Goal: Navigation & Orientation: Find specific page/section

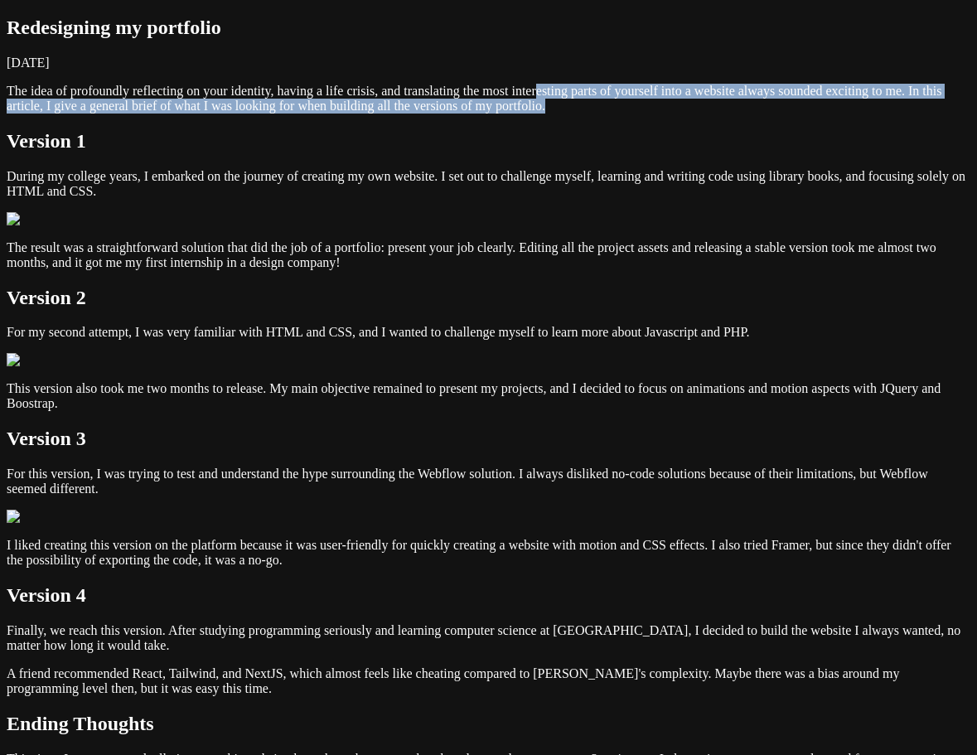
drag, startPoint x: 718, startPoint y: 193, endPoint x: 238, endPoint y: 157, distance: 481.4
click at [238, 114] on p "The idea of profoundly reflecting on your identity, having a life crisis, and t…" at bounding box center [489, 99] width 964 height 30
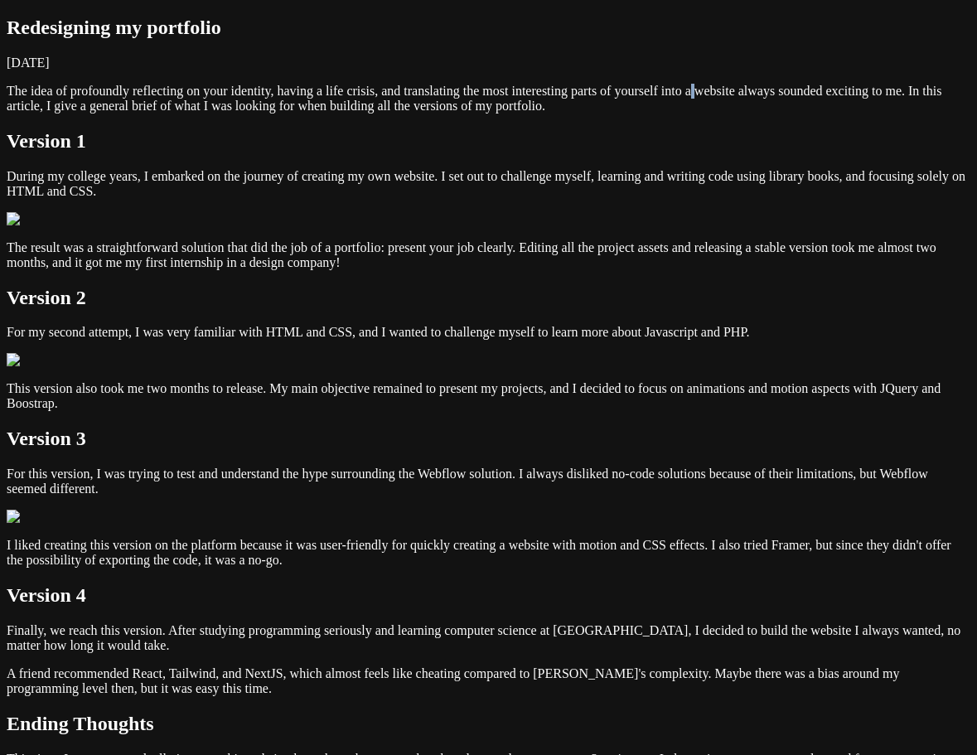
click at [407, 114] on p "The idea of profoundly reflecting on your identity, having a life crisis, and t…" at bounding box center [489, 99] width 964 height 30
click at [250, 39] on h1 "Redesigning my portfolio" at bounding box center [489, 28] width 964 height 22
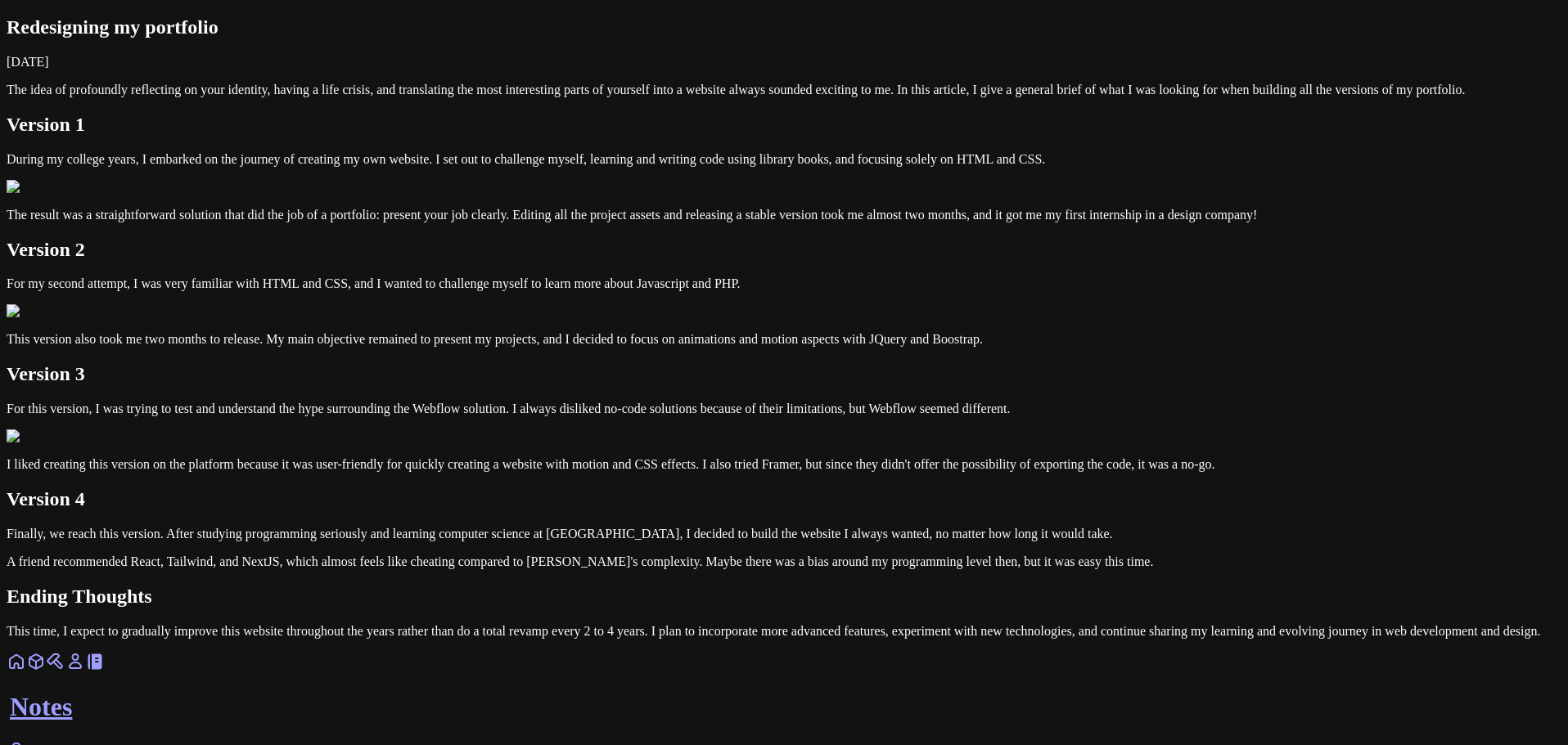
click at [27, 674] on link at bounding box center [17, 667] width 20 height 14
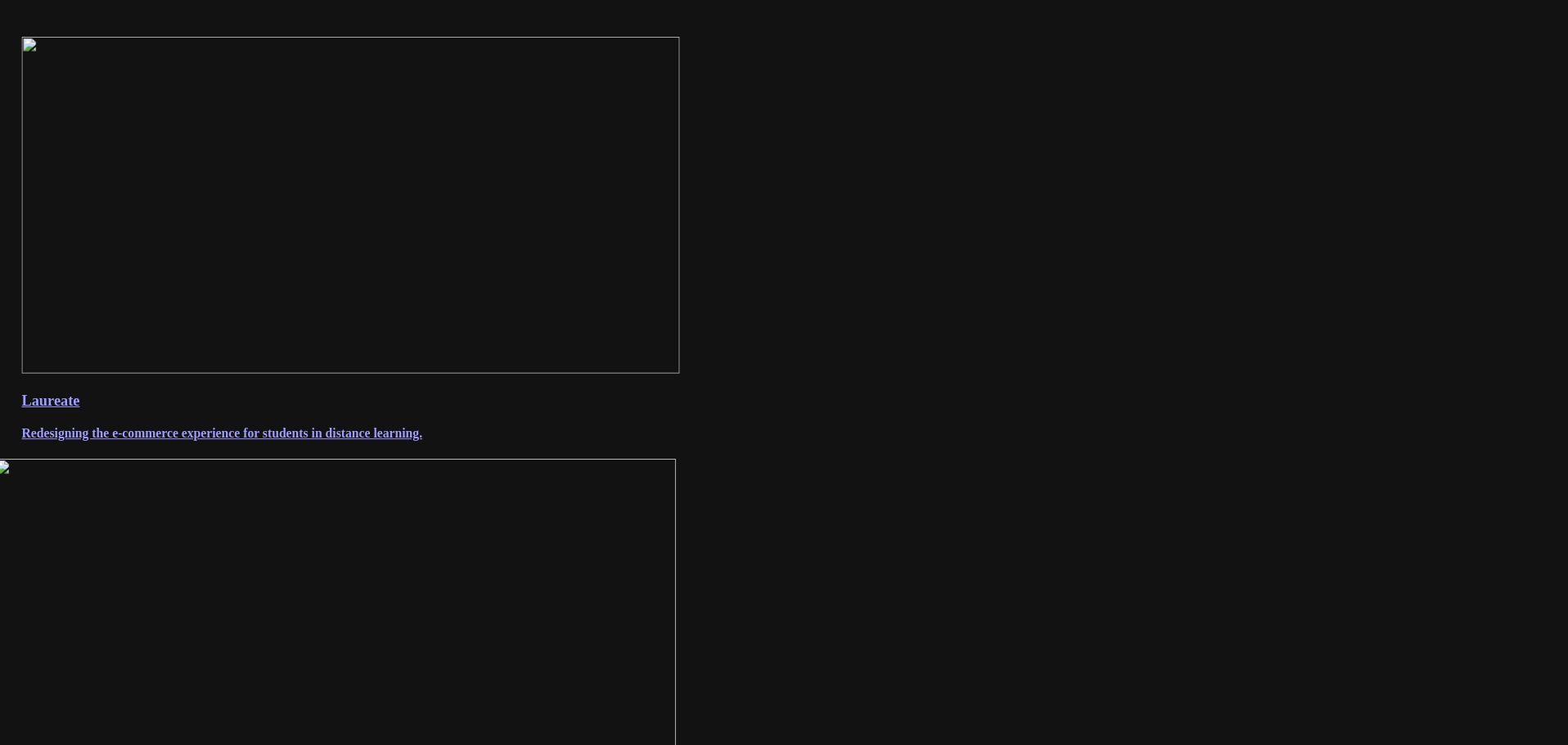
scroll to position [1449, 0]
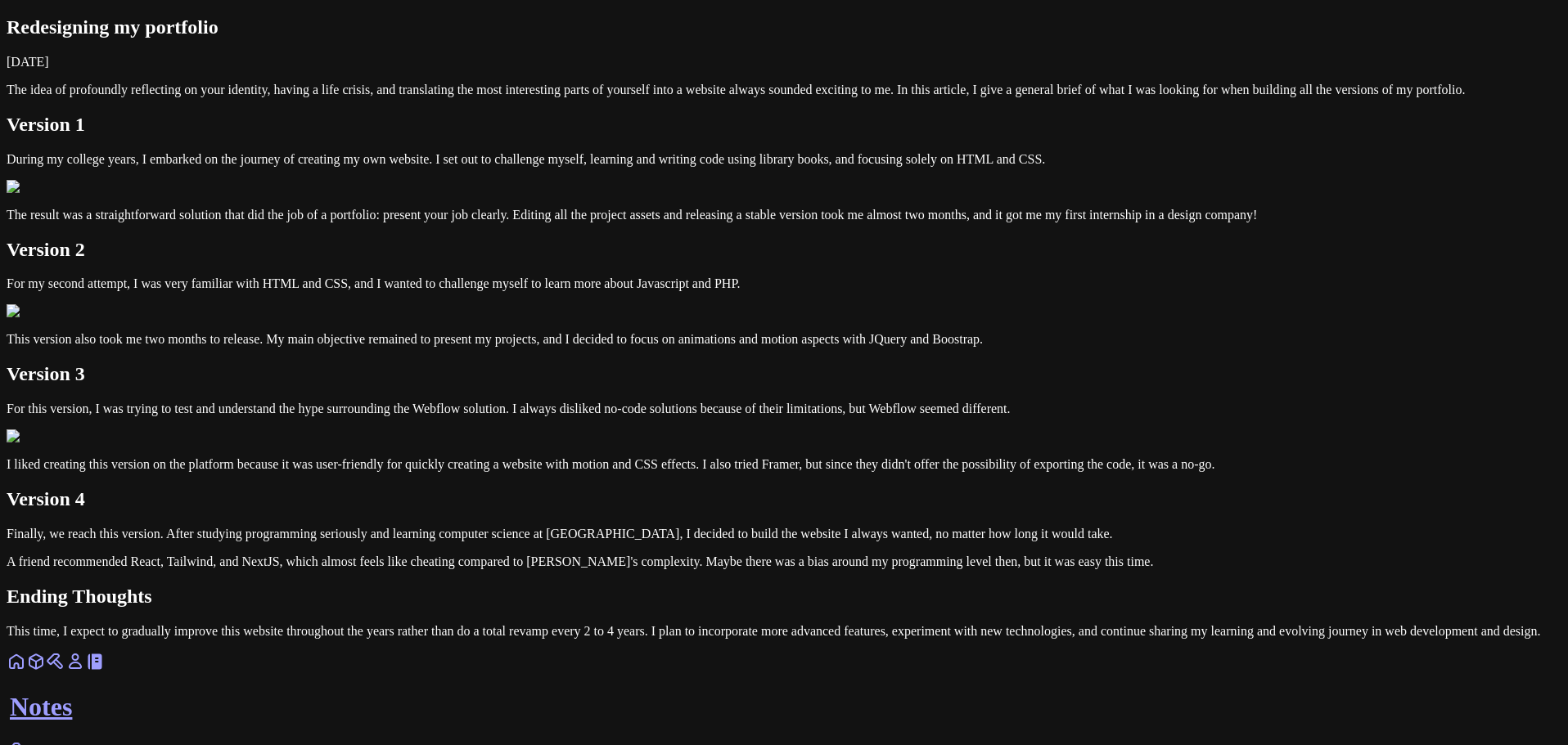
click at [85, 674] on link at bounding box center [75, 667] width 20 height 14
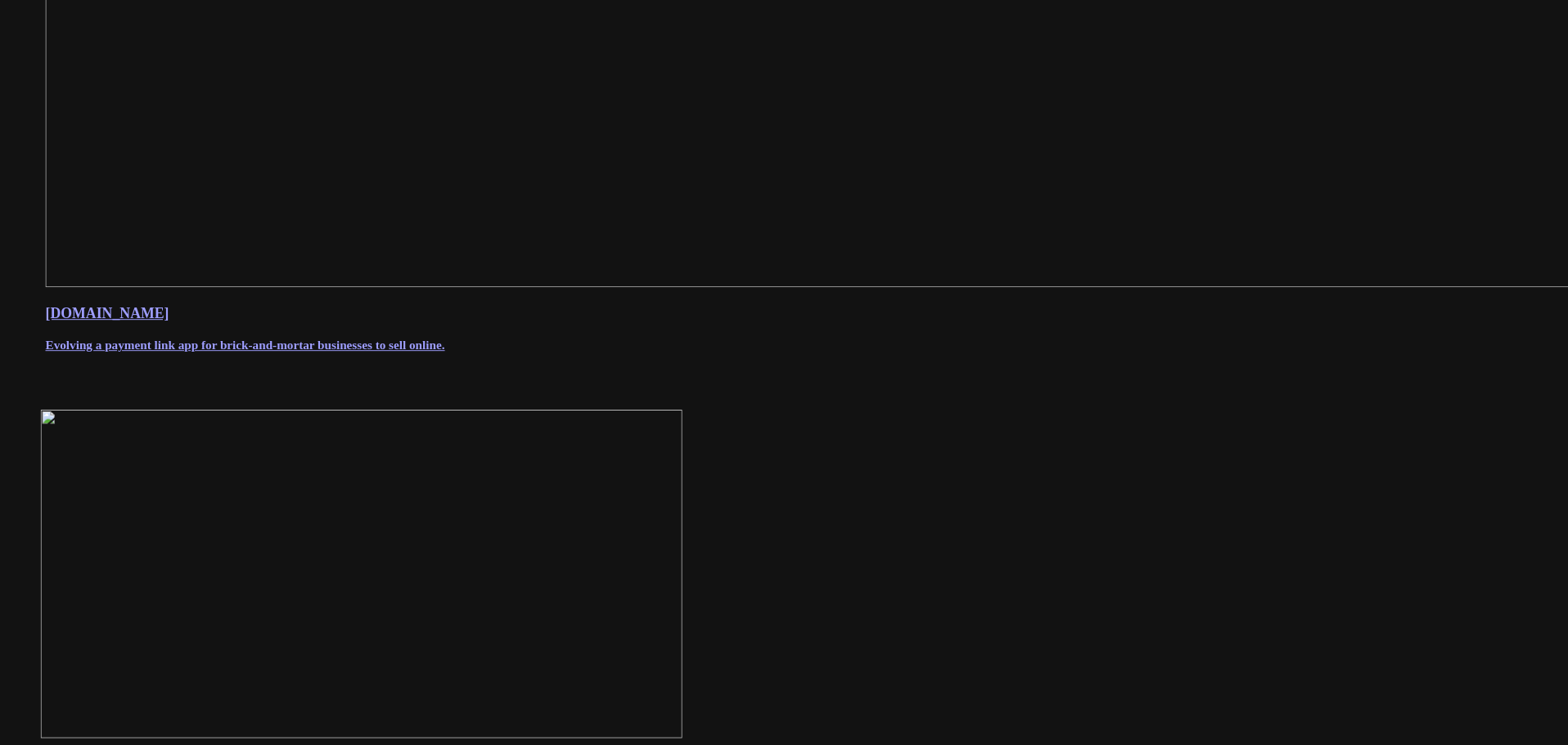
scroll to position [931, 0]
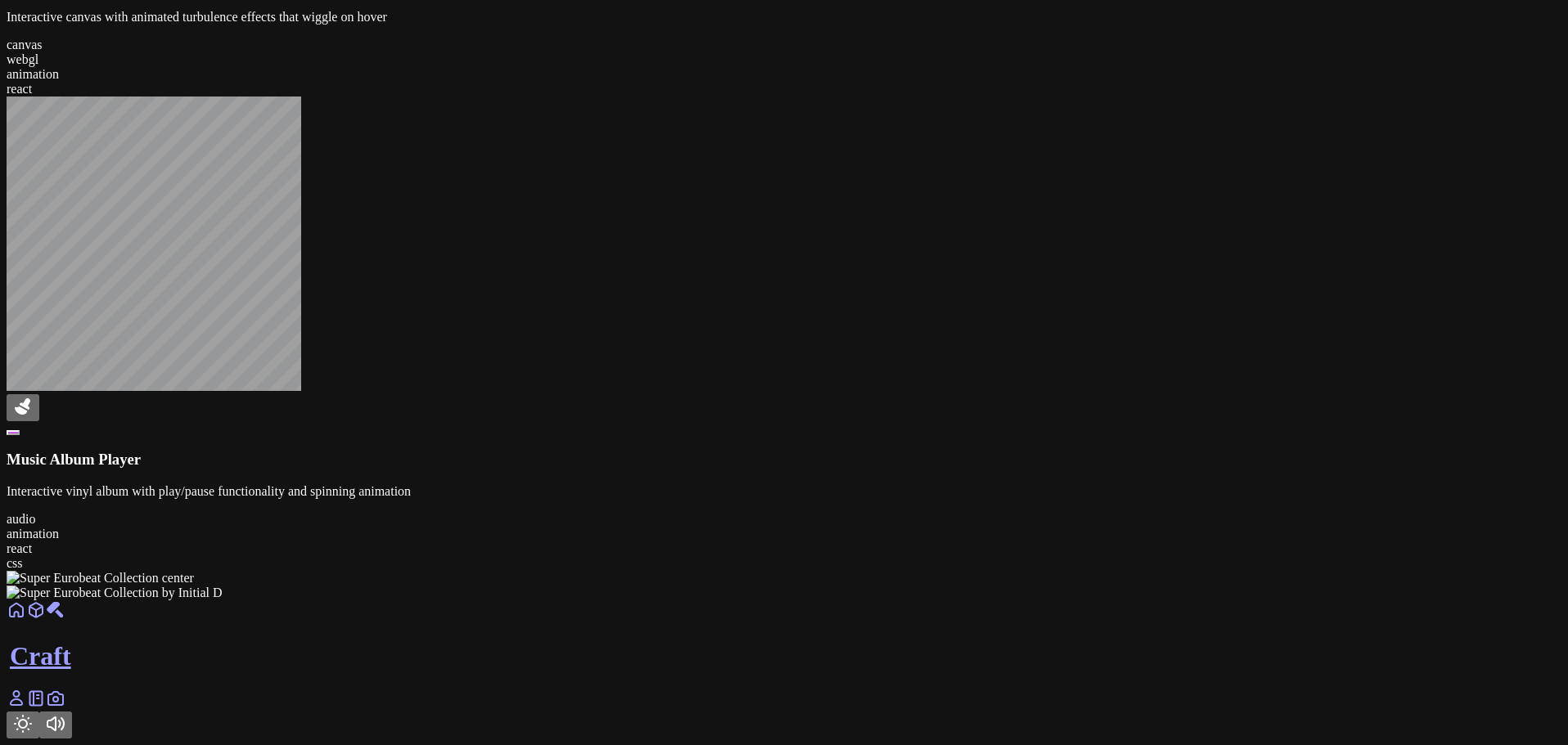
scroll to position [2347, 0]
click at [27, 701] on icon at bounding box center [17, 699] width 20 height 20
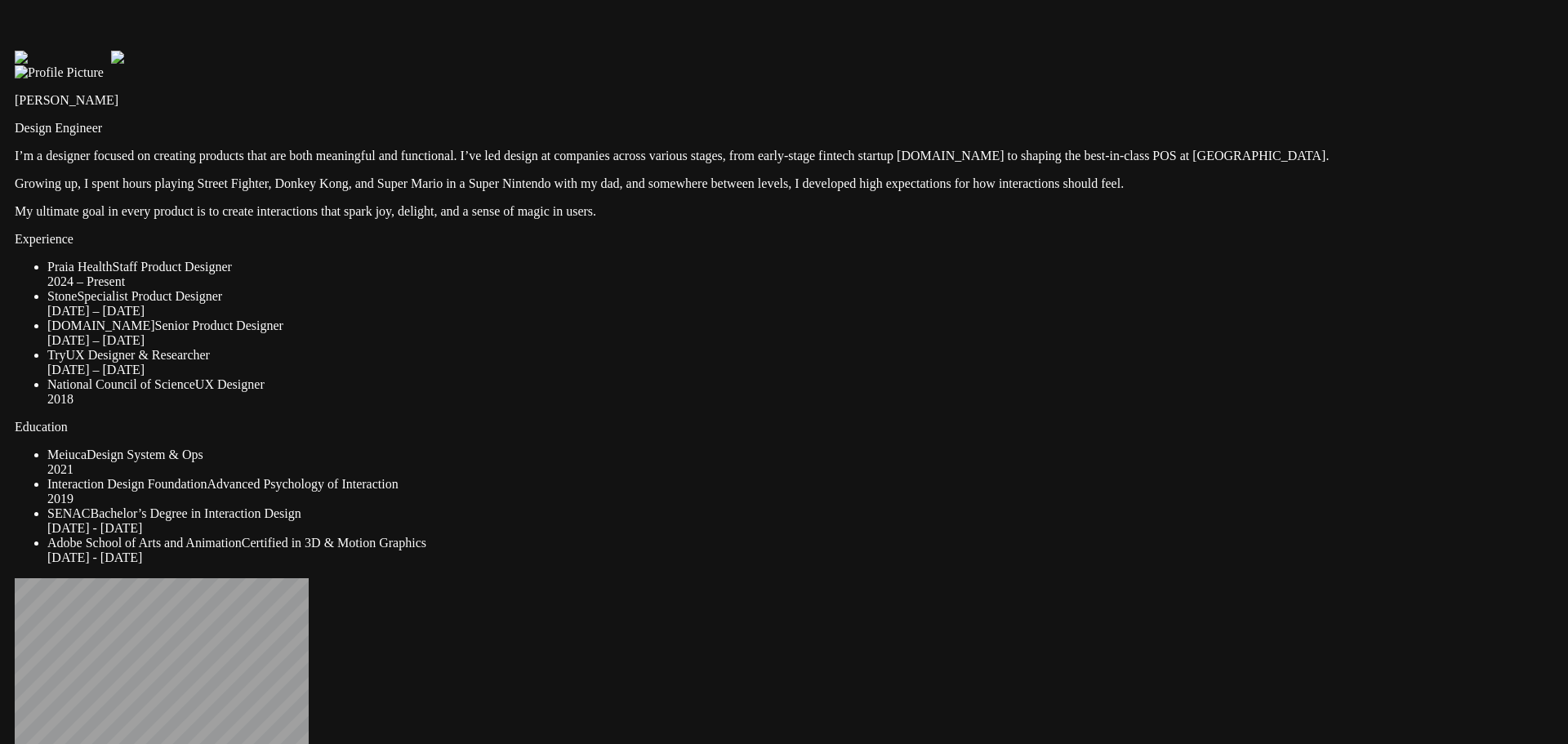
drag, startPoint x: 65, startPoint y: 285, endPoint x: 195, endPoint y: 333, distance: 138.6
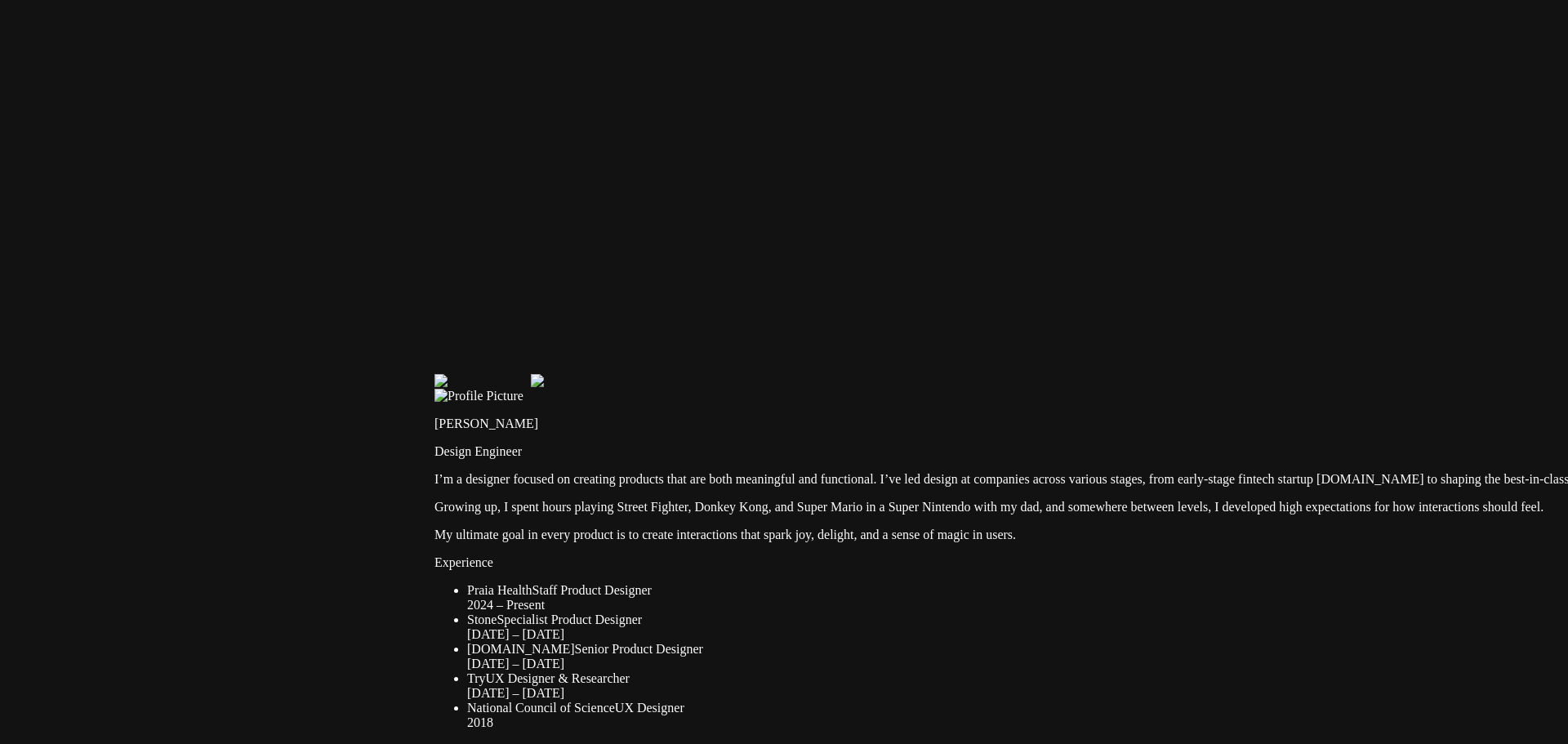
drag, startPoint x: 195, startPoint y: 333, endPoint x: 359, endPoint y: 466, distance: 211.2
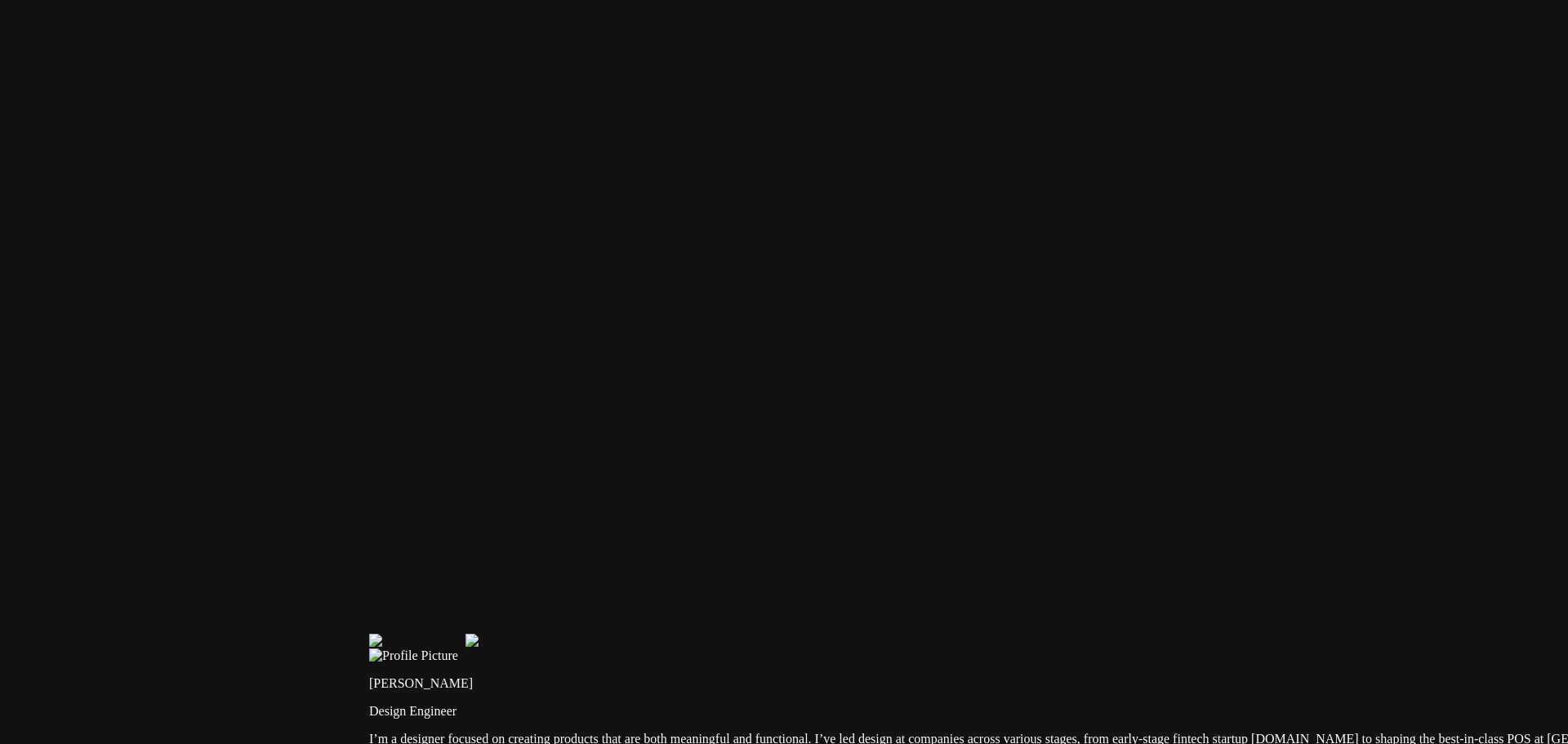
drag, startPoint x: 819, startPoint y: 327, endPoint x: 750, endPoint y: 599, distance: 280.6
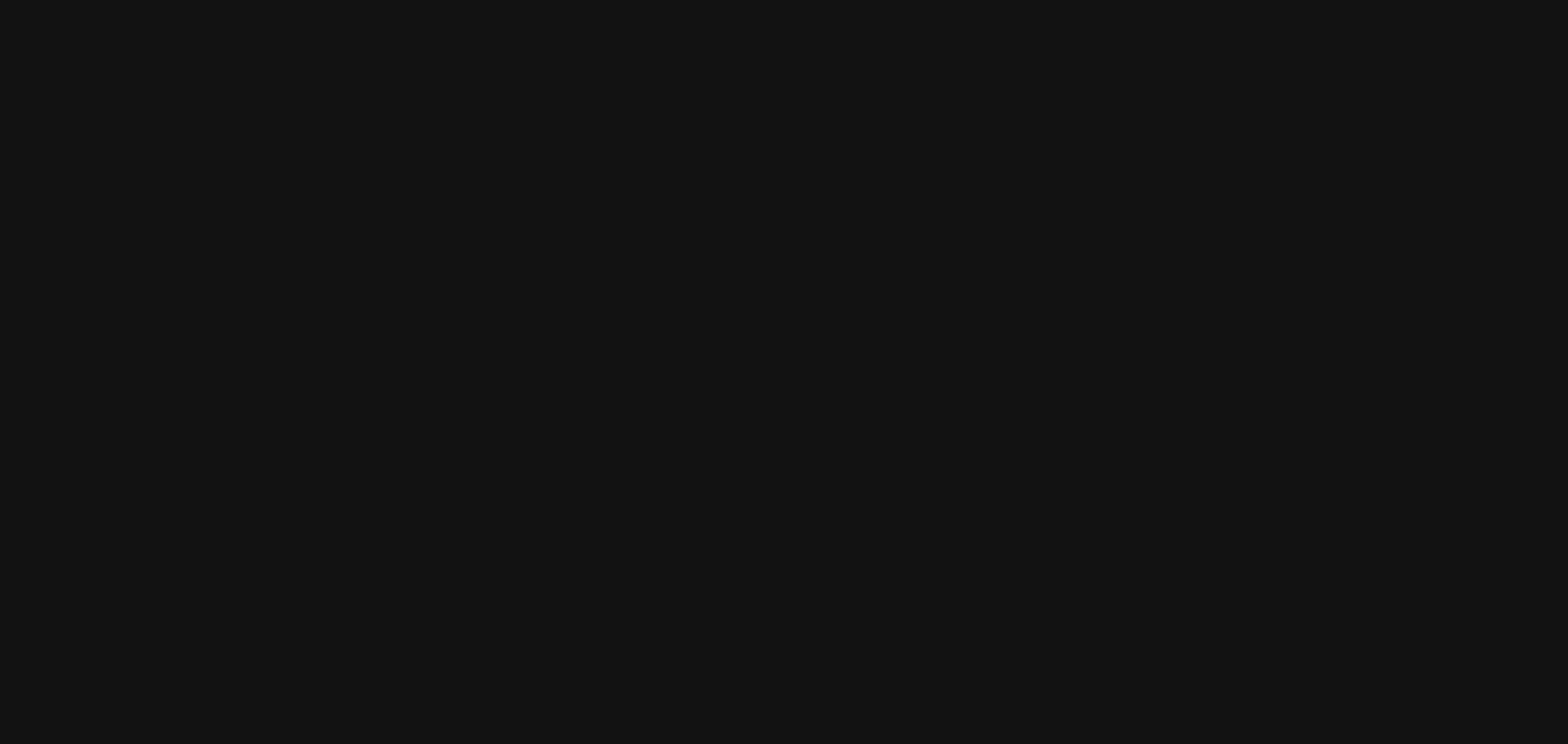
drag, startPoint x: 958, startPoint y: 344, endPoint x: 783, endPoint y: 521, distance: 248.9
drag, startPoint x: 1161, startPoint y: 336, endPoint x: 493, endPoint y: 167, distance: 689.0
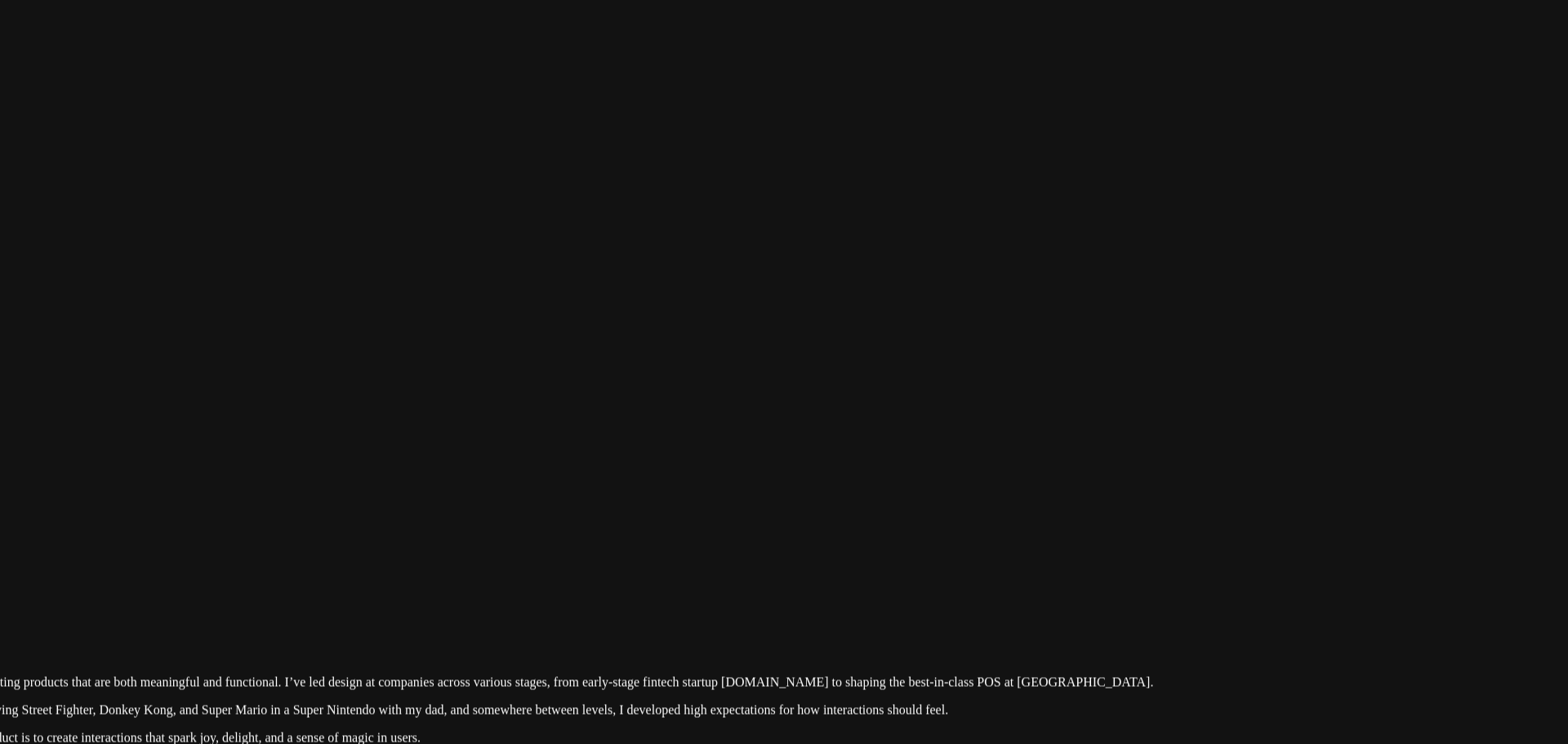
drag, startPoint x: 939, startPoint y: 350, endPoint x: 679, endPoint y: 107, distance: 355.9
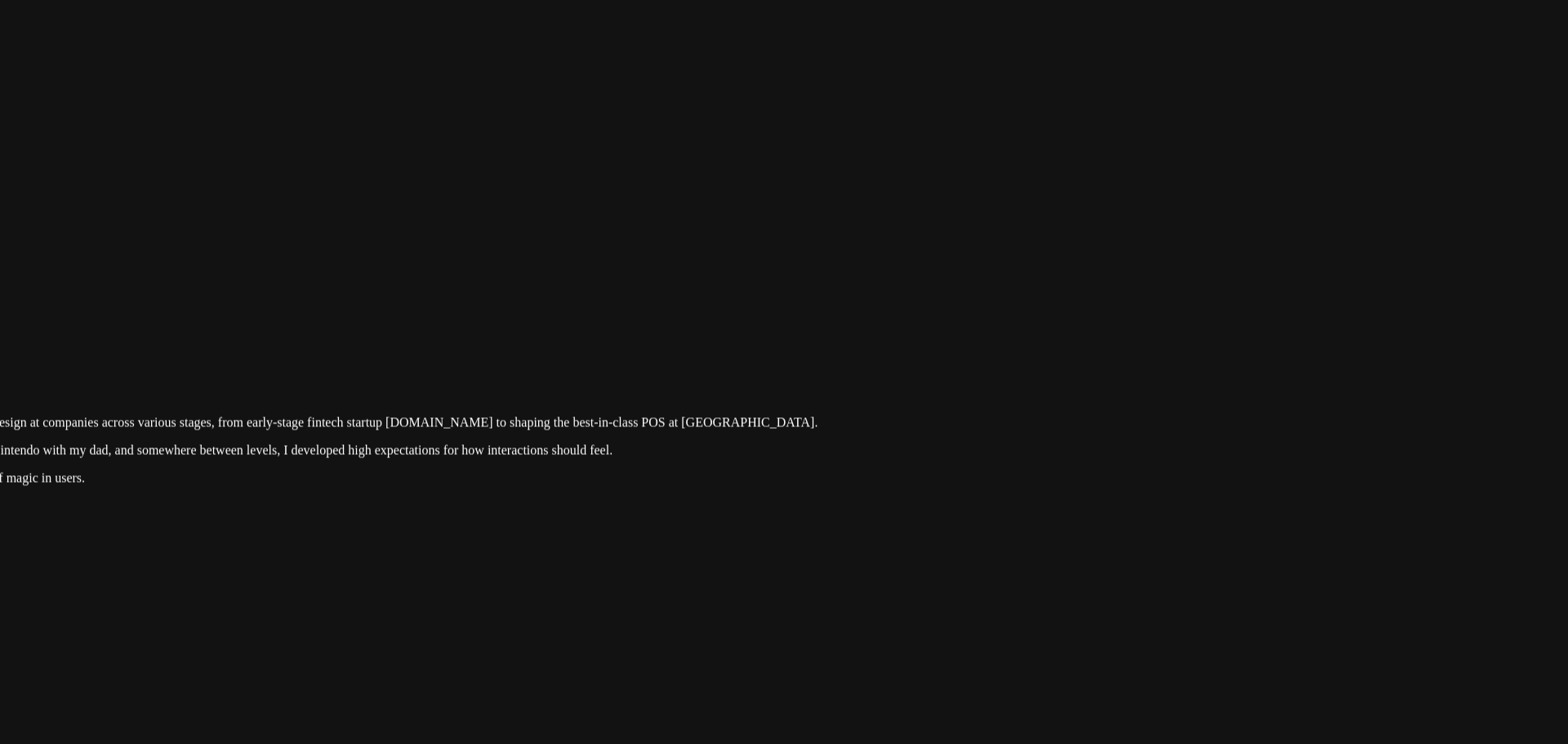
drag, startPoint x: 744, startPoint y: 393, endPoint x: 576, endPoint y: 302, distance: 191.1
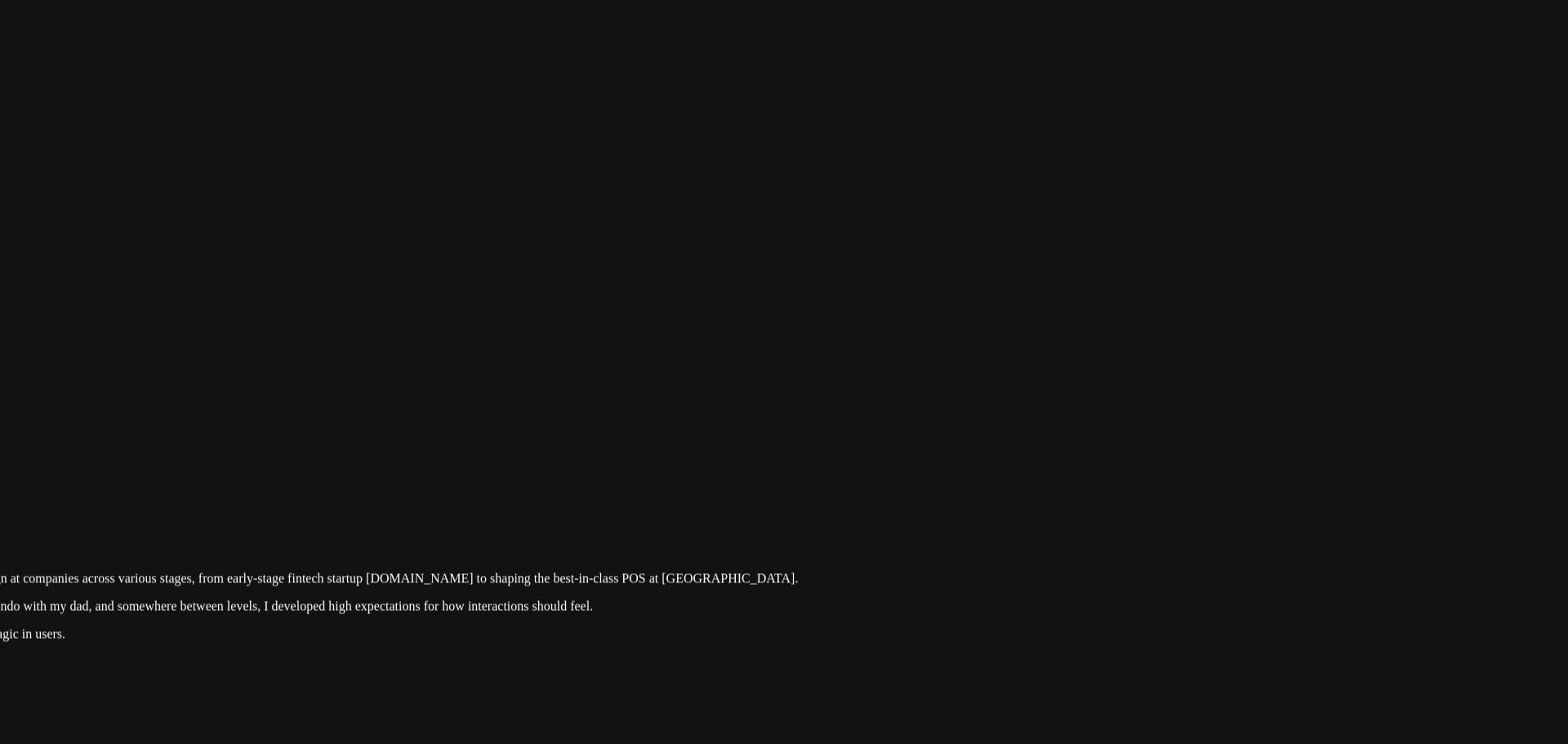
drag, startPoint x: 1039, startPoint y: 225, endPoint x: 870, endPoint y: 488, distance: 312.6
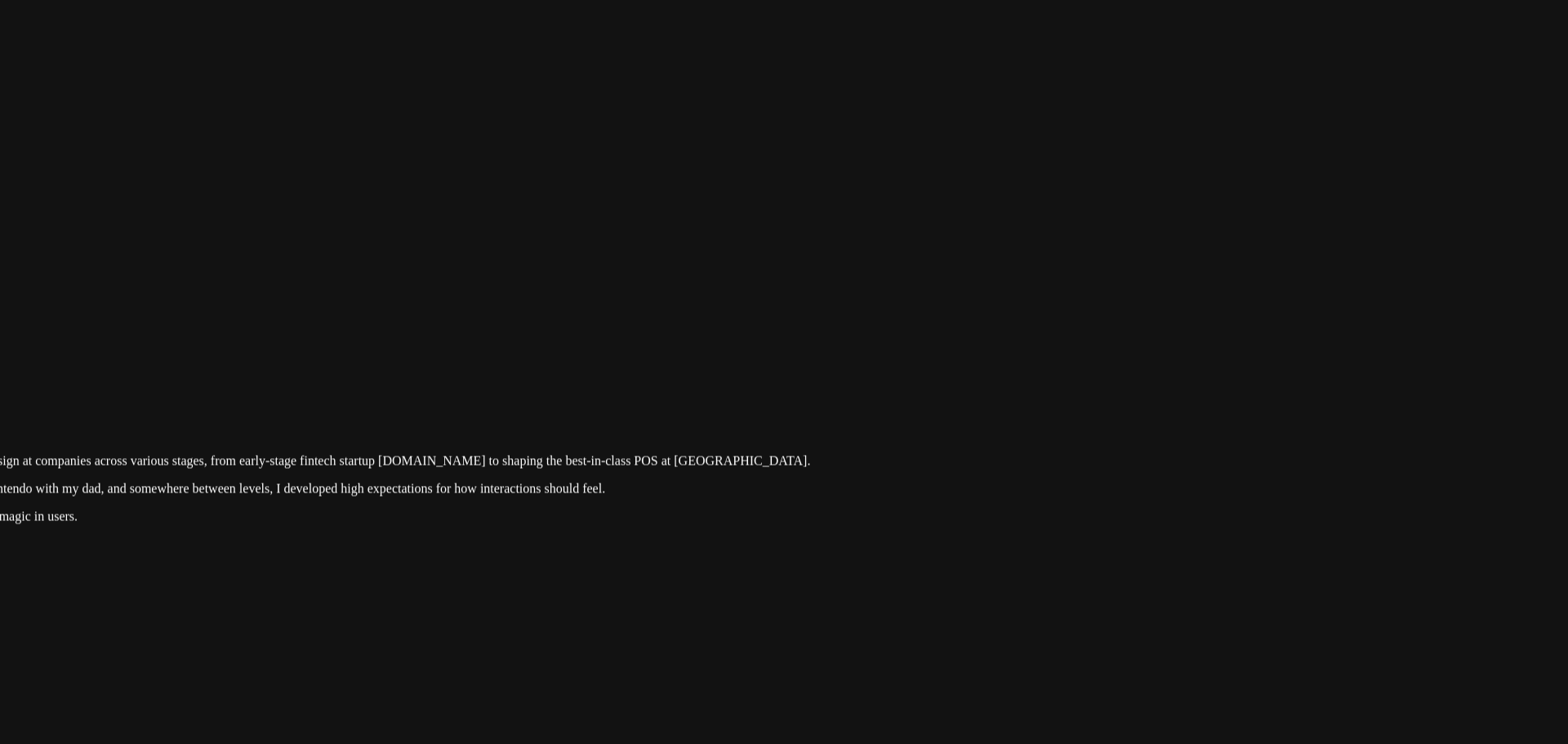
drag, startPoint x: 857, startPoint y: 486, endPoint x: 869, endPoint y: 361, distance: 125.6
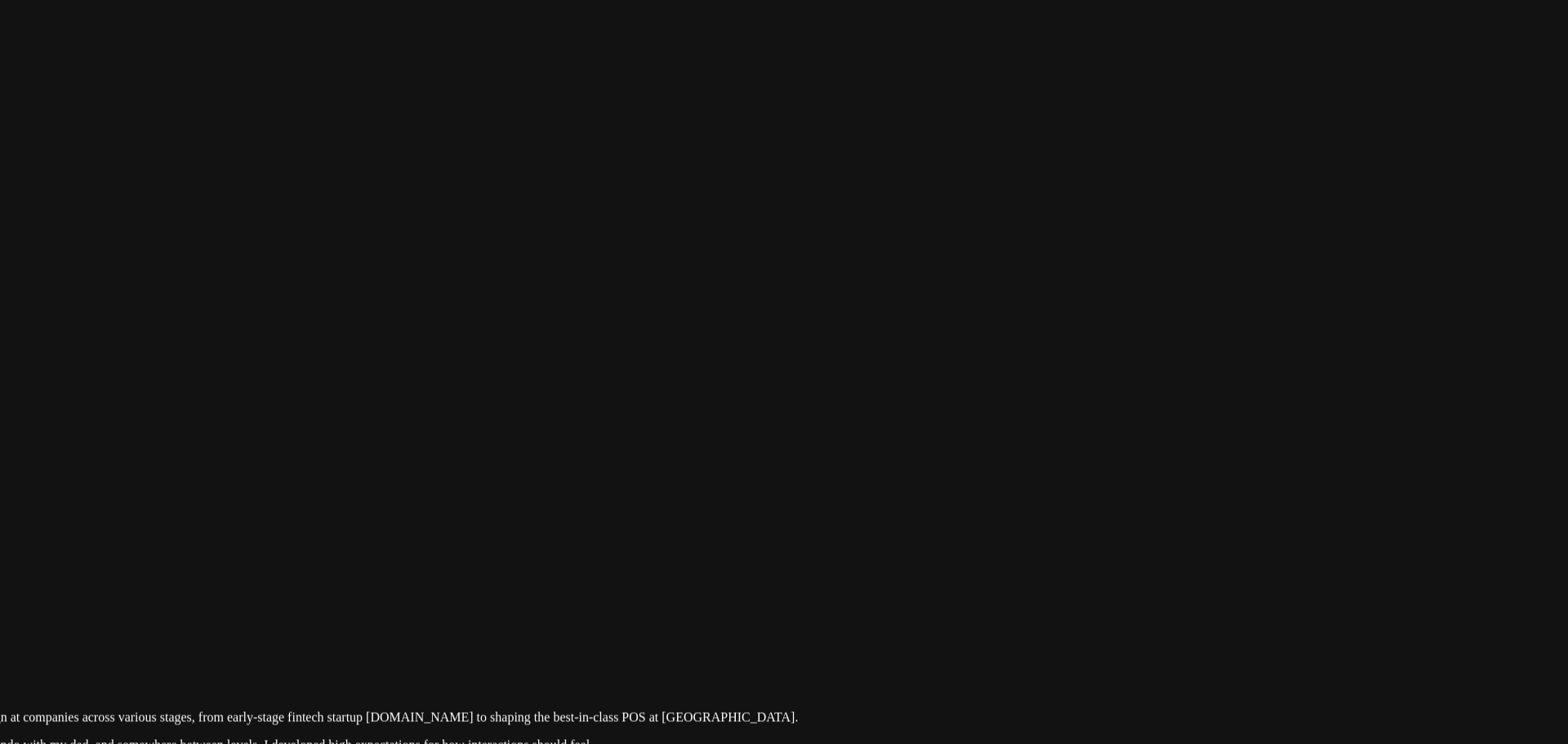
drag, startPoint x: 999, startPoint y: 371, endPoint x: 941, endPoint y: 621, distance: 256.6
drag, startPoint x: 1085, startPoint y: 290, endPoint x: 1074, endPoint y: 438, distance: 148.4
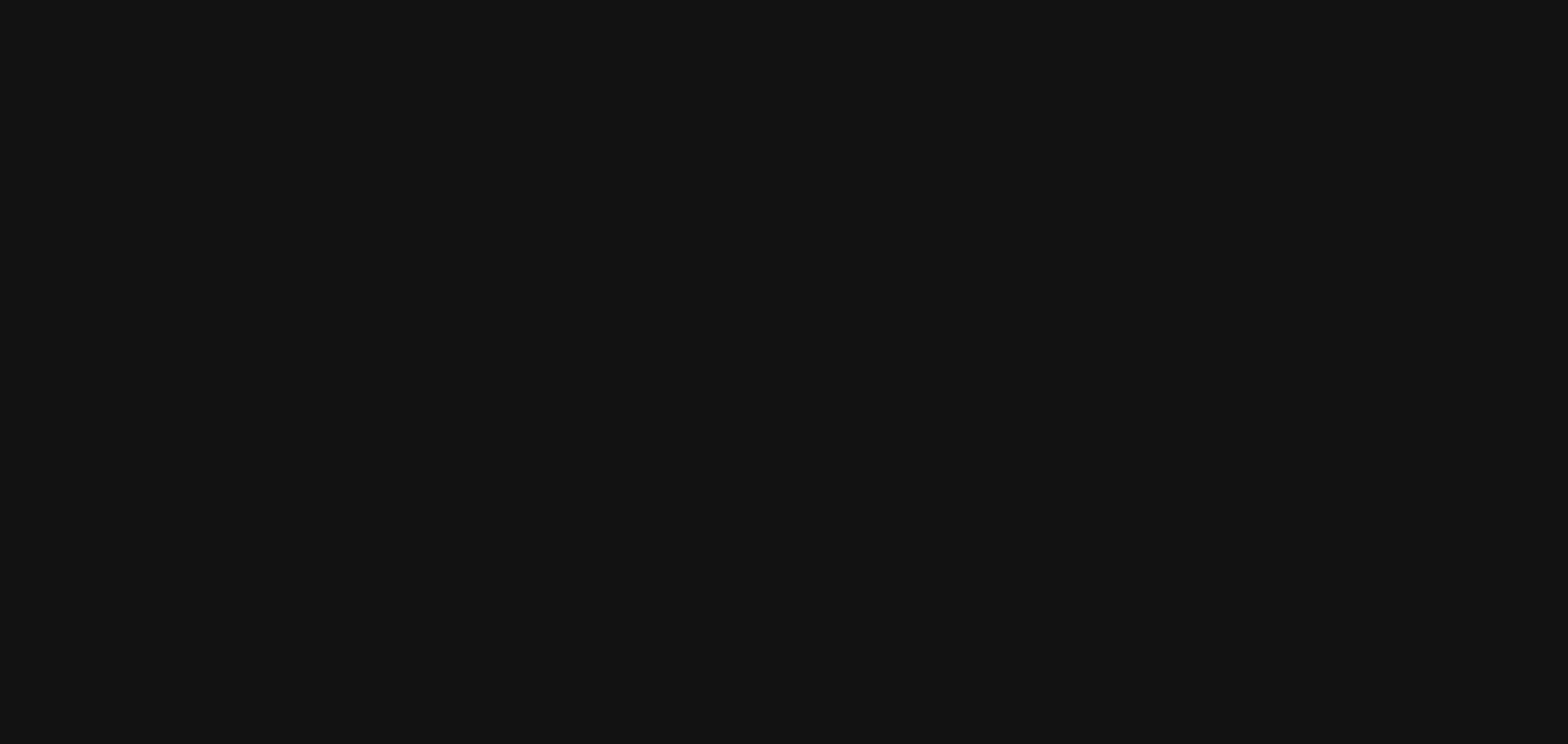
drag, startPoint x: 1042, startPoint y: 229, endPoint x: 1042, endPoint y: 356, distance: 127.0
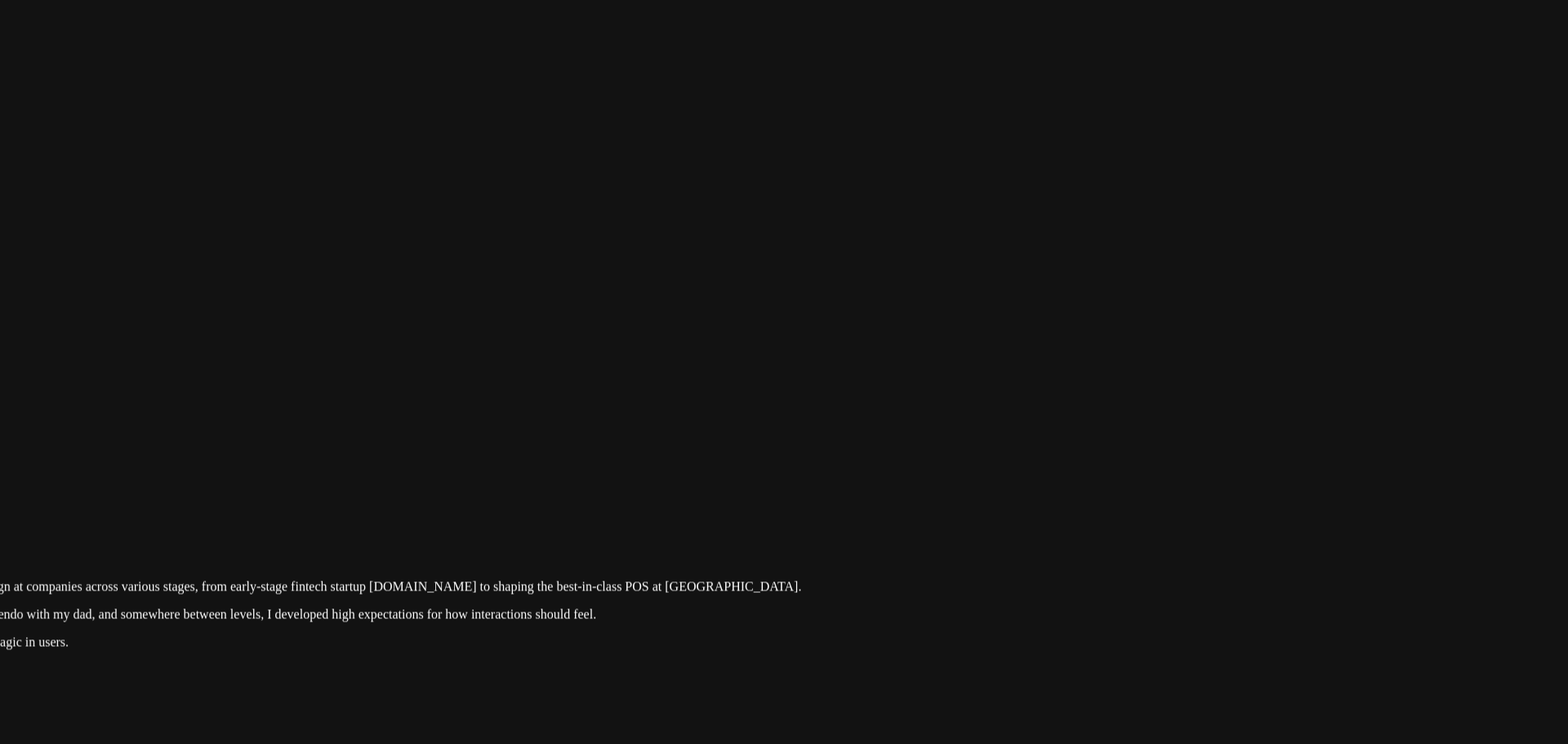
drag, startPoint x: 1025, startPoint y: 433, endPoint x: 1077, endPoint y: 164, distance: 274.0
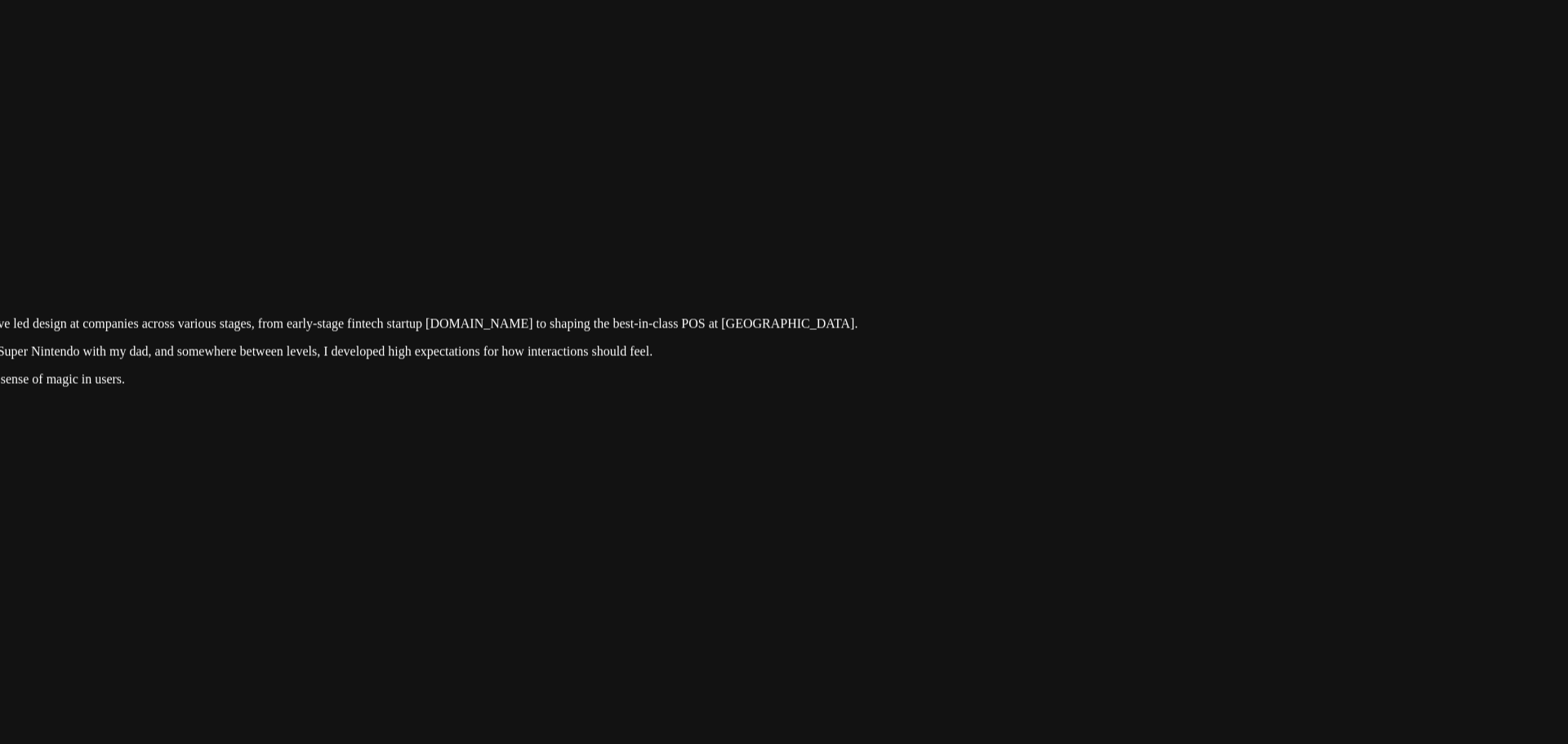
drag, startPoint x: 911, startPoint y: 392, endPoint x: 991, endPoint y: 165, distance: 240.7
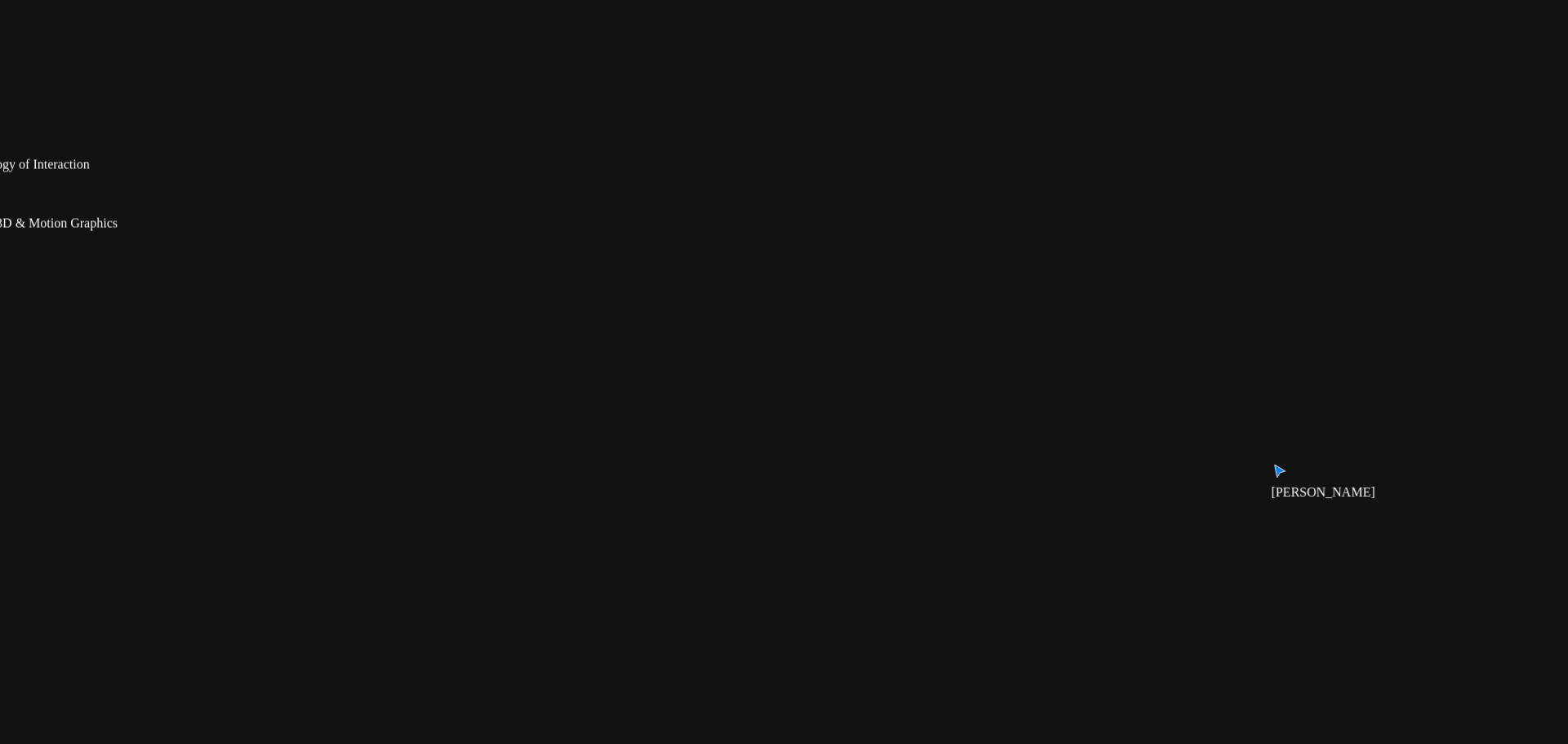
drag, startPoint x: 942, startPoint y: 479, endPoint x: 1029, endPoint y: 197, distance: 295.1
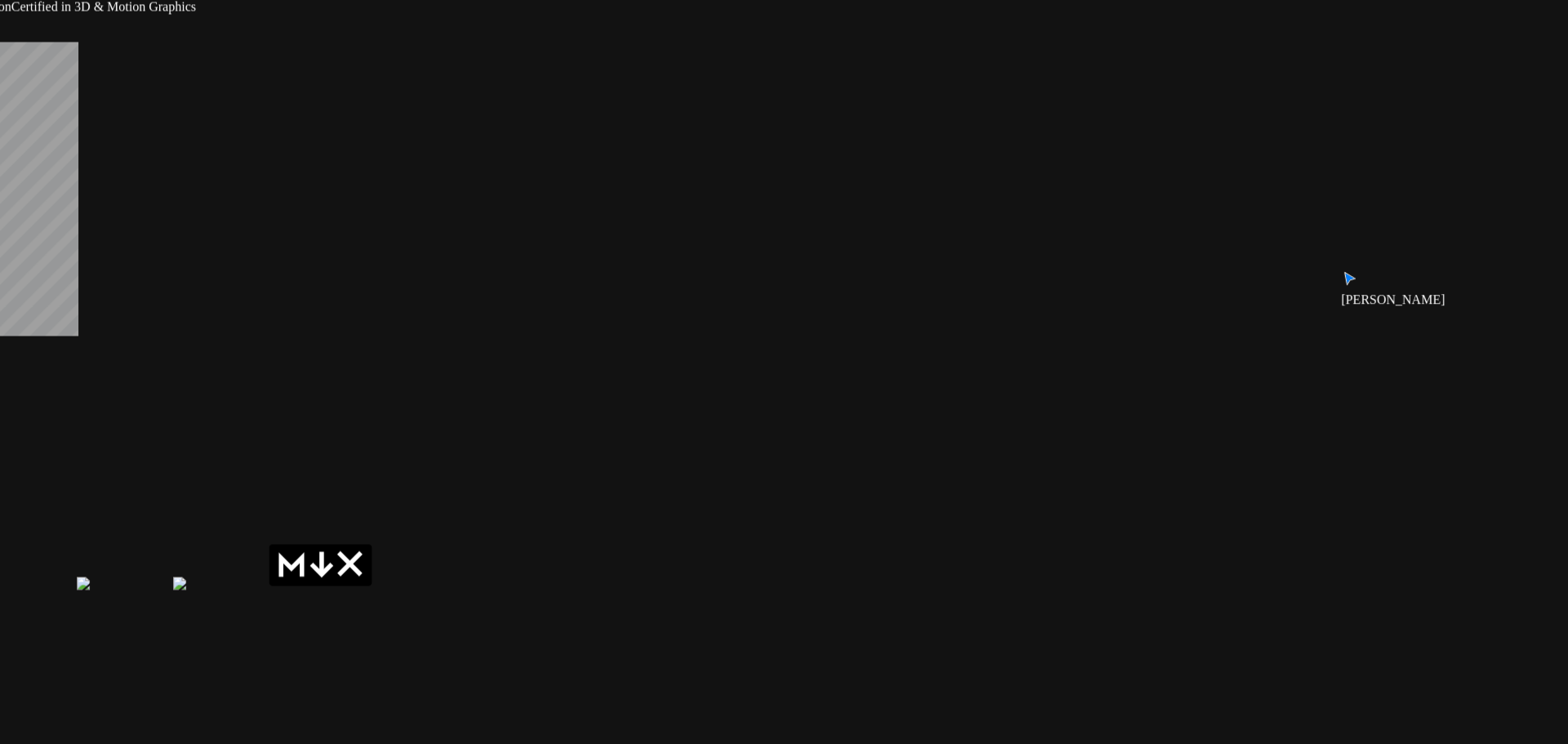
drag, startPoint x: 894, startPoint y: 392, endPoint x: 843, endPoint y: 44, distance: 351.7
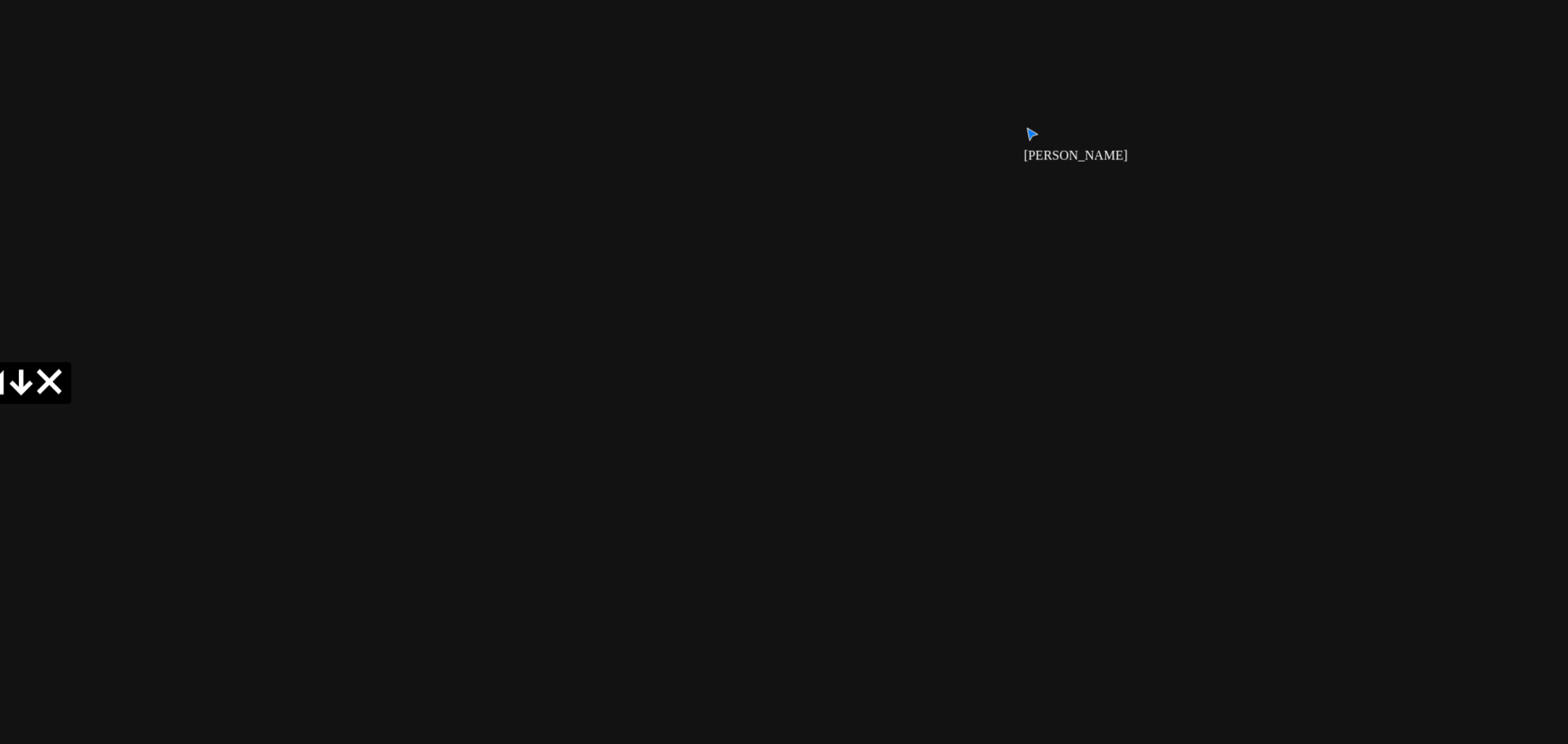
drag, startPoint x: 818, startPoint y: 244, endPoint x: 424, endPoint y: 288, distance: 396.4
drag, startPoint x: 965, startPoint y: 174, endPoint x: 1018, endPoint y: 585, distance: 414.4
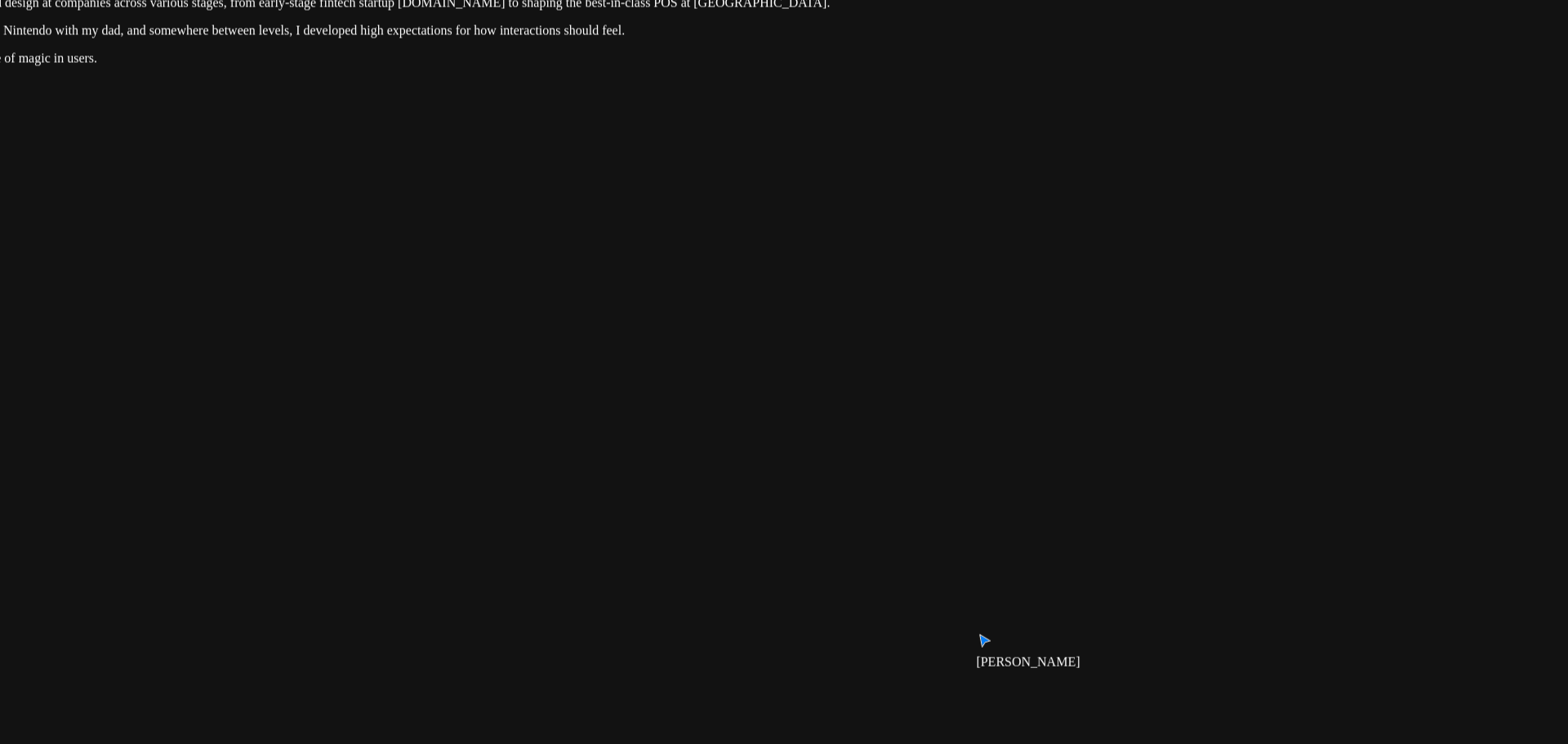
drag, startPoint x: 929, startPoint y: 265, endPoint x: 901, endPoint y: 522, distance: 258.5
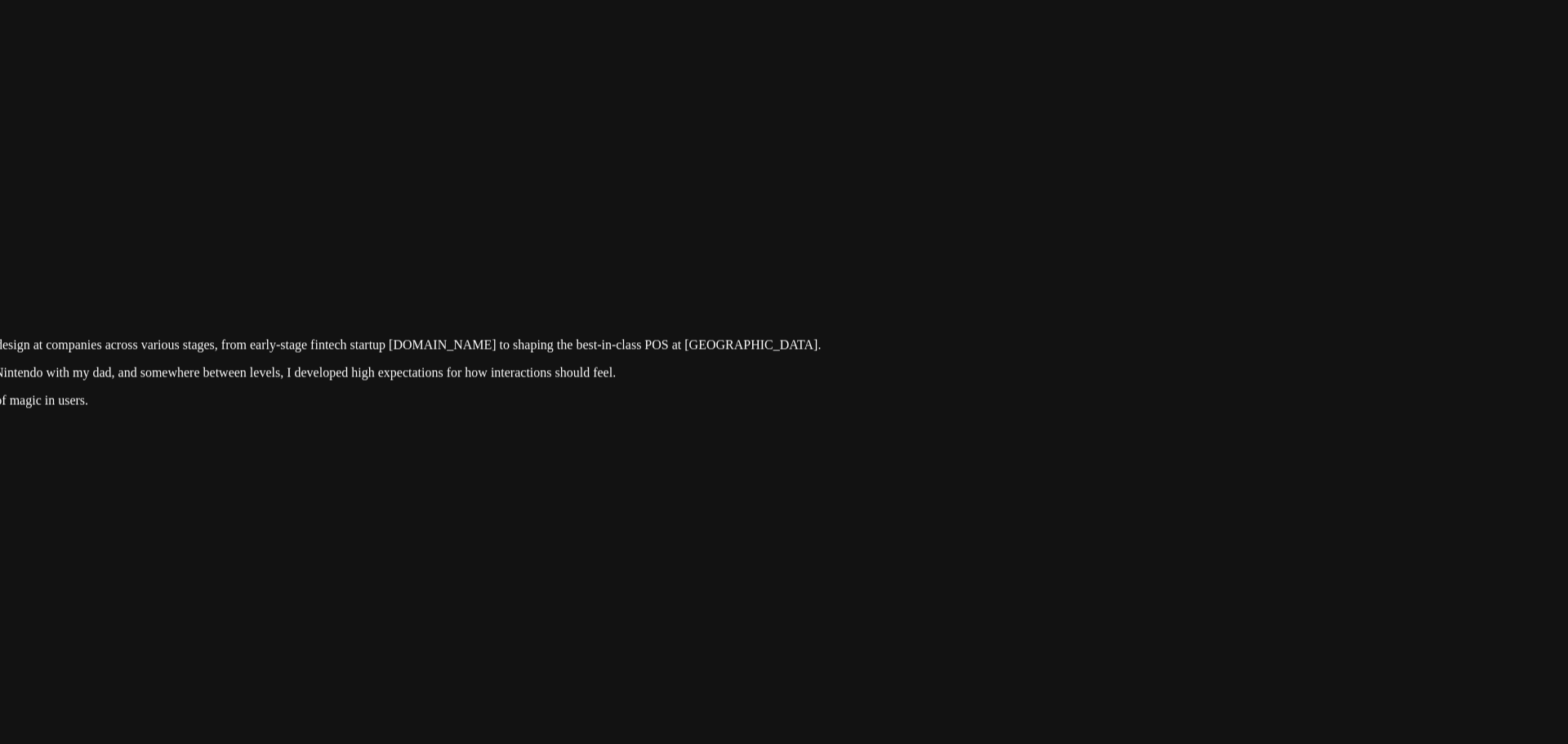
drag, startPoint x: 953, startPoint y: 249, endPoint x: 972, endPoint y: 566, distance: 317.6
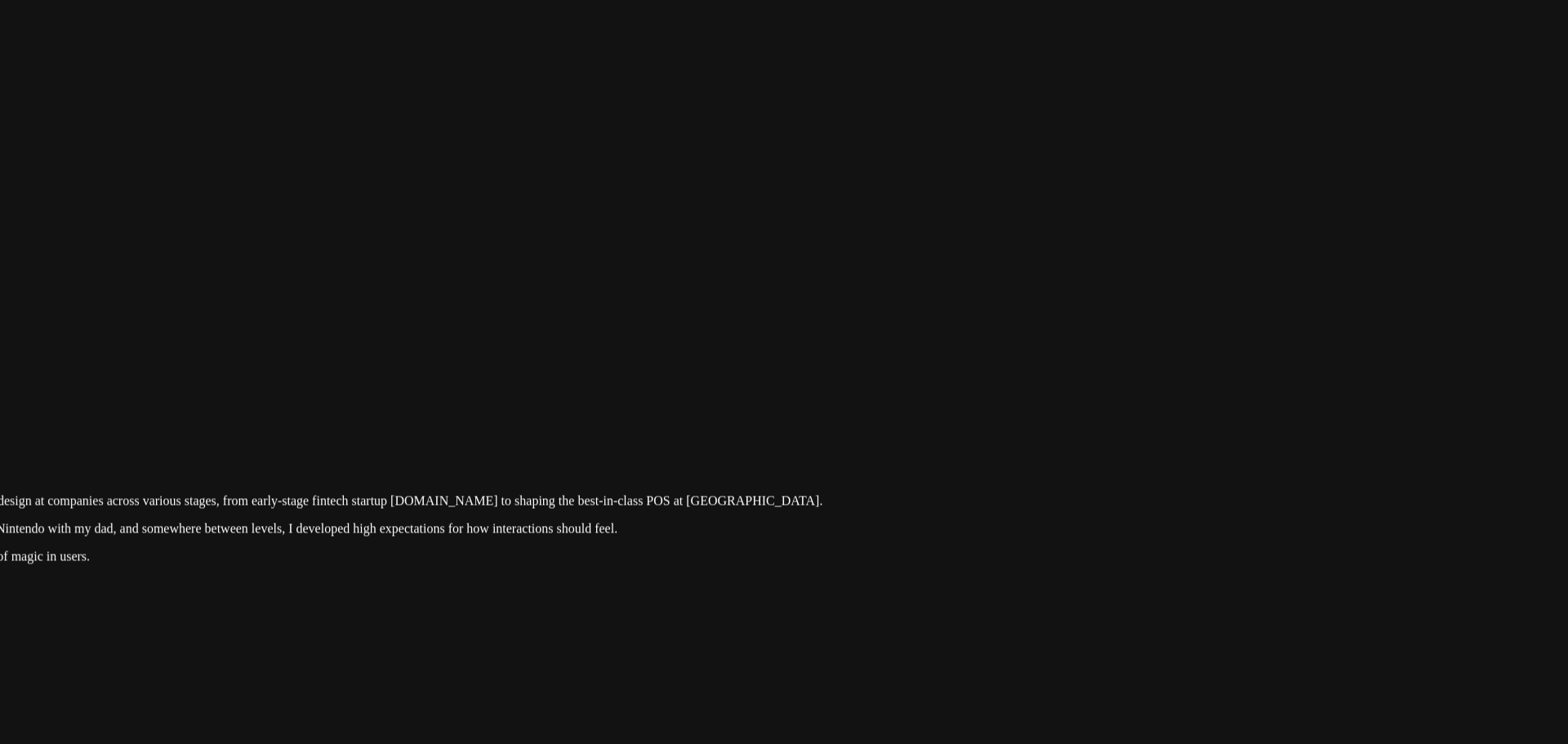
drag, startPoint x: 1115, startPoint y: 370, endPoint x: 915, endPoint y: 603, distance: 307.1
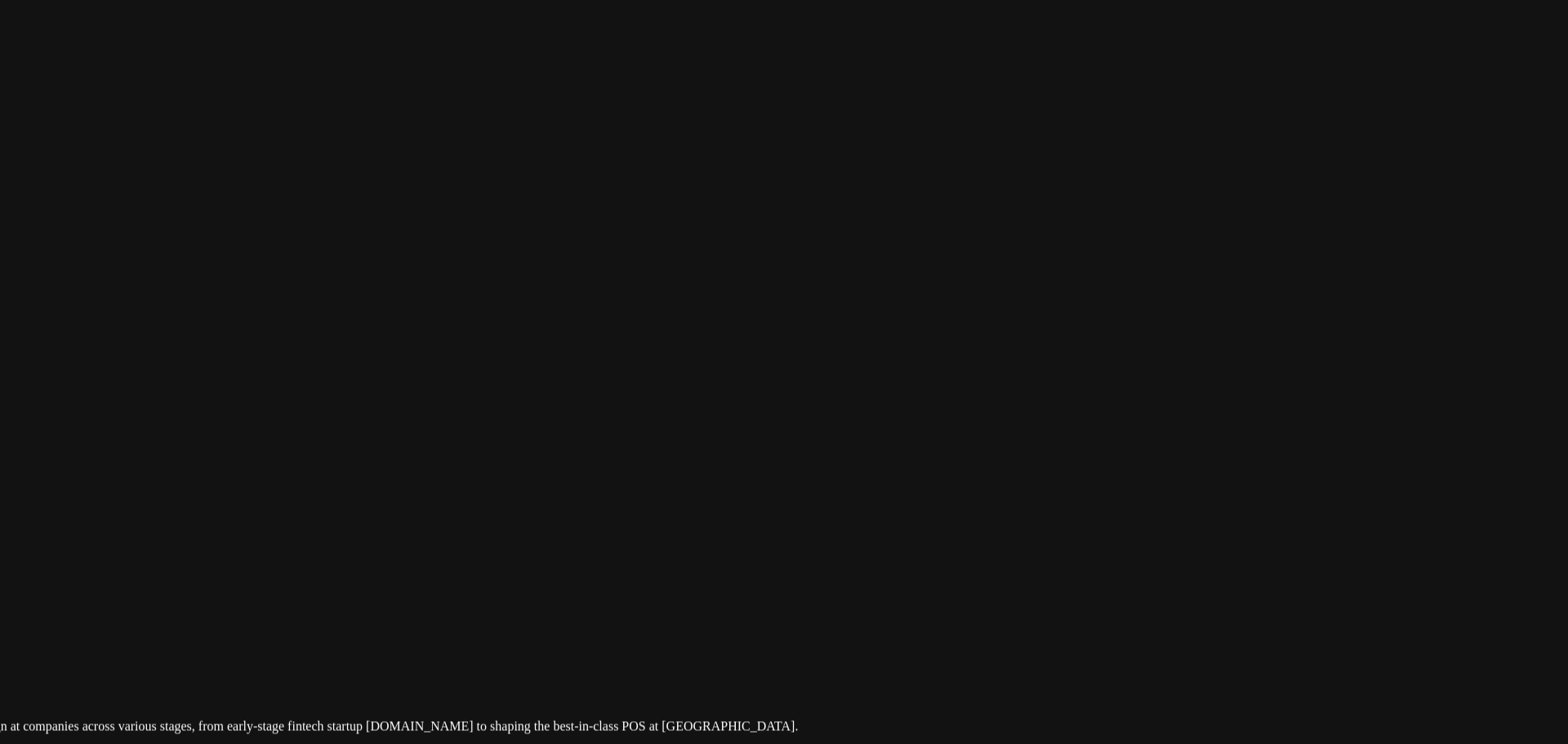
drag, startPoint x: 945, startPoint y: 99, endPoint x: 940, endPoint y: 332, distance: 233.1
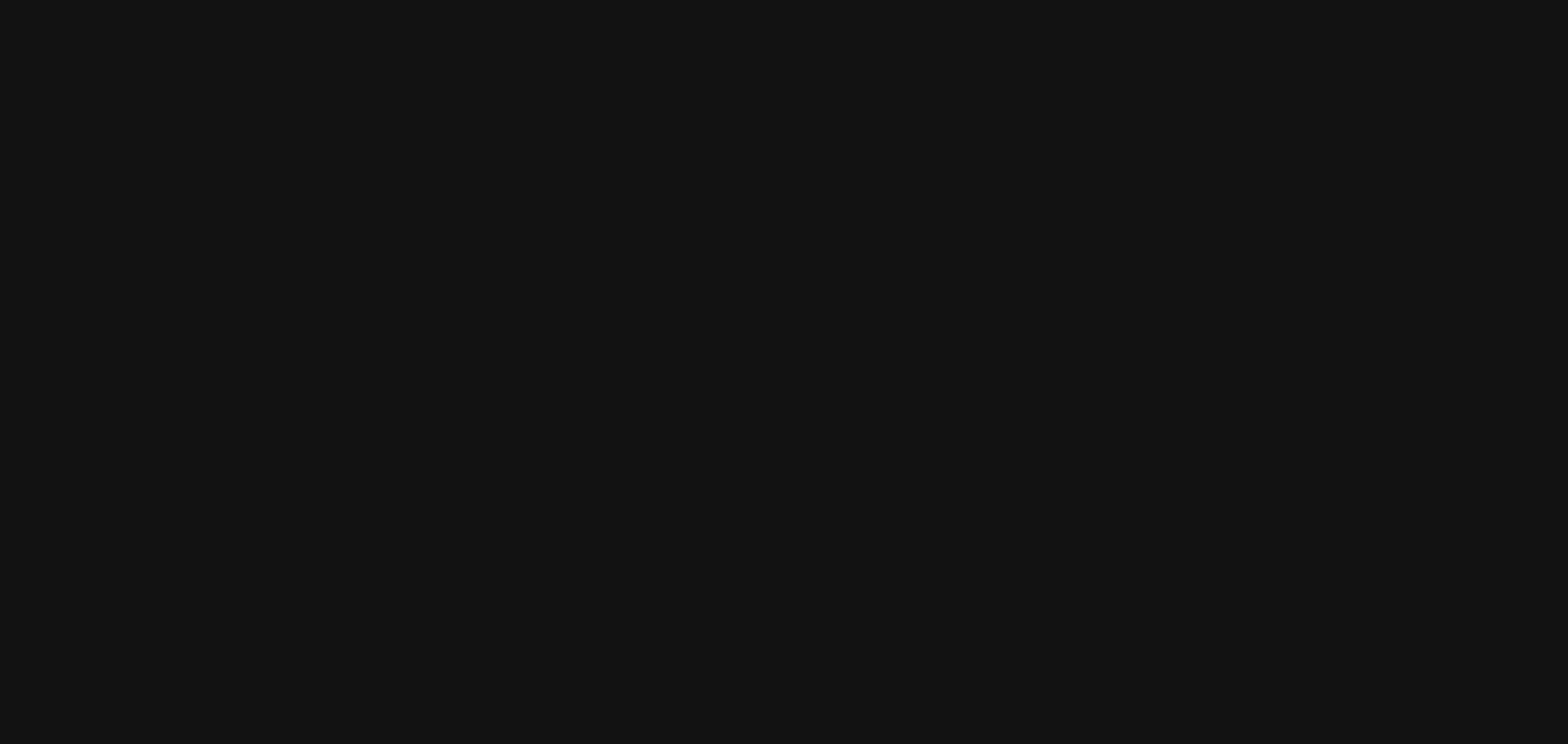
drag, startPoint x: 994, startPoint y: 289, endPoint x: 913, endPoint y: 384, distance: 124.8
drag, startPoint x: 649, startPoint y: 394, endPoint x: 1080, endPoint y: 329, distance: 435.9
drag, startPoint x: 542, startPoint y: 323, endPoint x: 1287, endPoint y: 366, distance: 746.2
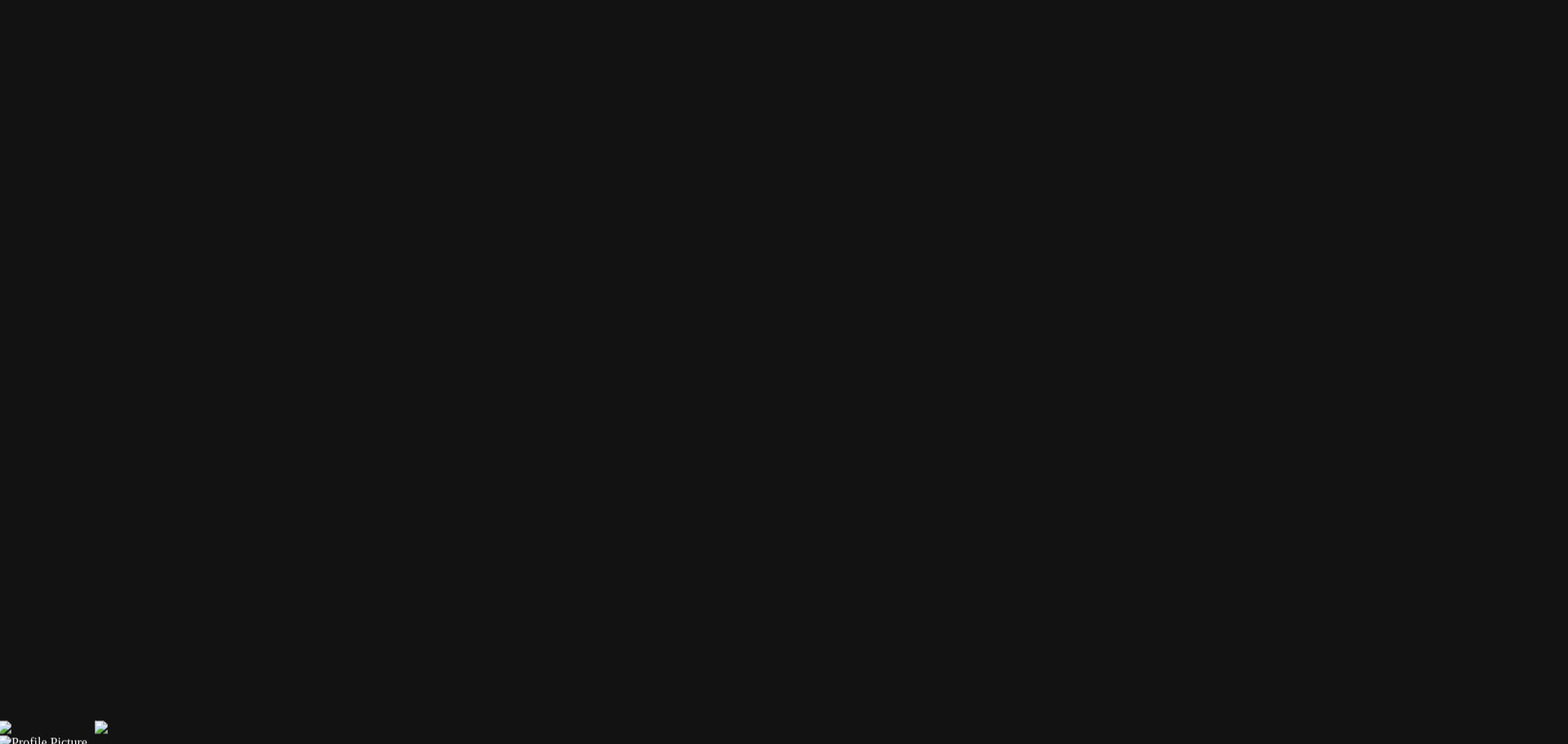
drag, startPoint x: 691, startPoint y: 398, endPoint x: 719, endPoint y: -84, distance: 482.8
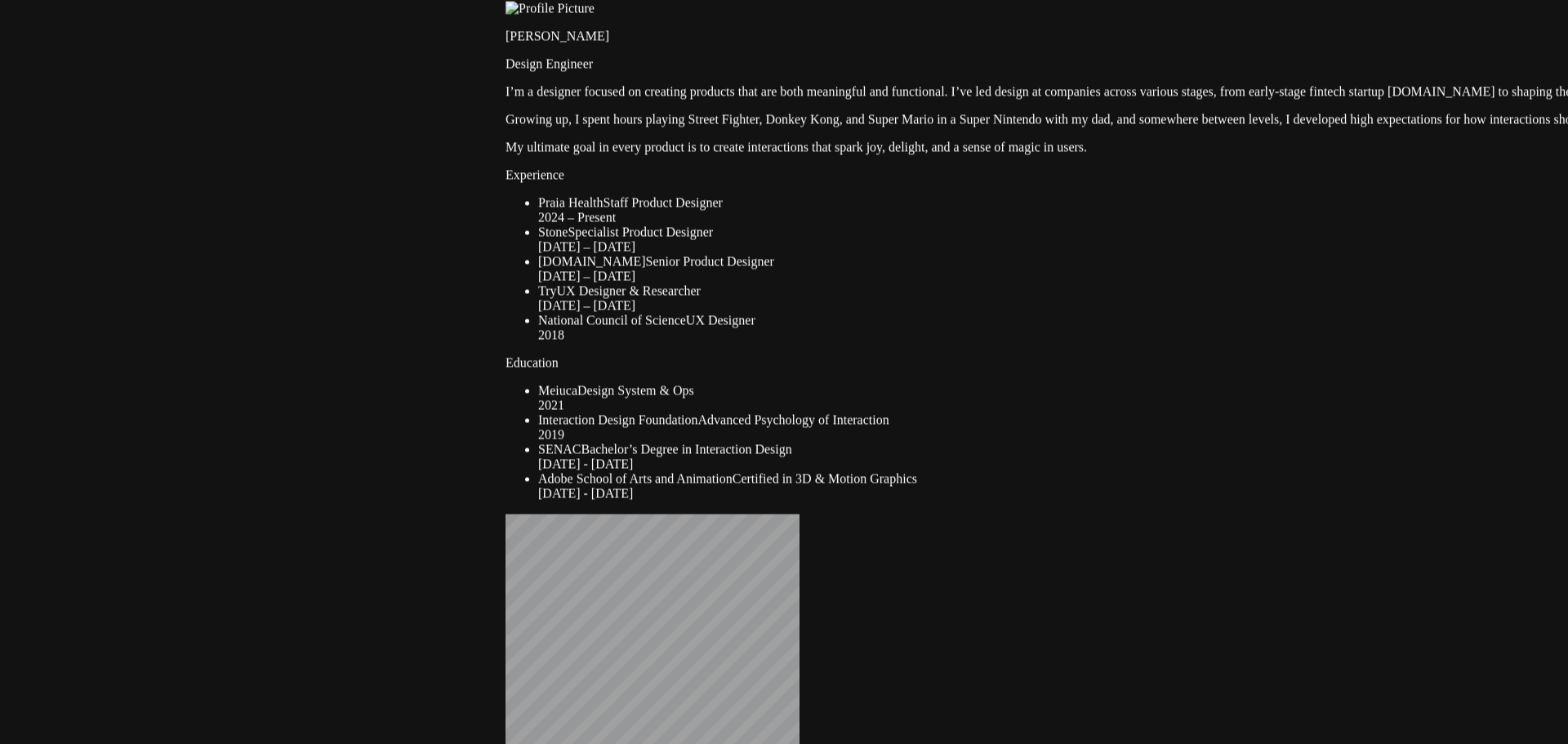
drag, startPoint x: 583, startPoint y: 457, endPoint x: 553, endPoint y: 131, distance: 327.4
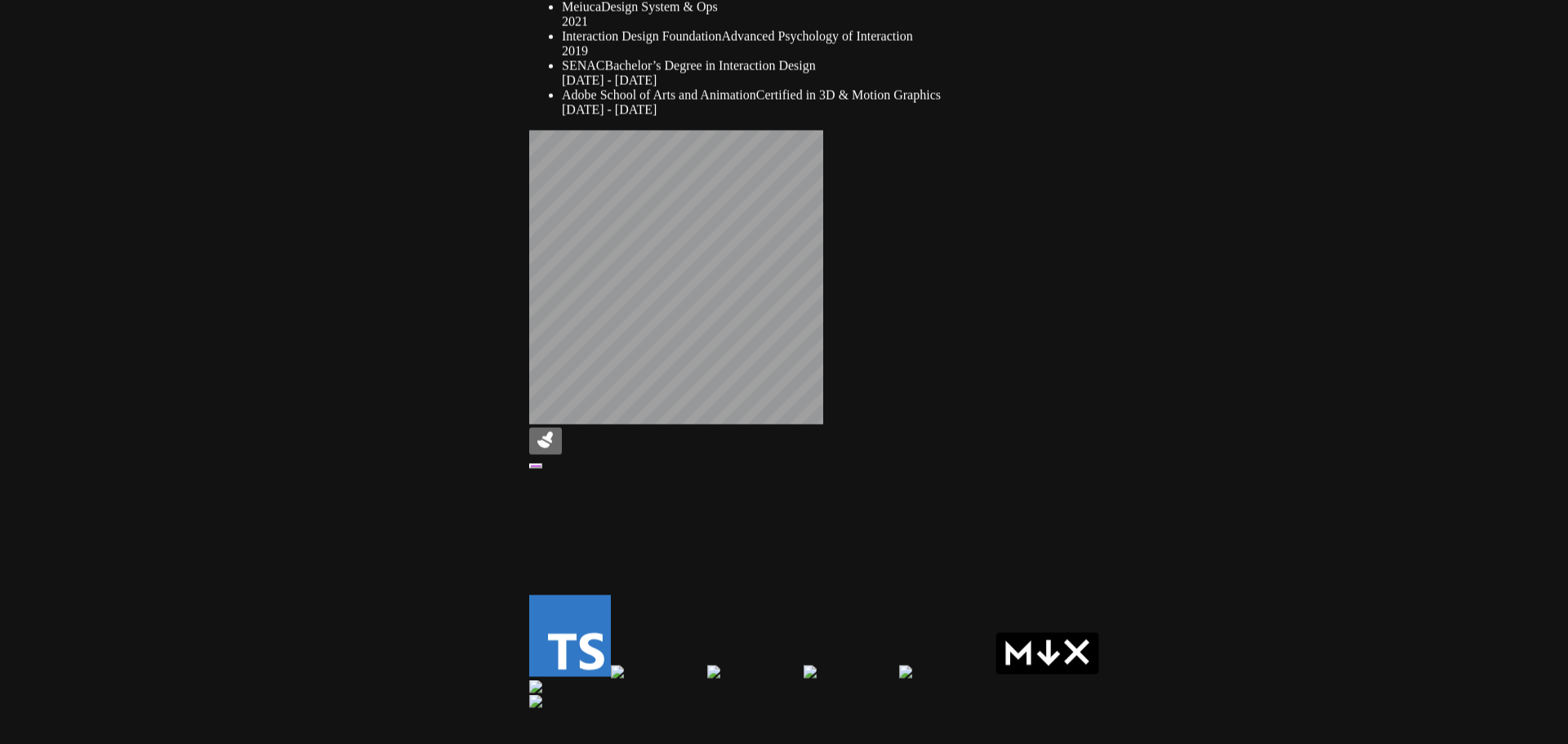
drag, startPoint x: 386, startPoint y: 532, endPoint x: 438, endPoint y: 137, distance: 398.4
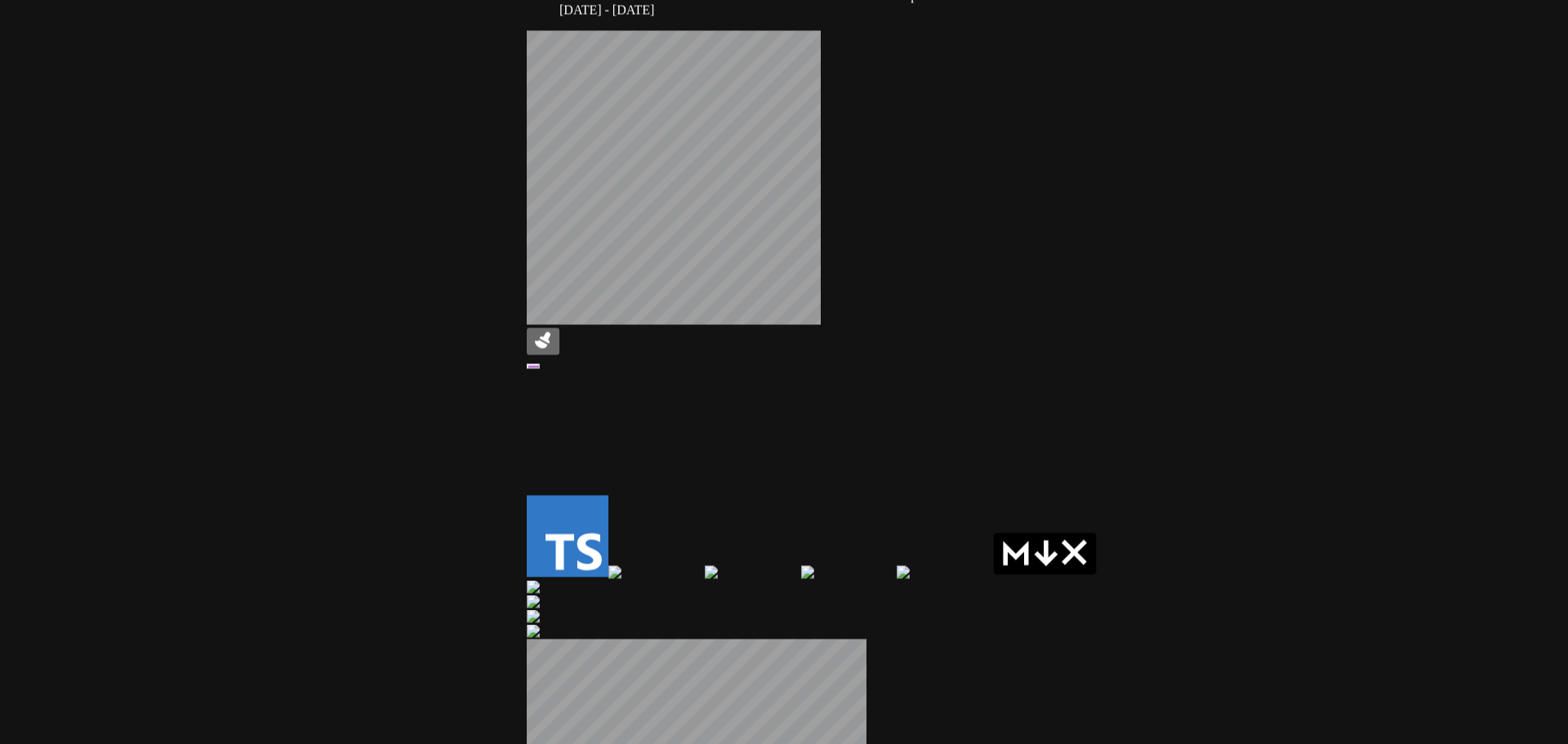
drag, startPoint x: 546, startPoint y: 226, endPoint x: 498, endPoint y: 257, distance: 57.1
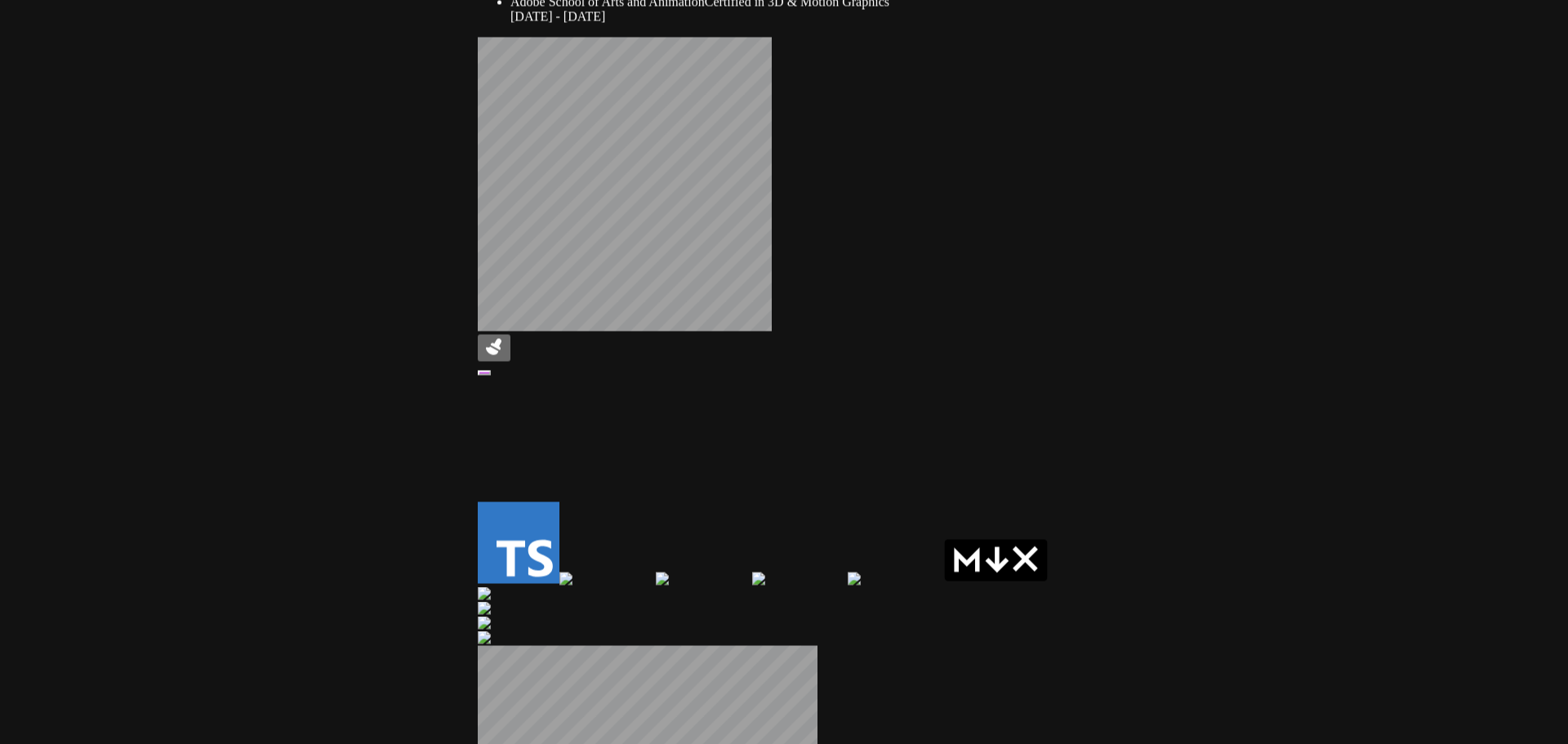
drag, startPoint x: 492, startPoint y: 270, endPoint x: 491, endPoint y: 218, distance: 52.0
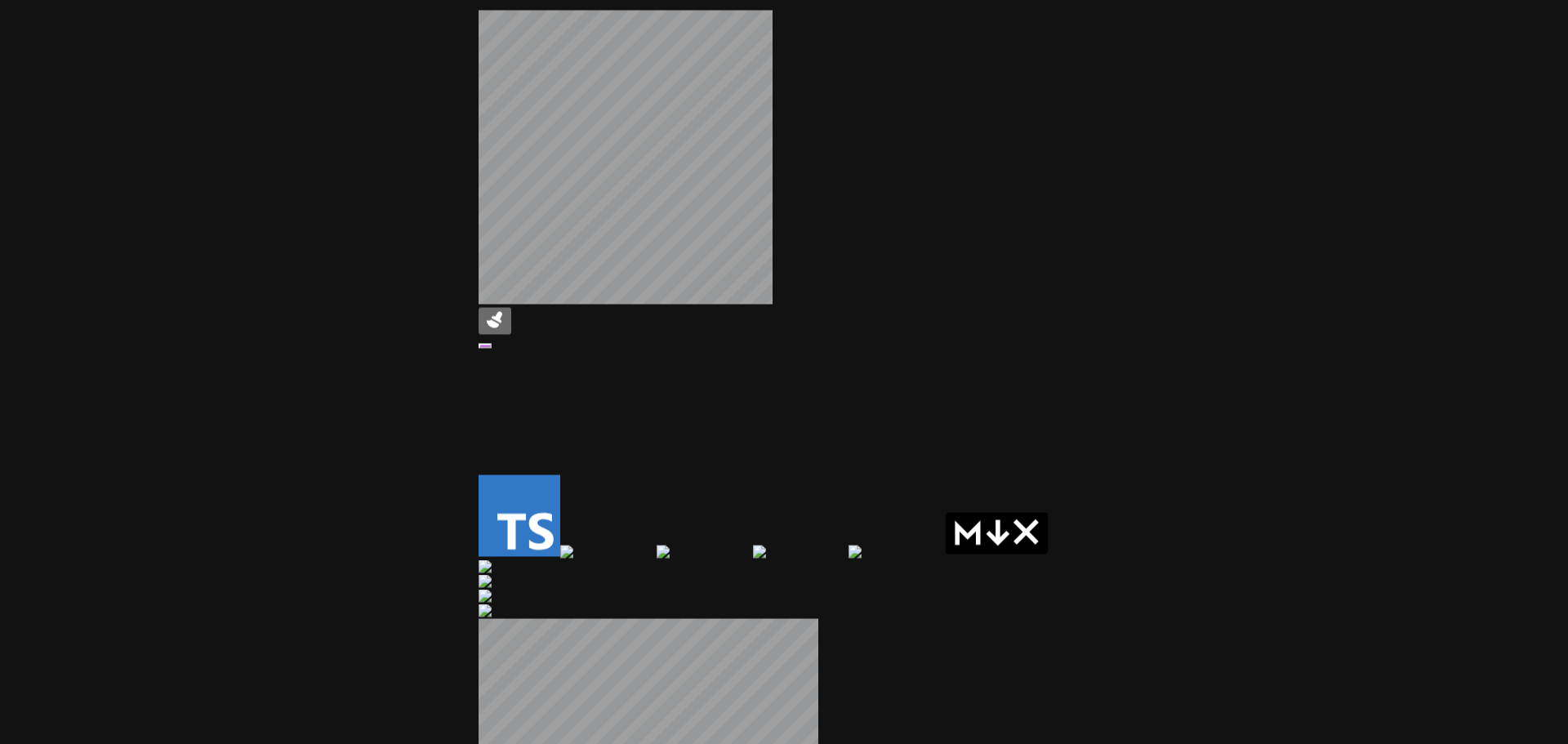
drag, startPoint x: 421, startPoint y: 285, endPoint x: 420, endPoint y: 89, distance: 196.0
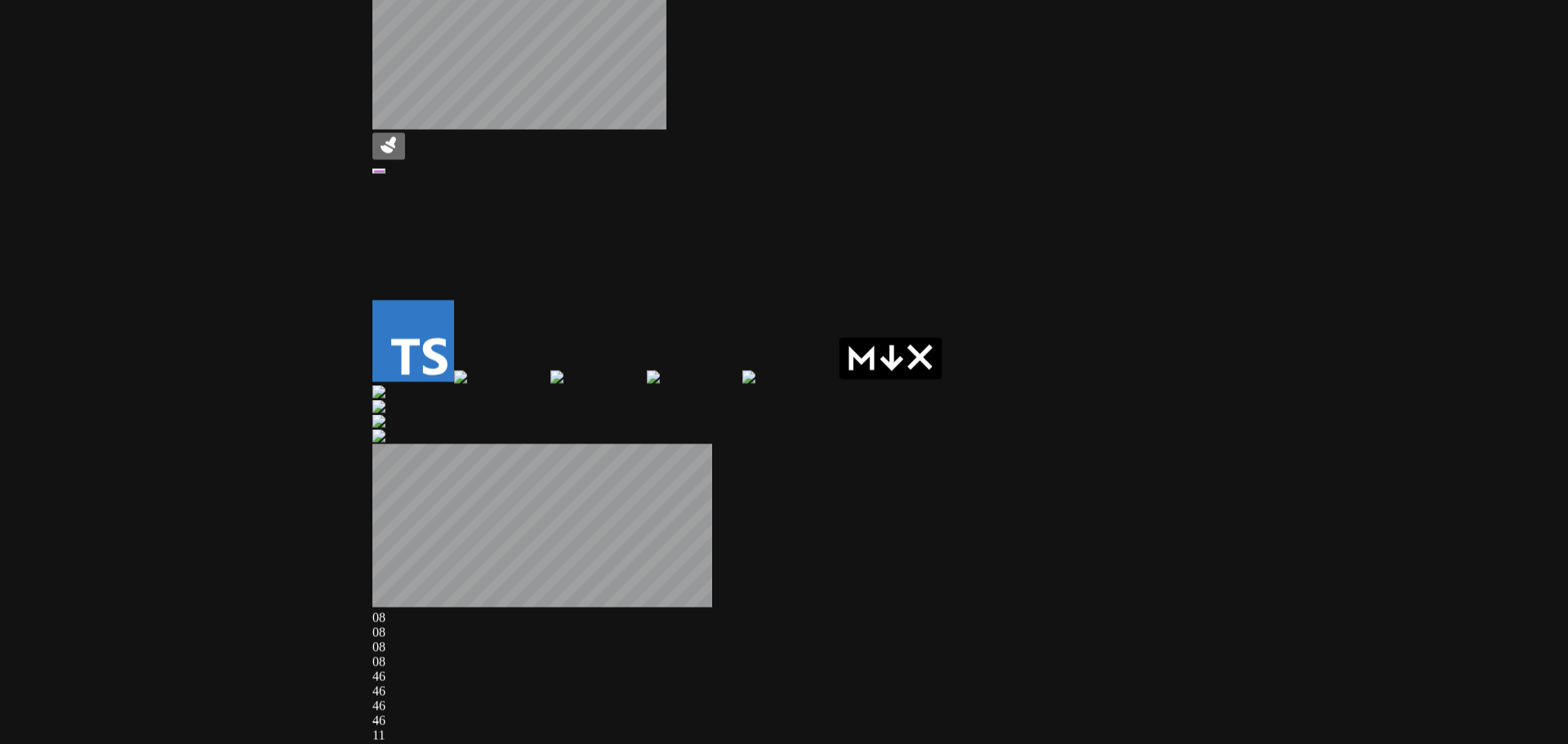
drag, startPoint x: 552, startPoint y: 308, endPoint x: 367, endPoint y: 325, distance: 185.8
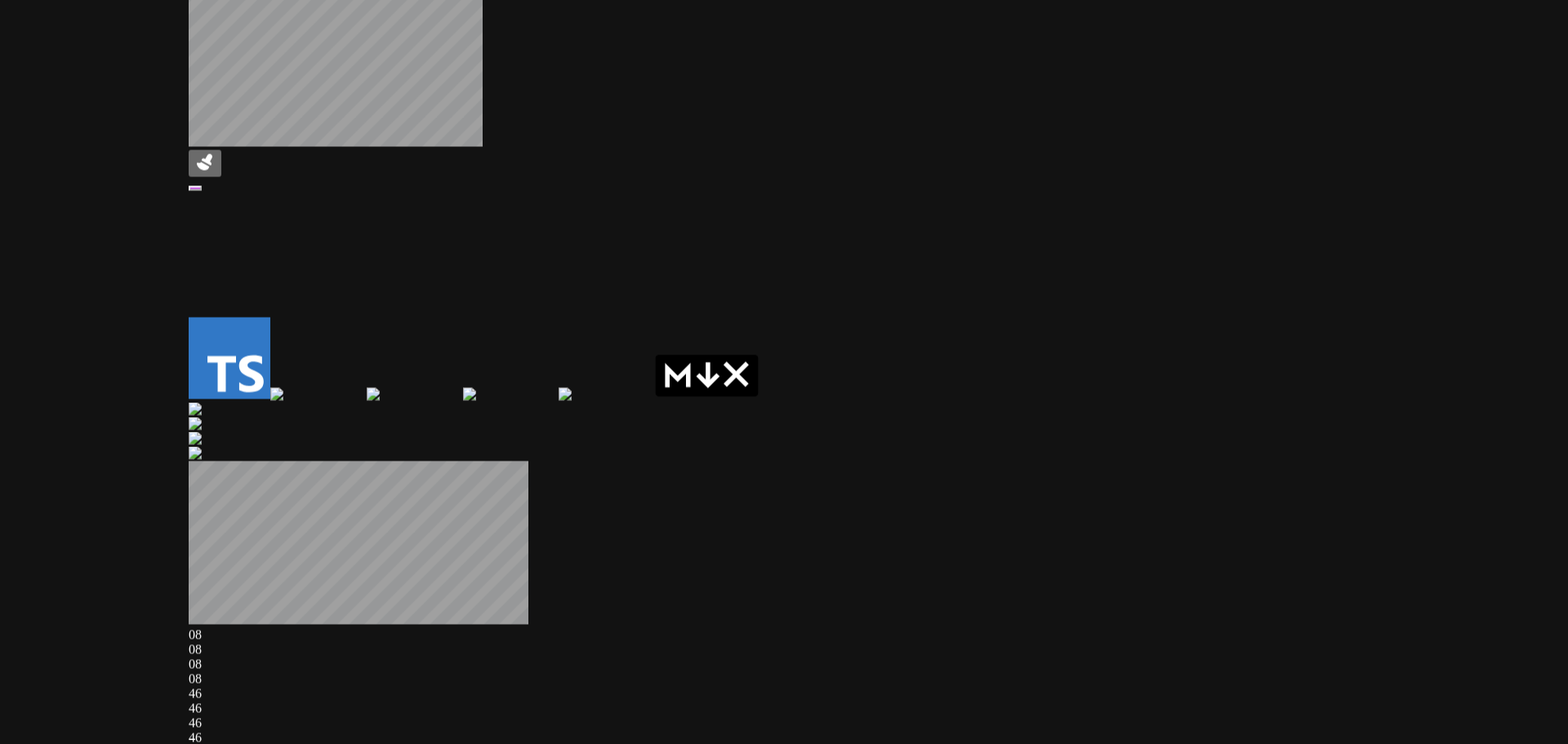
drag, startPoint x: 582, startPoint y: 271, endPoint x: 538, endPoint y: 318, distance: 64.4
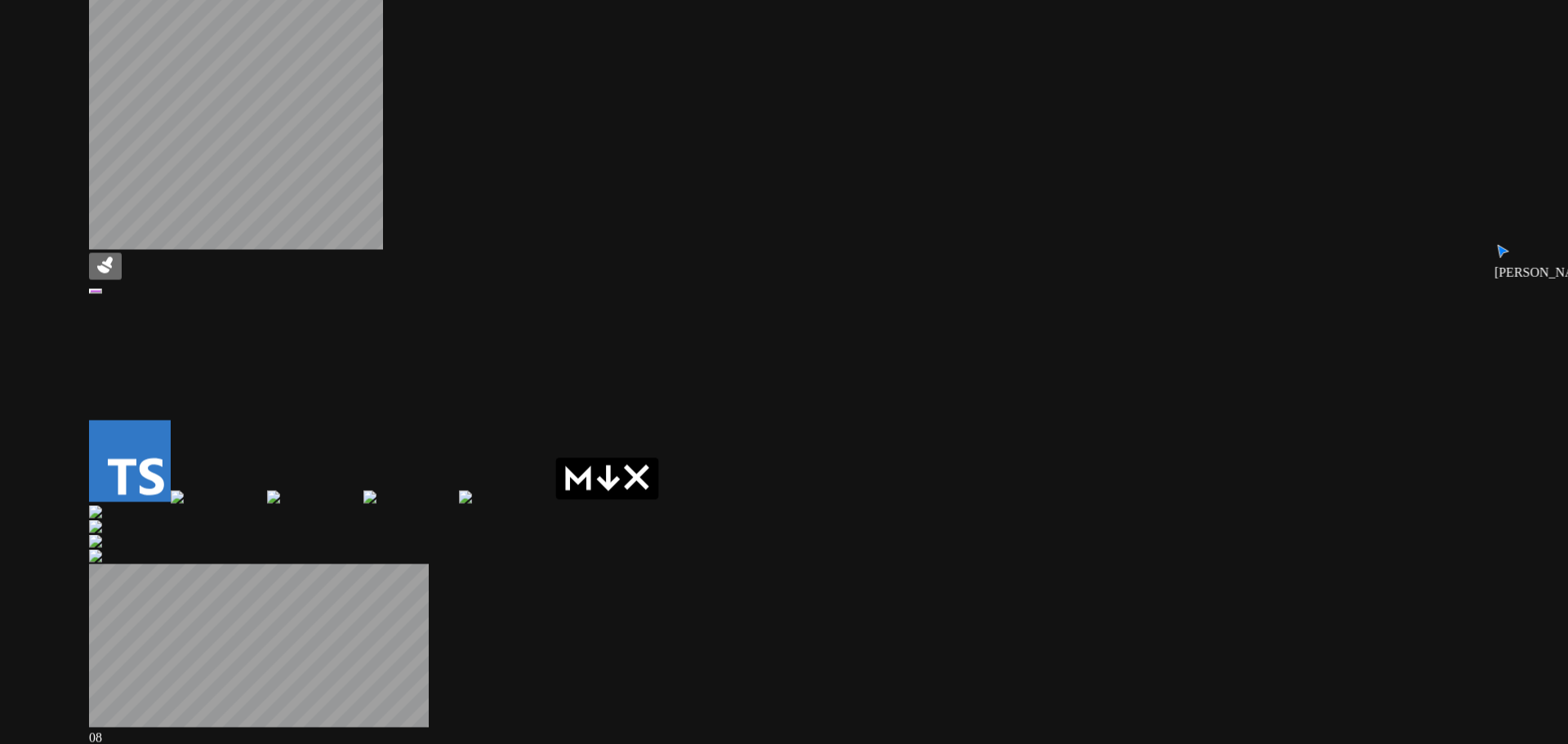
drag, startPoint x: 594, startPoint y: 250, endPoint x: 421, endPoint y: 425, distance: 246.1
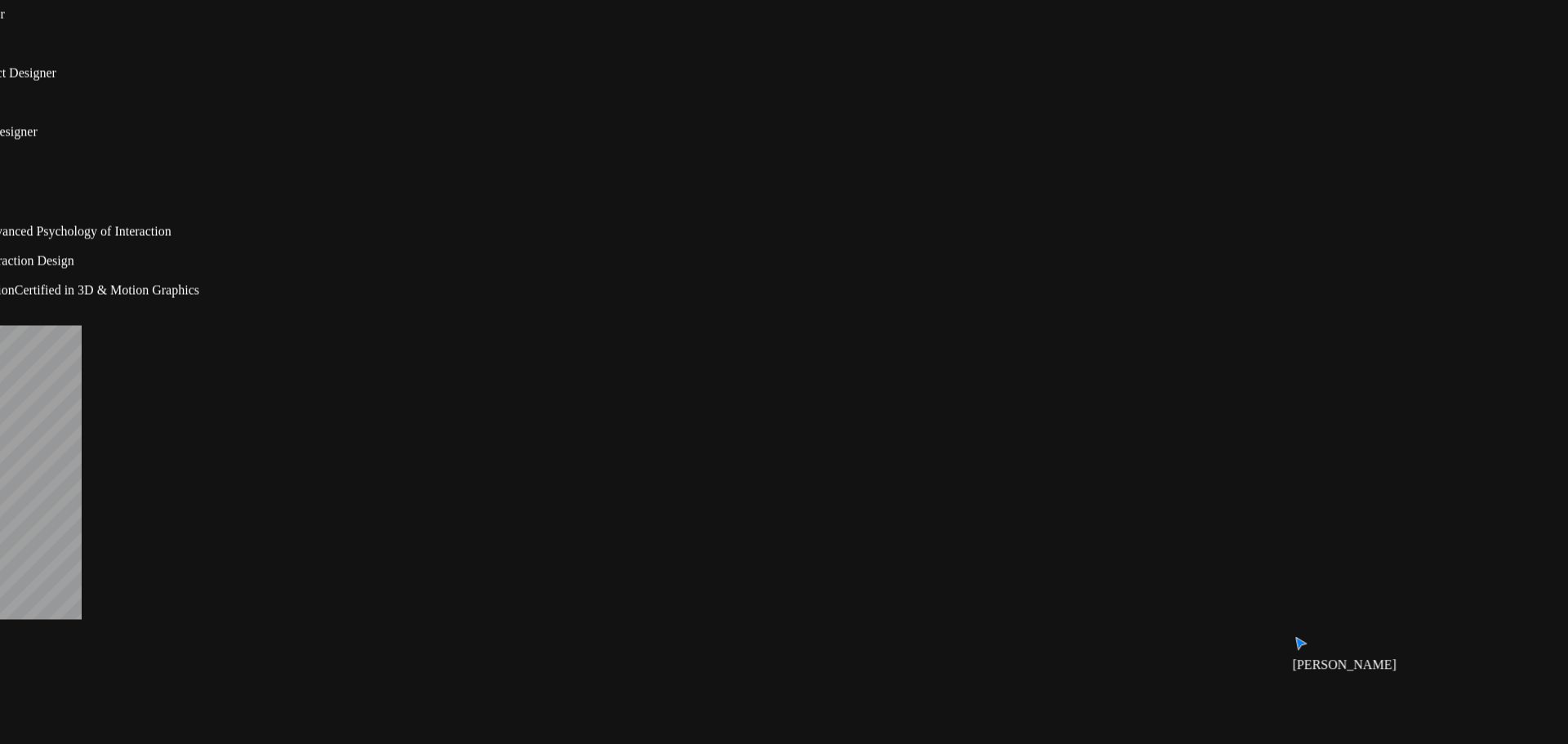
drag, startPoint x: 1117, startPoint y: 129, endPoint x: 959, endPoint y: 350, distance: 271.7
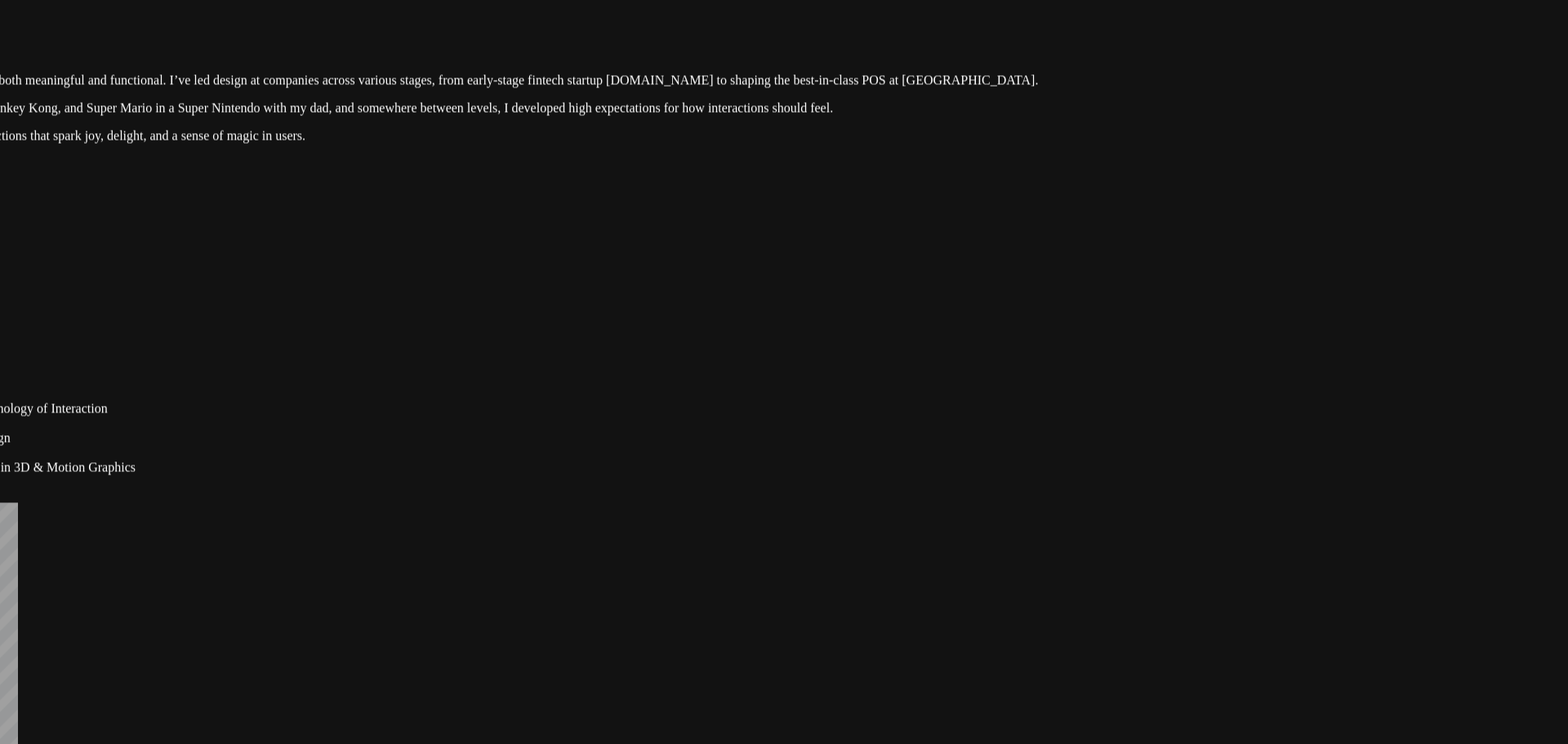
drag, startPoint x: 1108, startPoint y: 239, endPoint x: 1064, endPoint y: 366, distance: 134.4
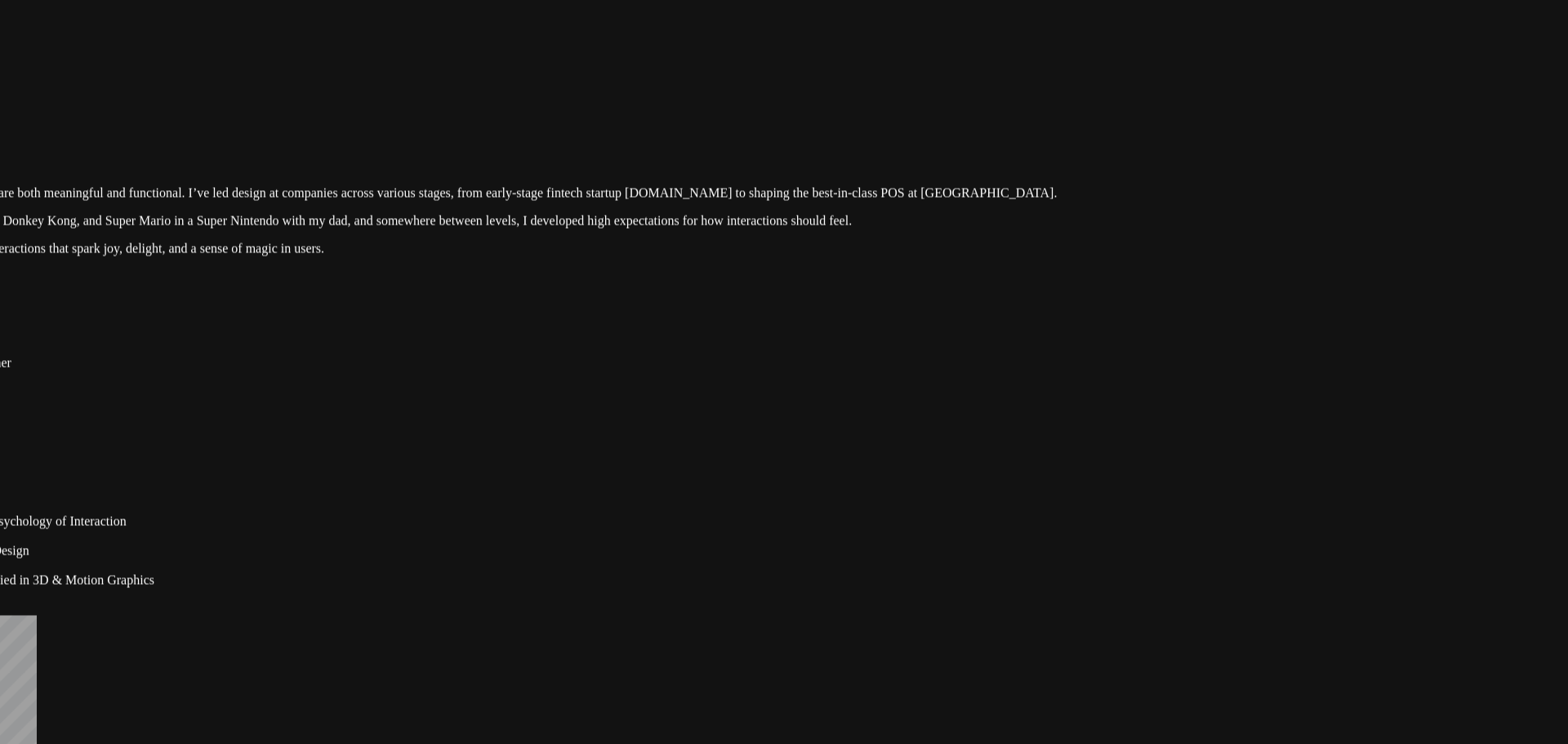
drag, startPoint x: 1113, startPoint y: 235, endPoint x: 1126, endPoint y: 313, distance: 79.1
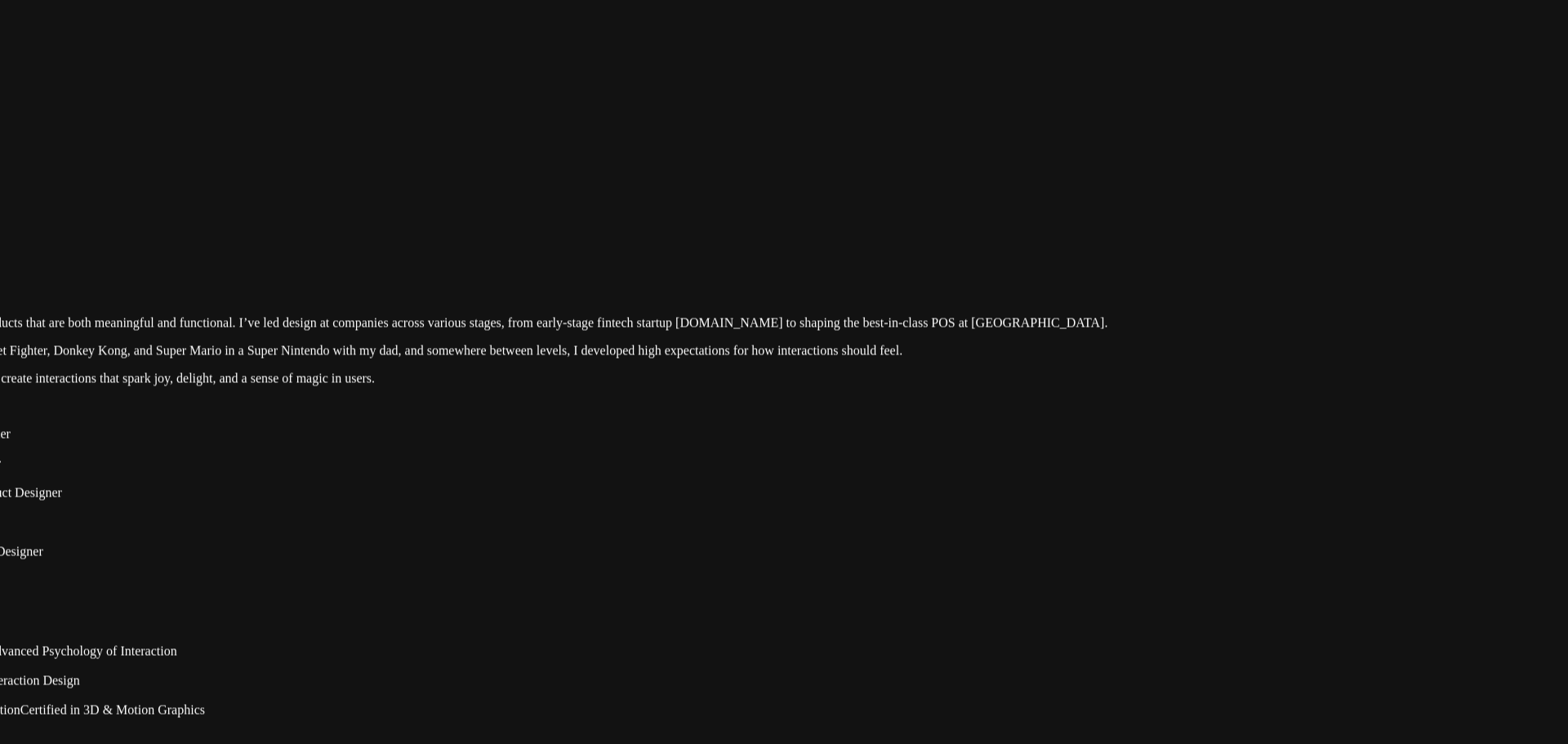
drag, startPoint x: 1167, startPoint y: 356, endPoint x: 1214, endPoint y: 449, distance: 104.2
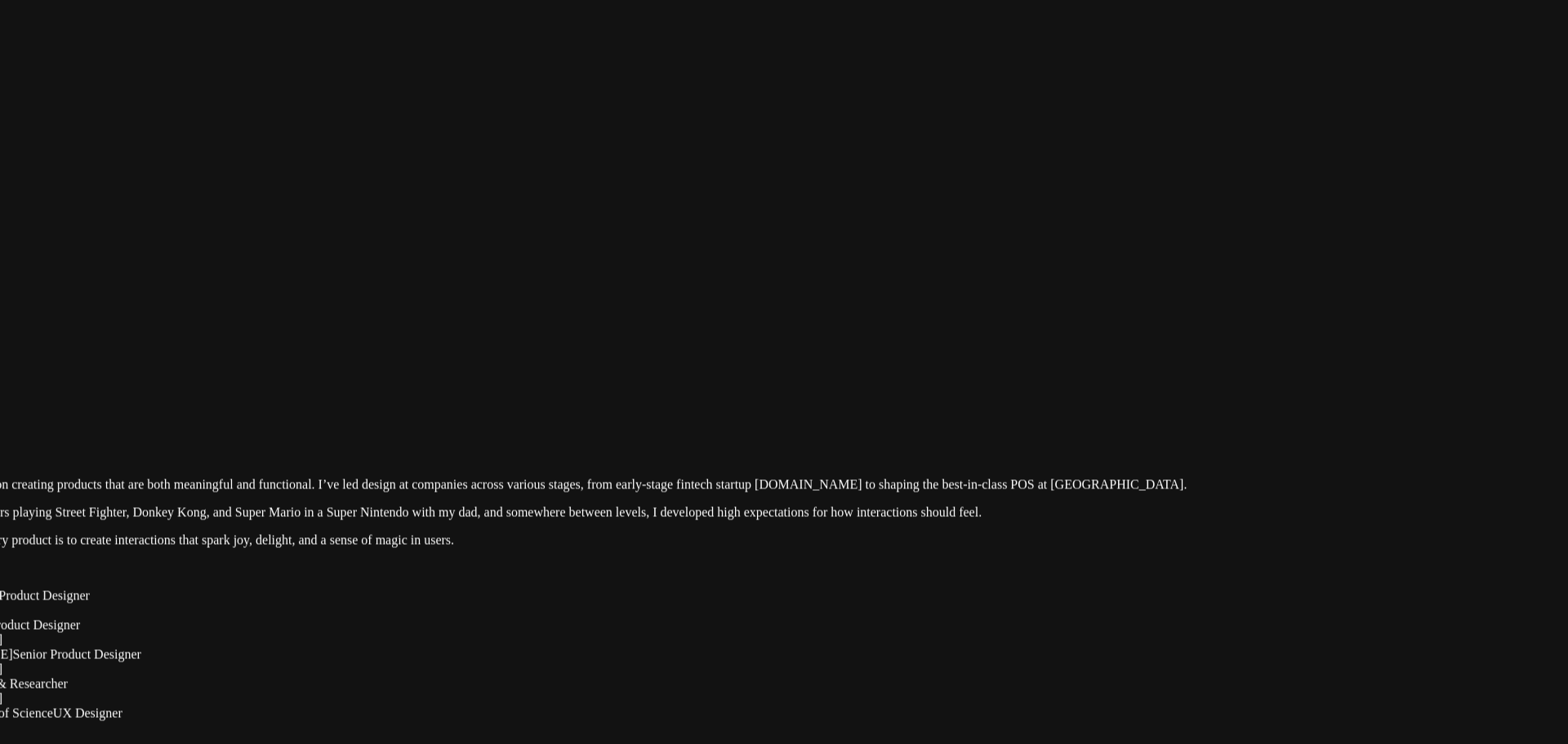
drag, startPoint x: 806, startPoint y: 323, endPoint x: 815, endPoint y: 389, distance: 66.6
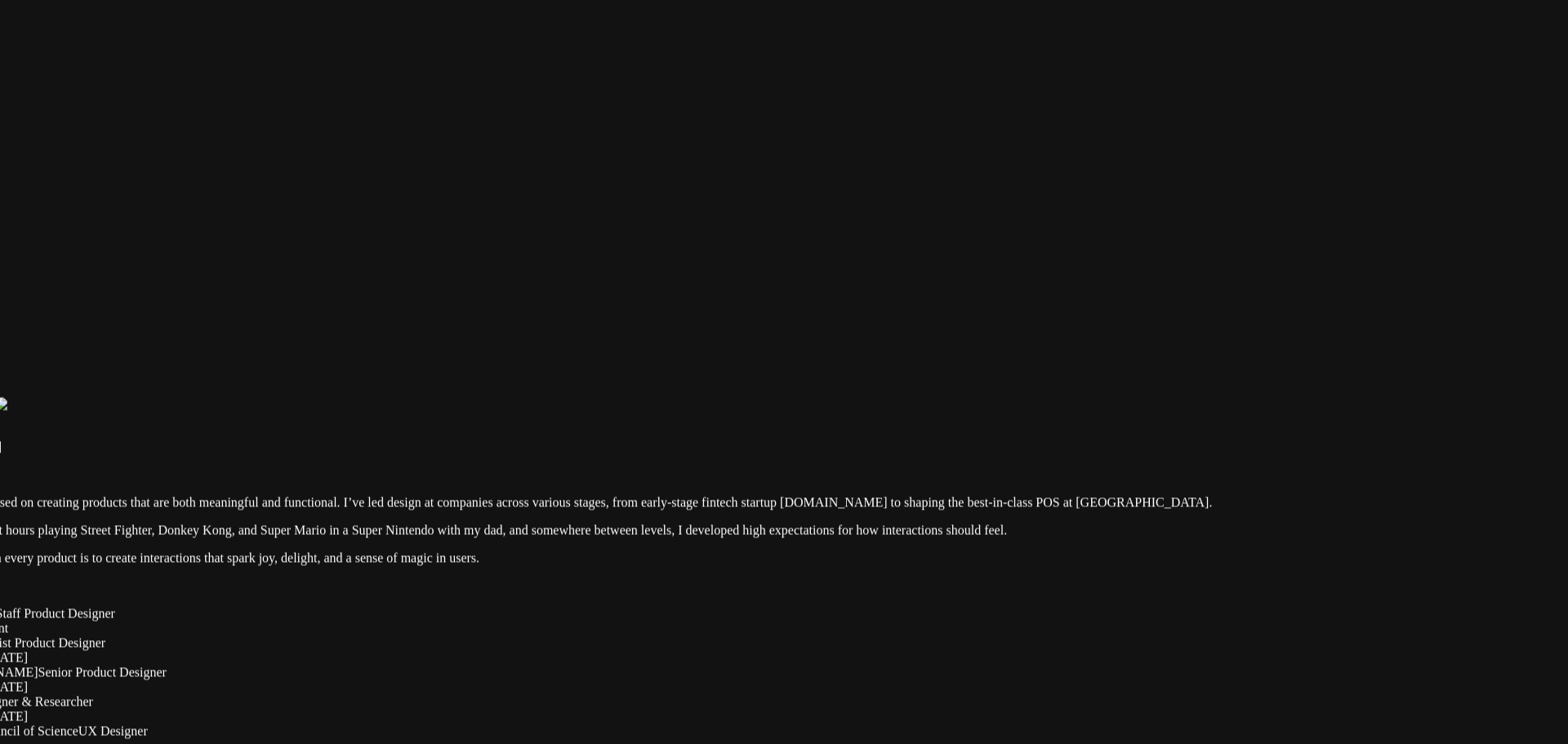
drag, startPoint x: 646, startPoint y: 322, endPoint x: 773, endPoint y: 414, distance: 156.8
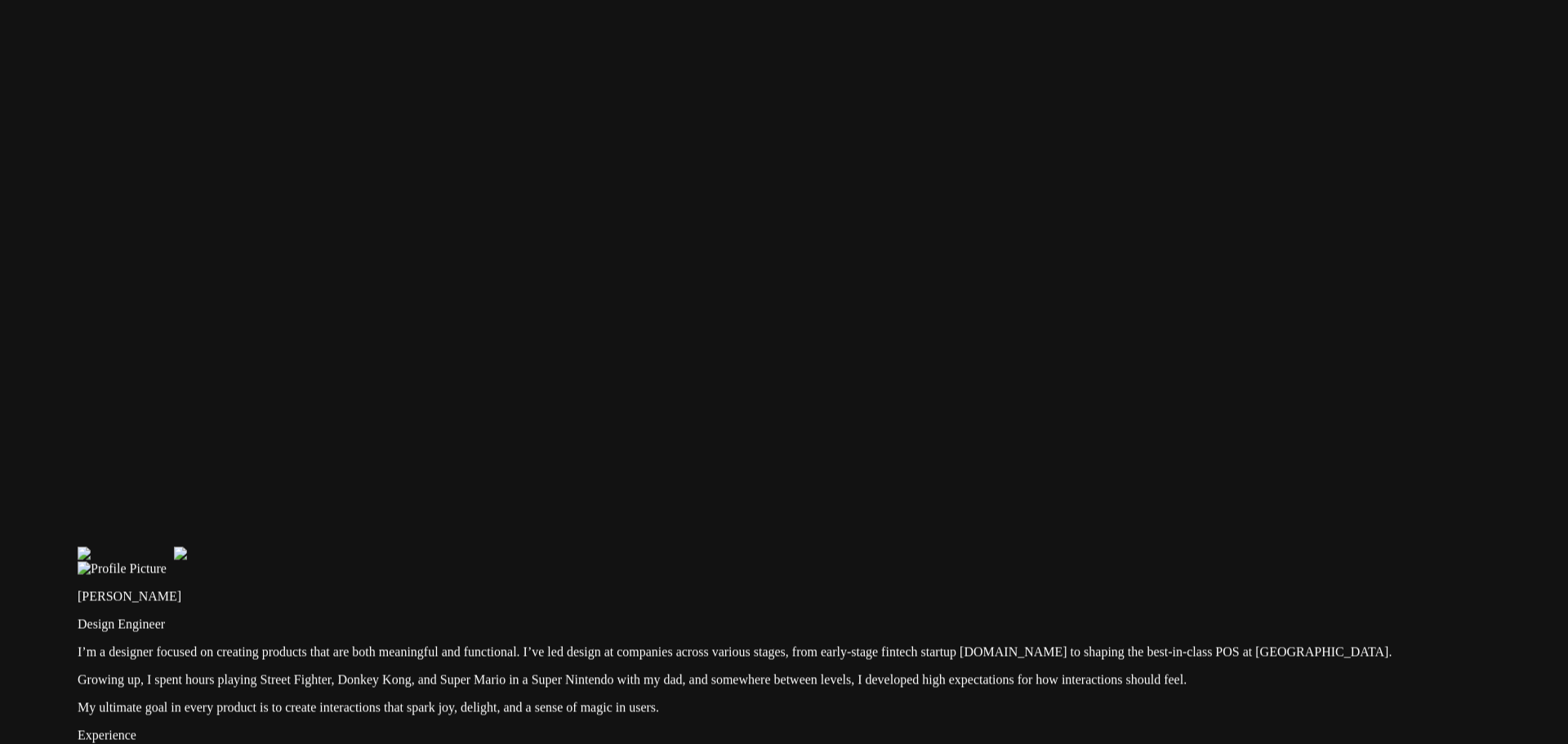
drag, startPoint x: 862, startPoint y: 450, endPoint x: 891, endPoint y: 481, distance: 42.4
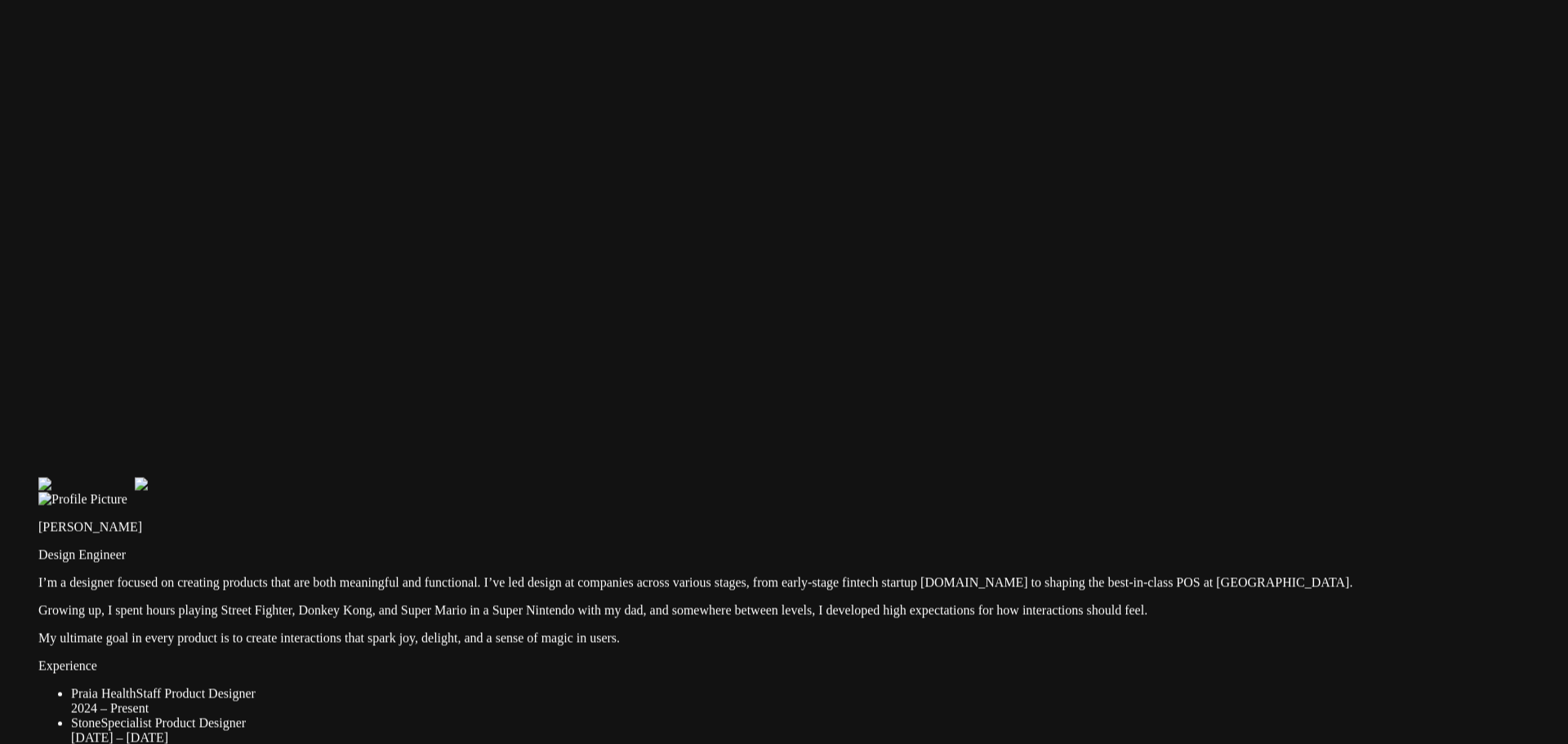
drag, startPoint x: 846, startPoint y: 535, endPoint x: 783, endPoint y: 441, distance: 113.2
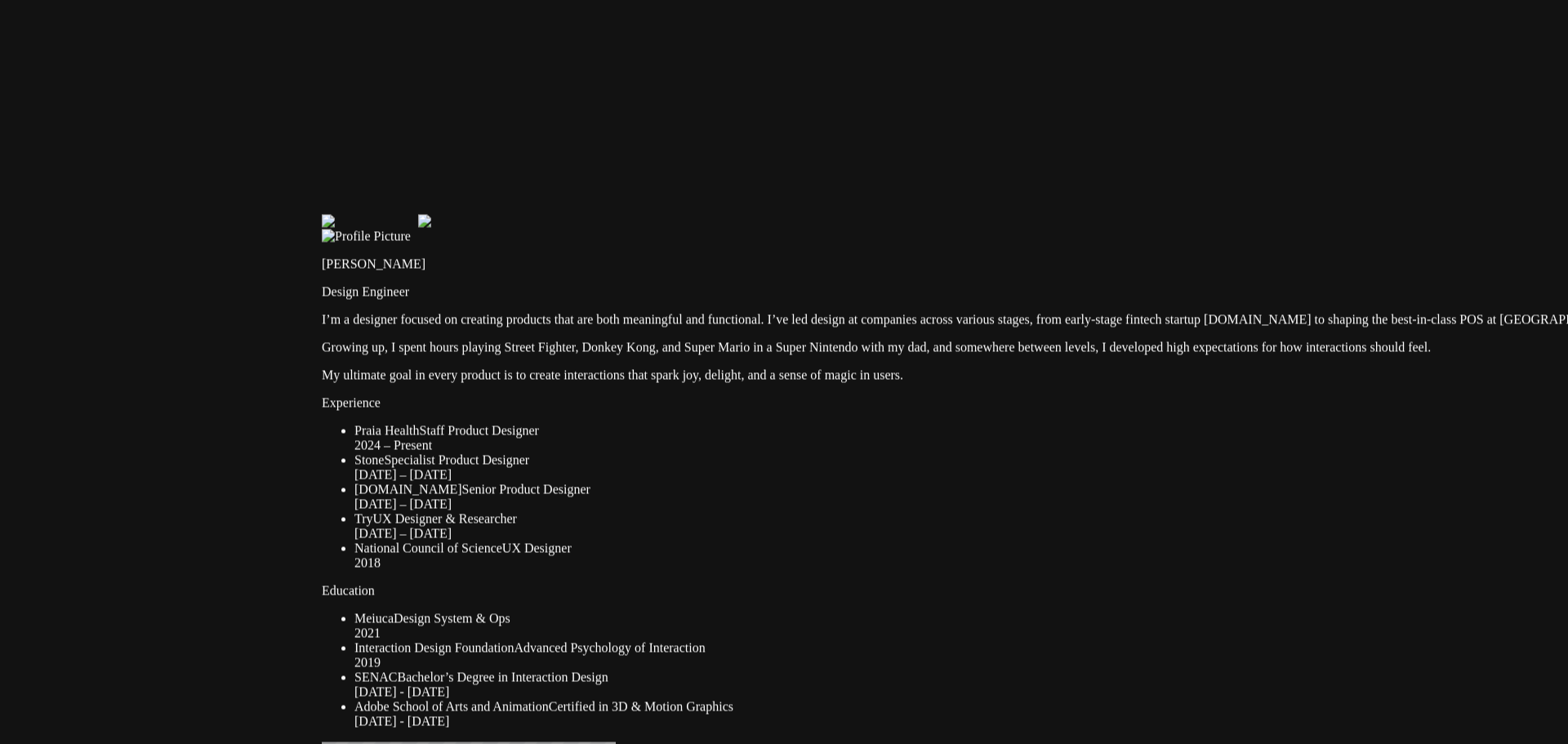
drag, startPoint x: 600, startPoint y: 467, endPoint x: 909, endPoint y: 213, distance: 400.0
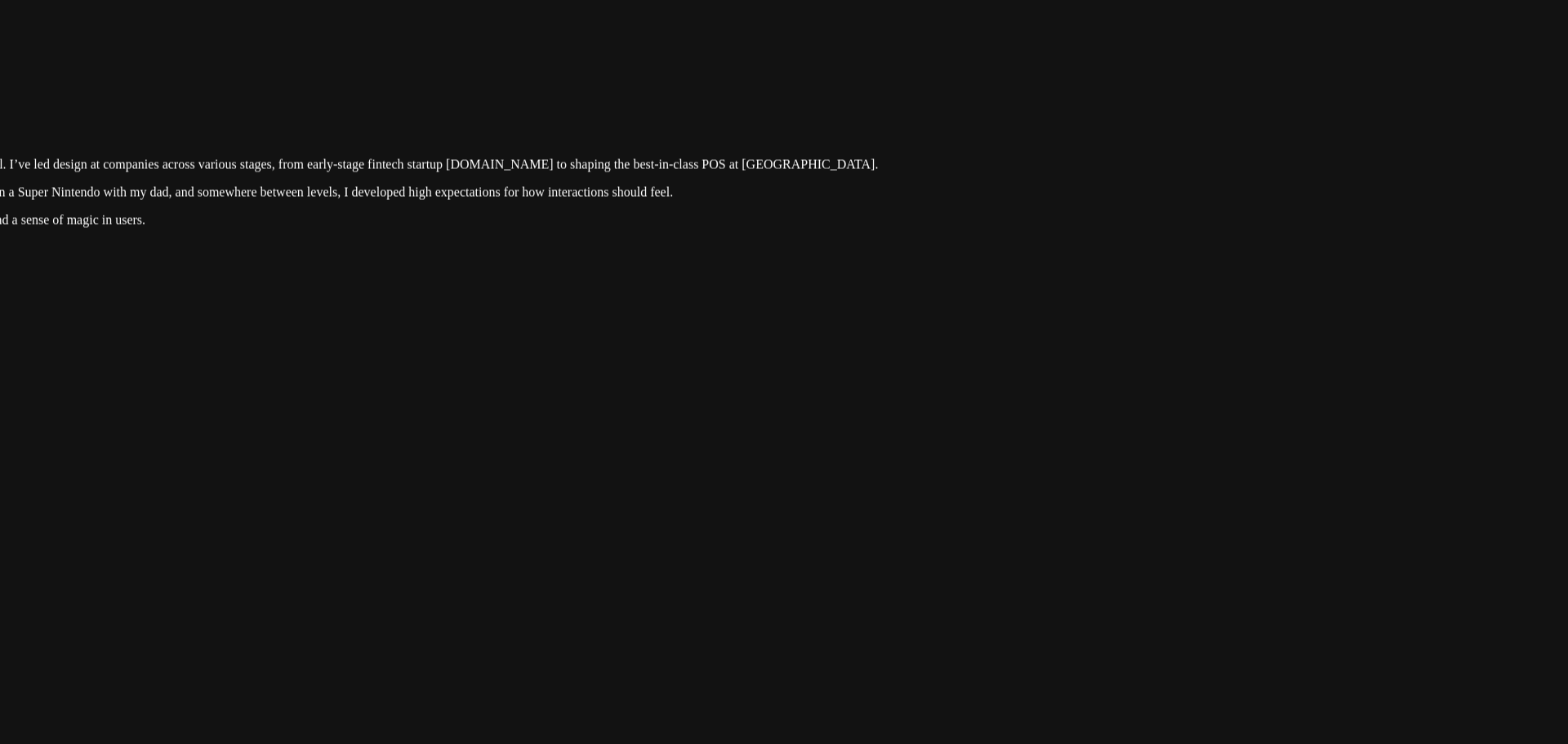
drag, startPoint x: 1153, startPoint y: 218, endPoint x: 349, endPoint y: 63, distance: 818.8
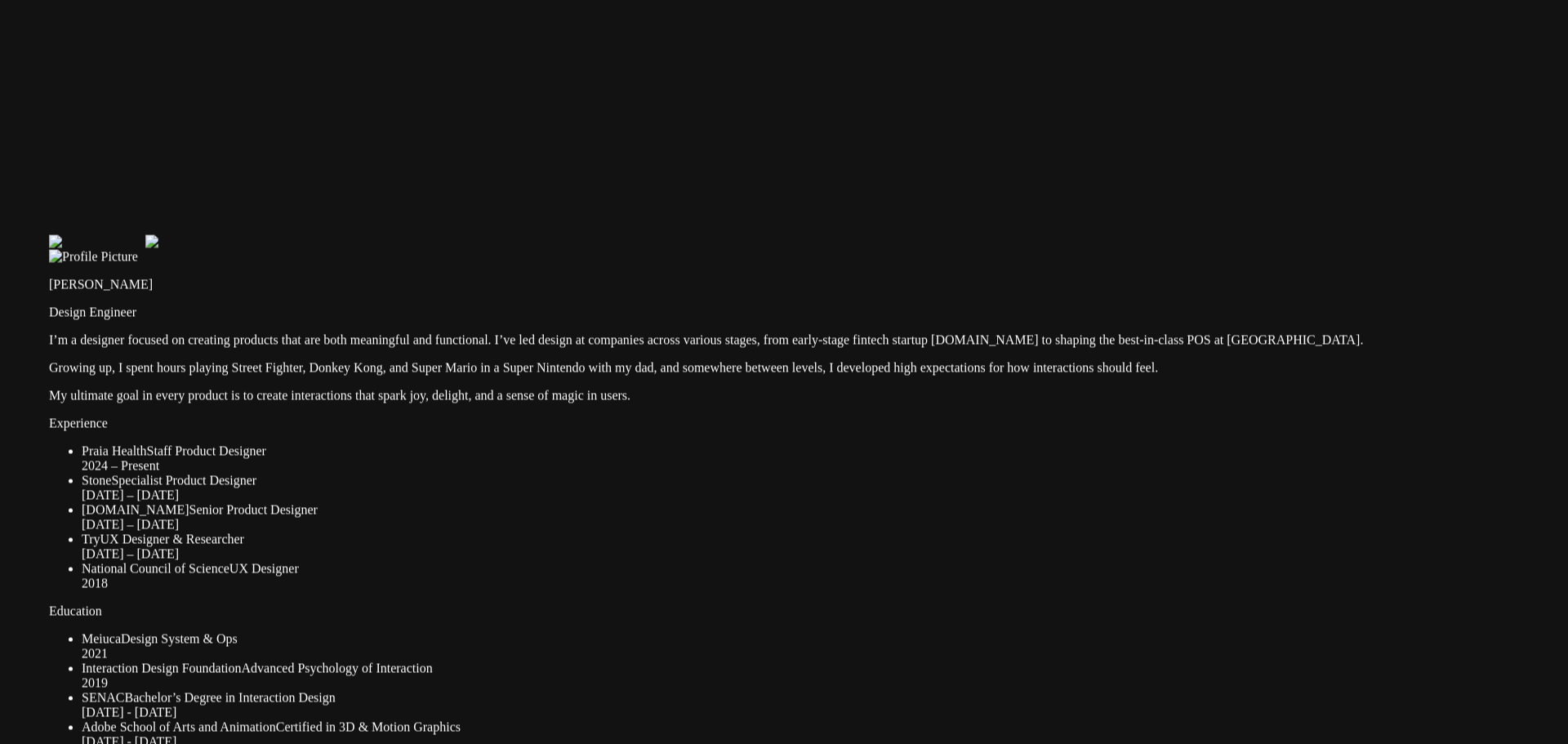
drag, startPoint x: 423, startPoint y: 79, endPoint x: 944, endPoint y: 260, distance: 551.5
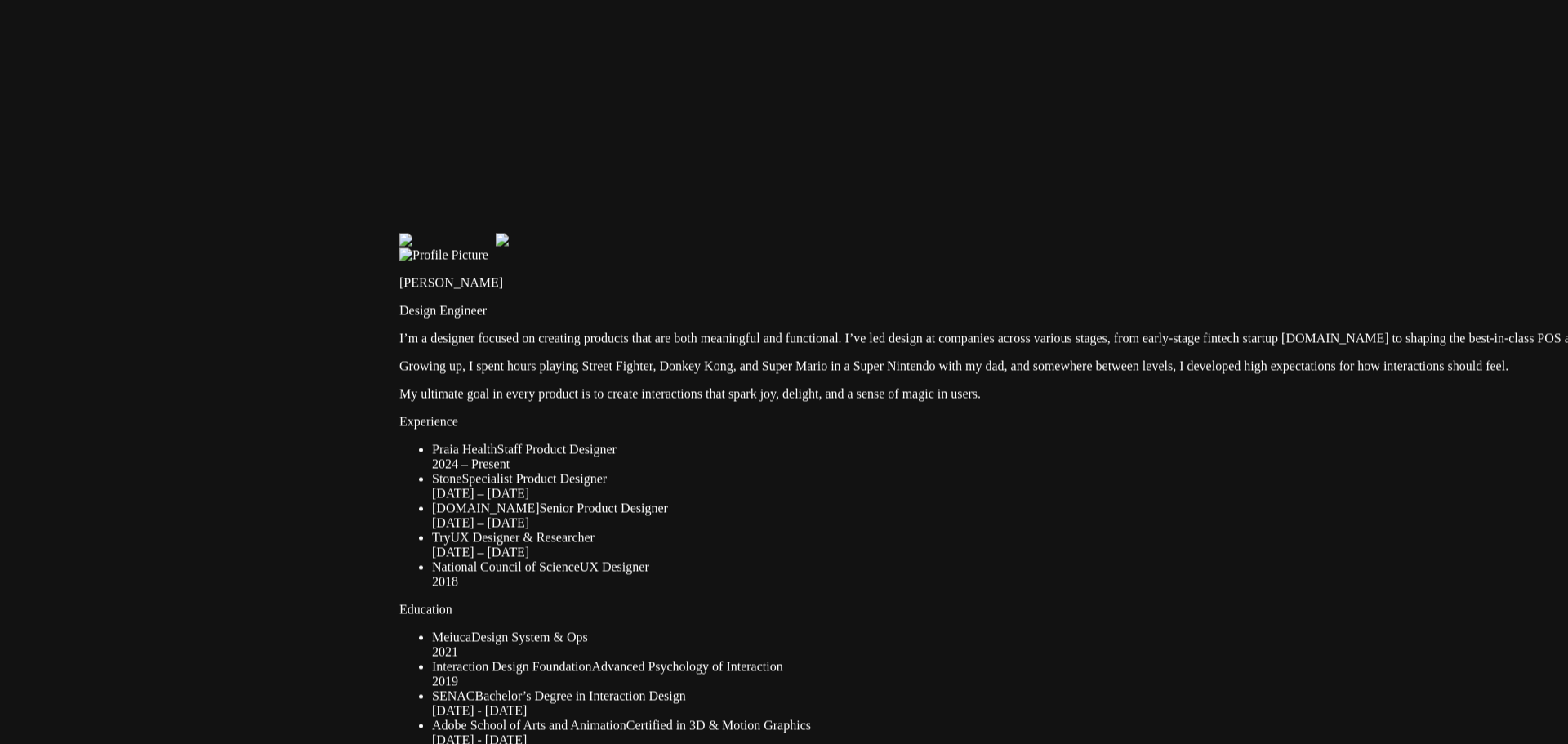
drag, startPoint x: 864, startPoint y: 226, endPoint x: 1134, endPoint y: 294, distance: 278.4
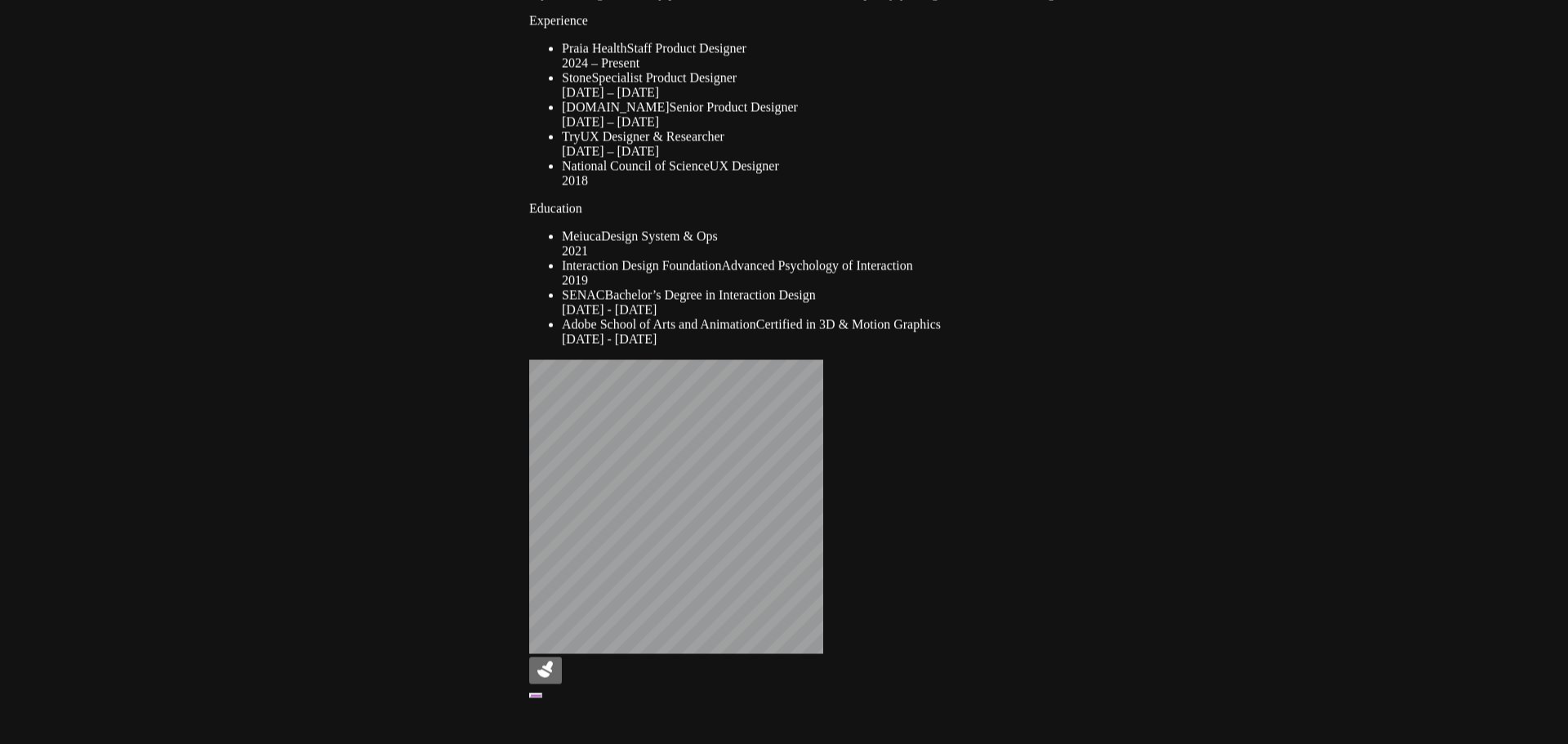
drag, startPoint x: 515, startPoint y: 585, endPoint x: 658, endPoint y: 186, distance: 423.9
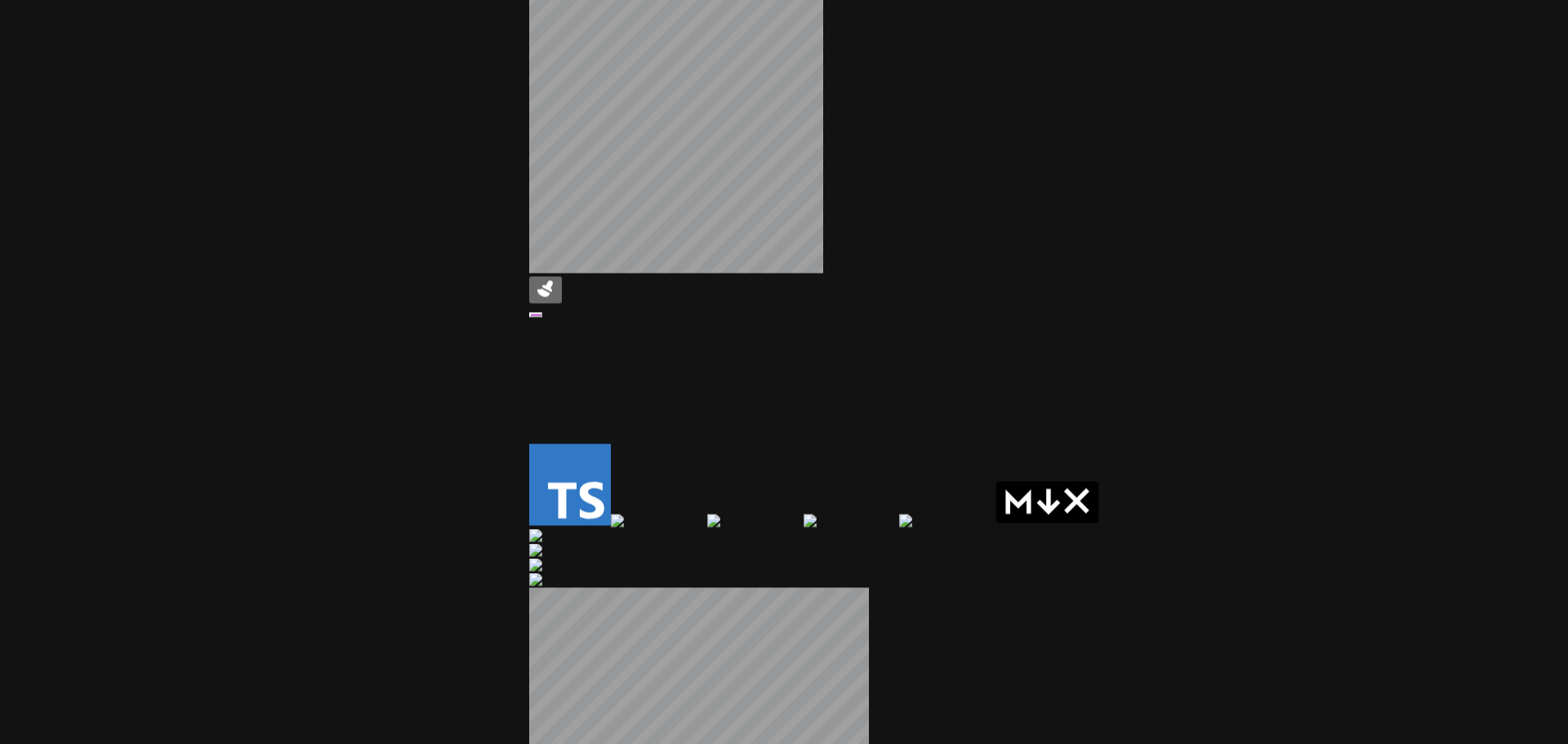
drag, startPoint x: 471, startPoint y: 477, endPoint x: 472, endPoint y: 125, distance: 352.0
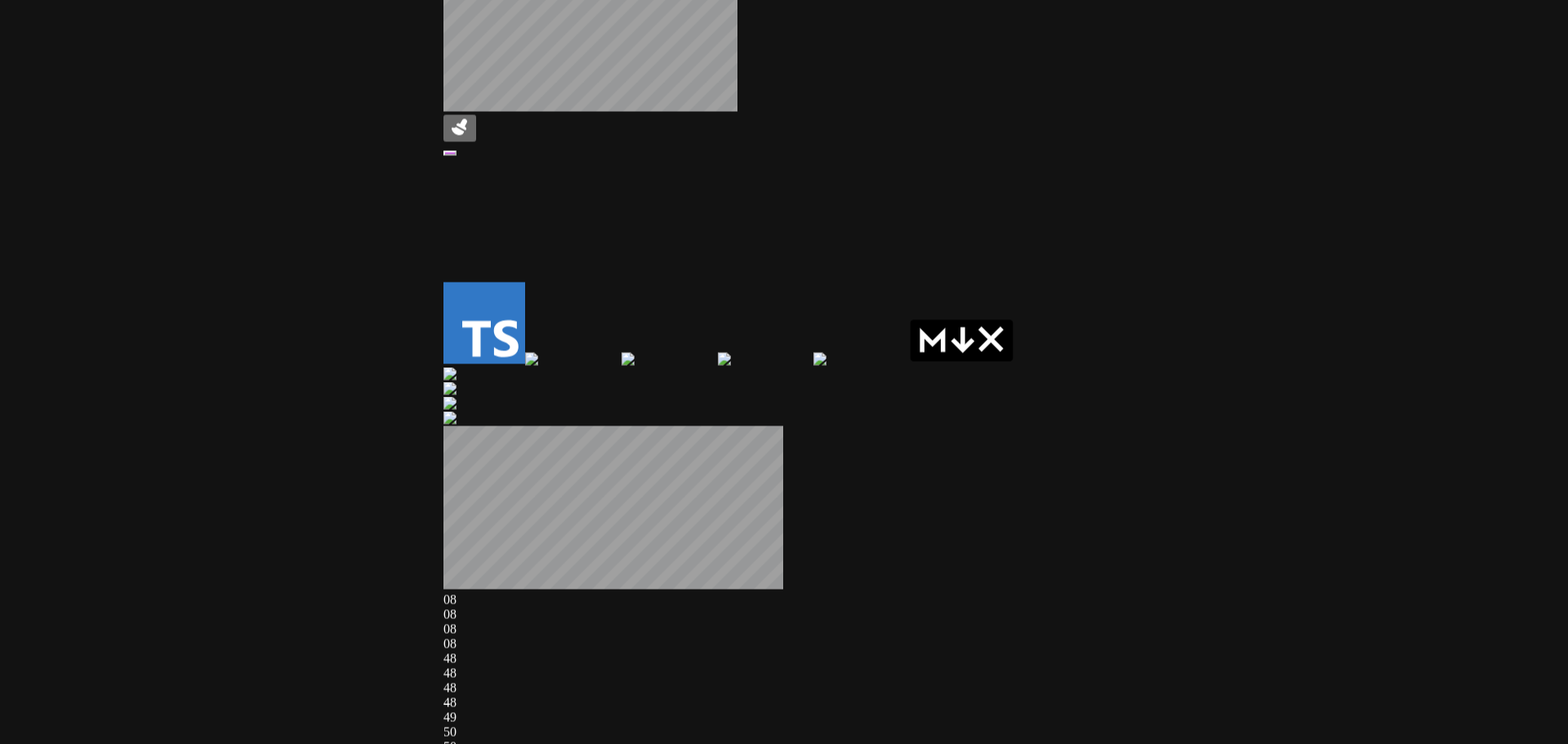
drag, startPoint x: 510, startPoint y: 275, endPoint x: 306, endPoint y: 92, distance: 274.1
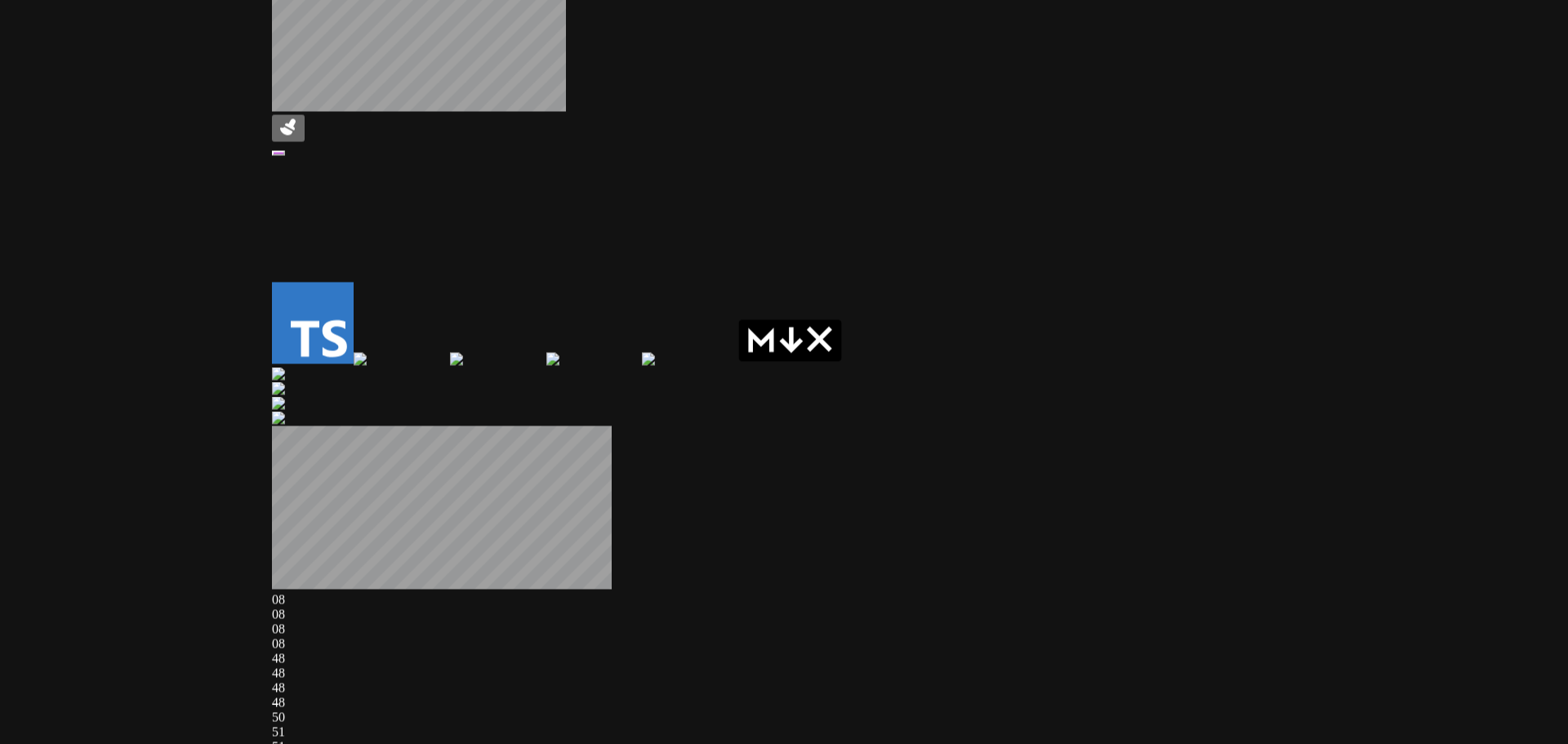
drag, startPoint x: 542, startPoint y: 403, endPoint x: 325, endPoint y: 504, distance: 239.4
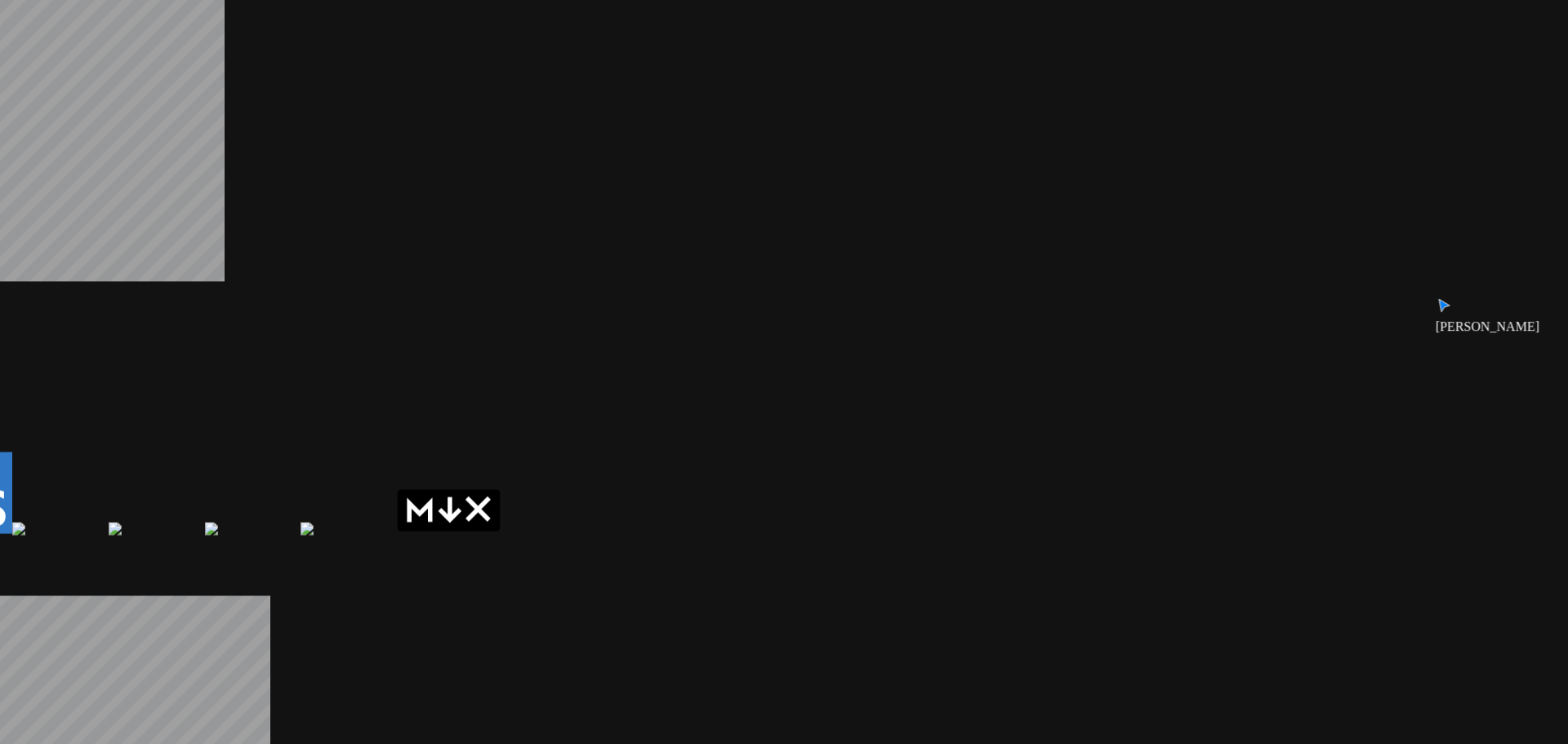
drag, startPoint x: 743, startPoint y: 468, endPoint x: 392, endPoint y: 631, distance: 387.0
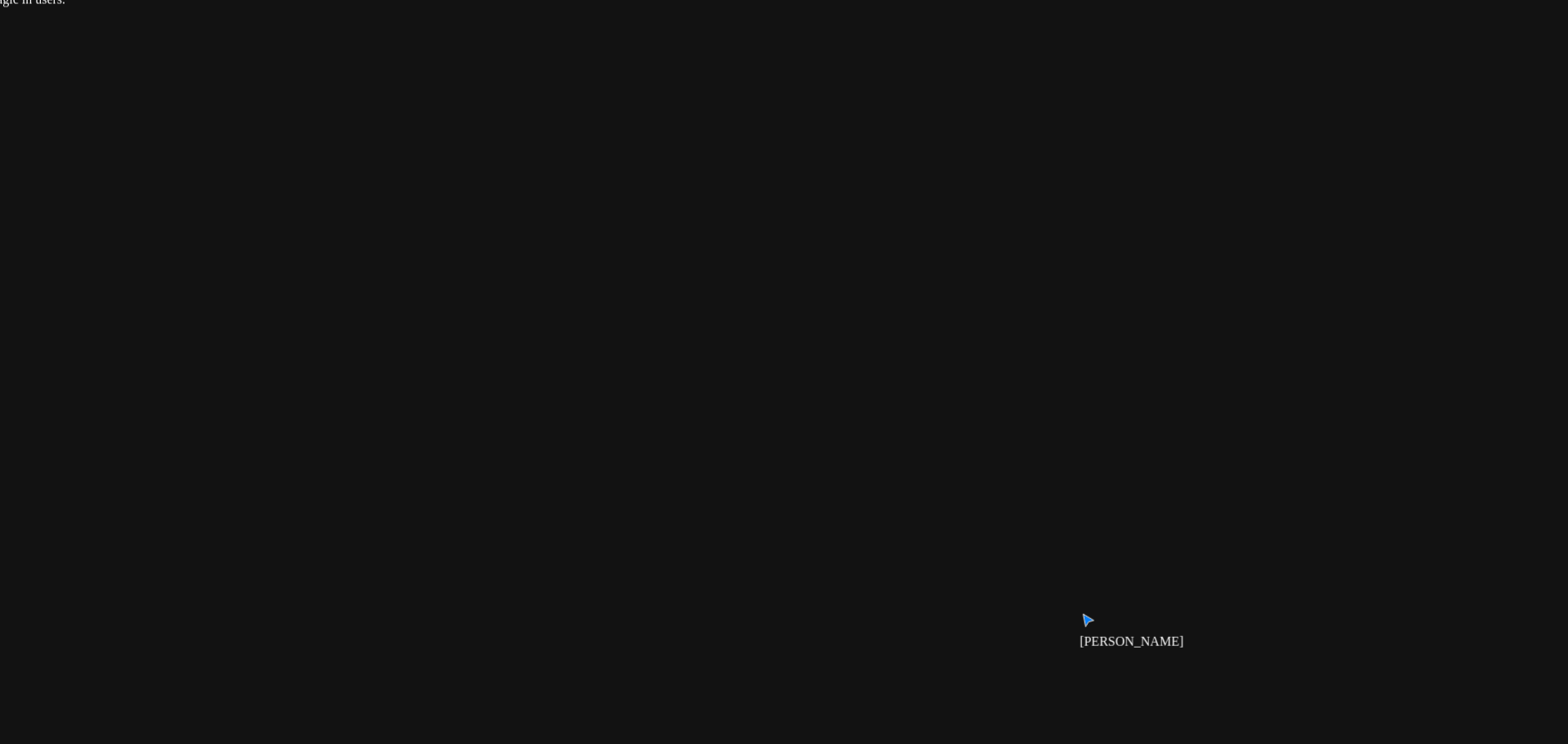
drag, startPoint x: 810, startPoint y: 313, endPoint x: 494, endPoint y: 609, distance: 433.0
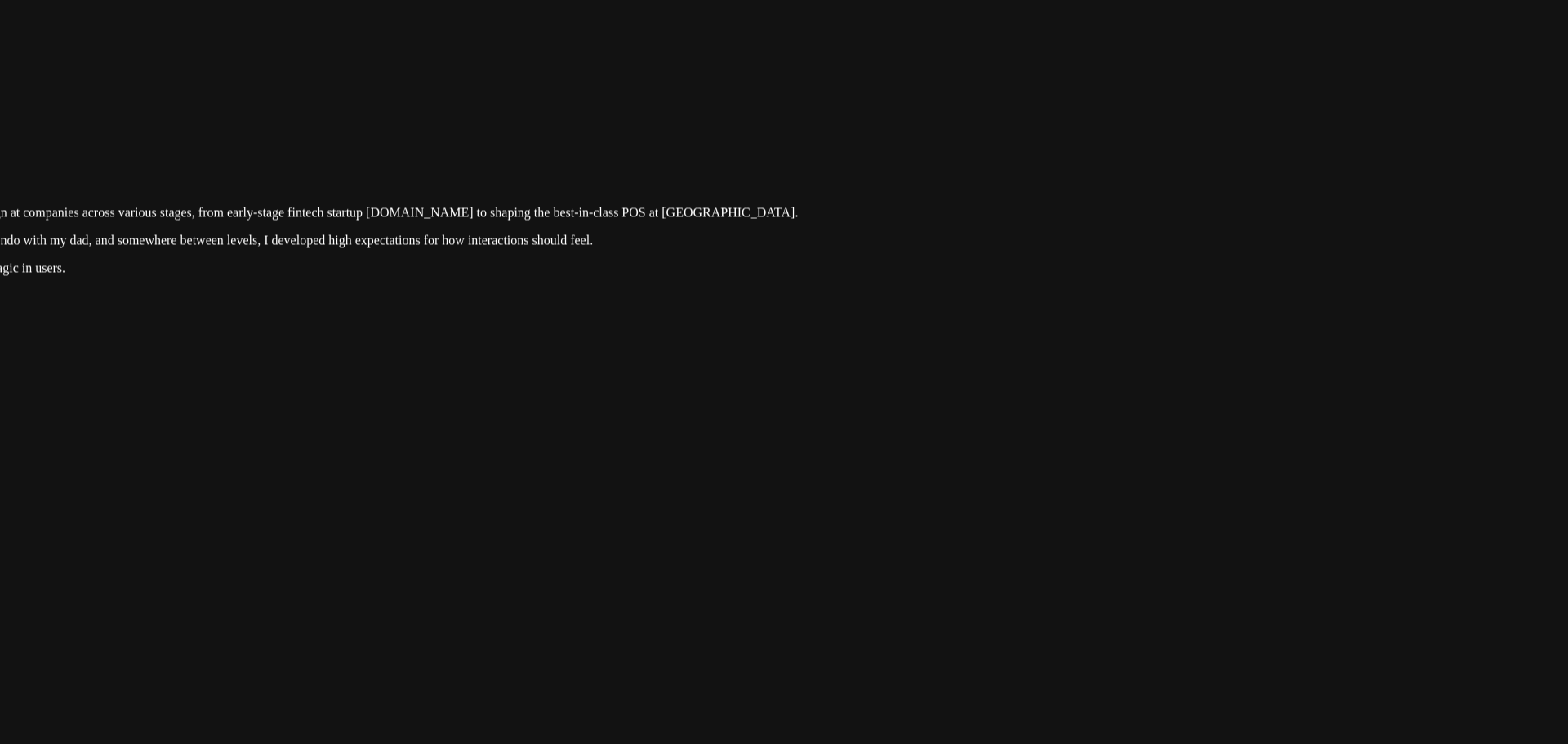
drag, startPoint x: 838, startPoint y: 436, endPoint x: 837, endPoint y: 446, distance: 10.0
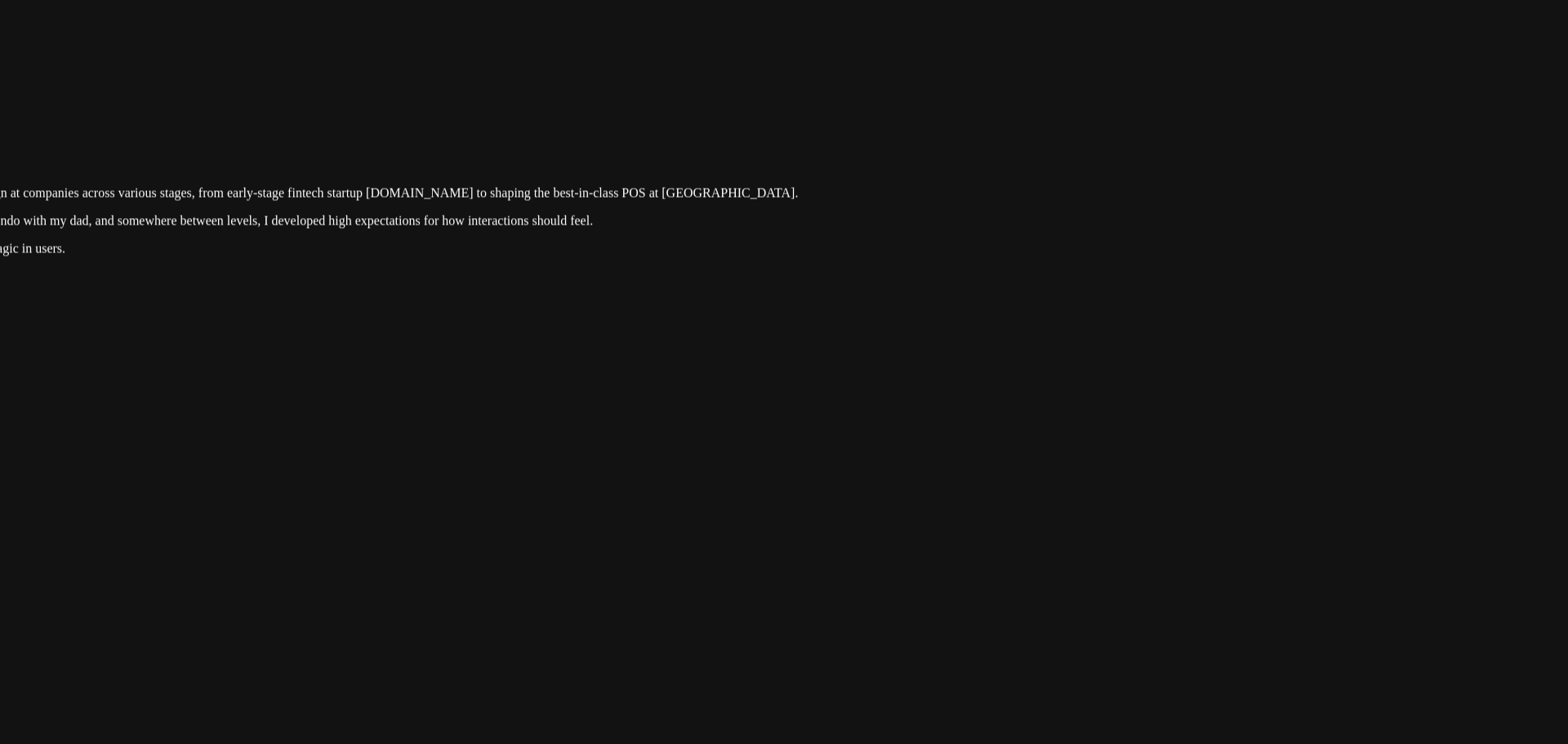
drag, startPoint x: 837, startPoint y: 446, endPoint x: 880, endPoint y: 242, distance: 208.5
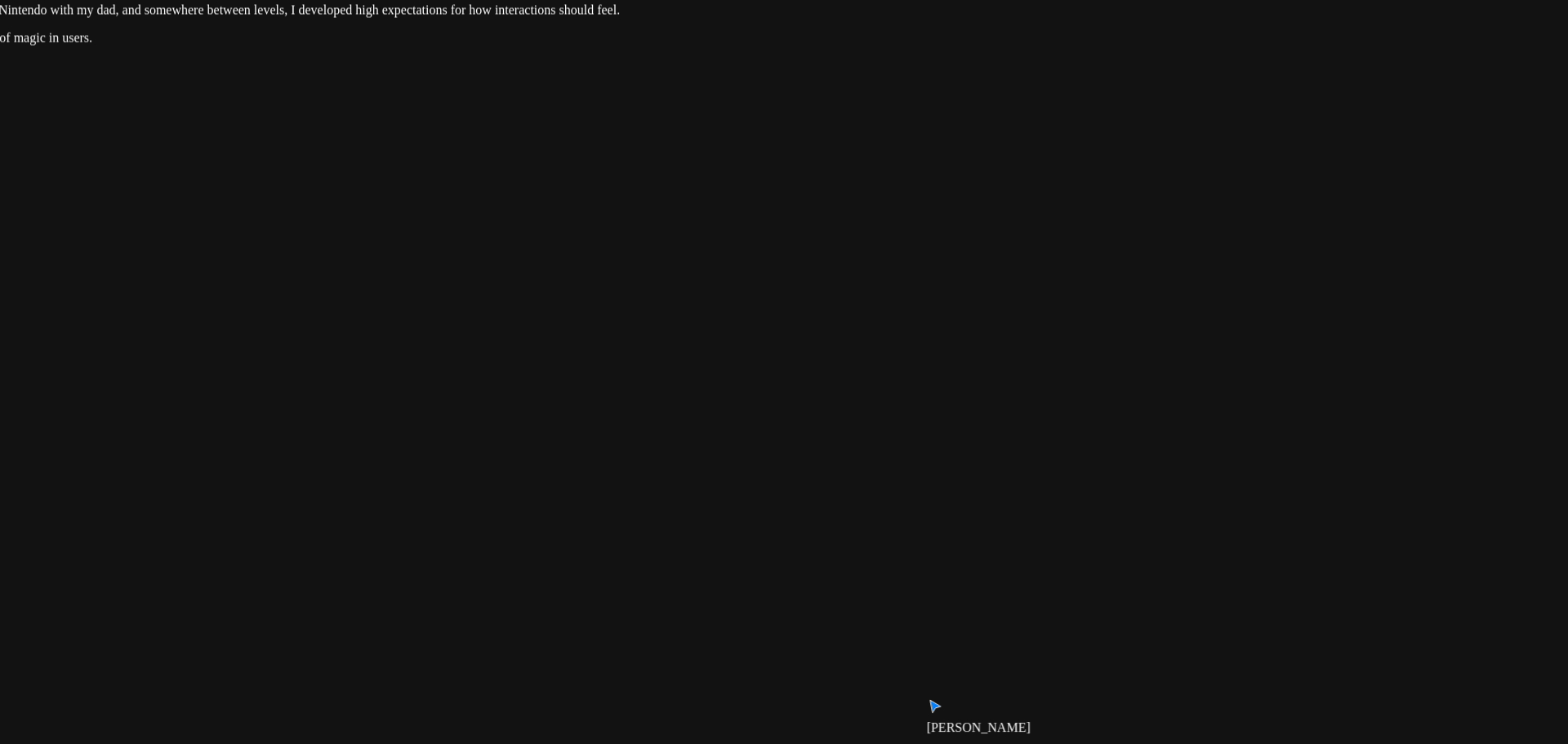
drag, startPoint x: 899, startPoint y: 313, endPoint x: 821, endPoint y: 178, distance: 155.9
drag, startPoint x: 1363, startPoint y: 197, endPoint x: 1402, endPoint y: 313, distance: 122.4
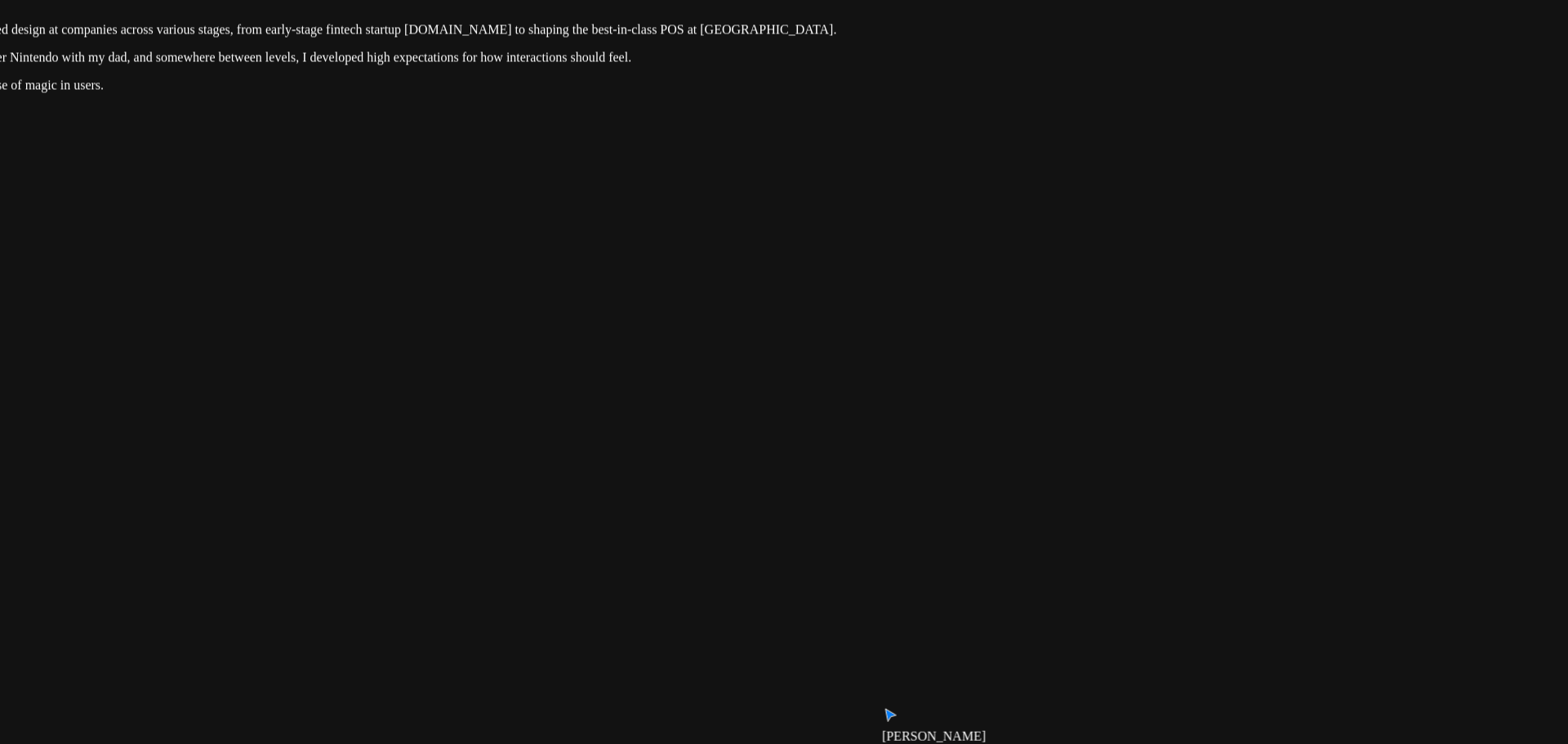
drag, startPoint x: 1239, startPoint y: 241, endPoint x: 1239, endPoint y: 281, distance: 40.0
drag, startPoint x: 810, startPoint y: 265, endPoint x: 699, endPoint y: 255, distance: 111.4
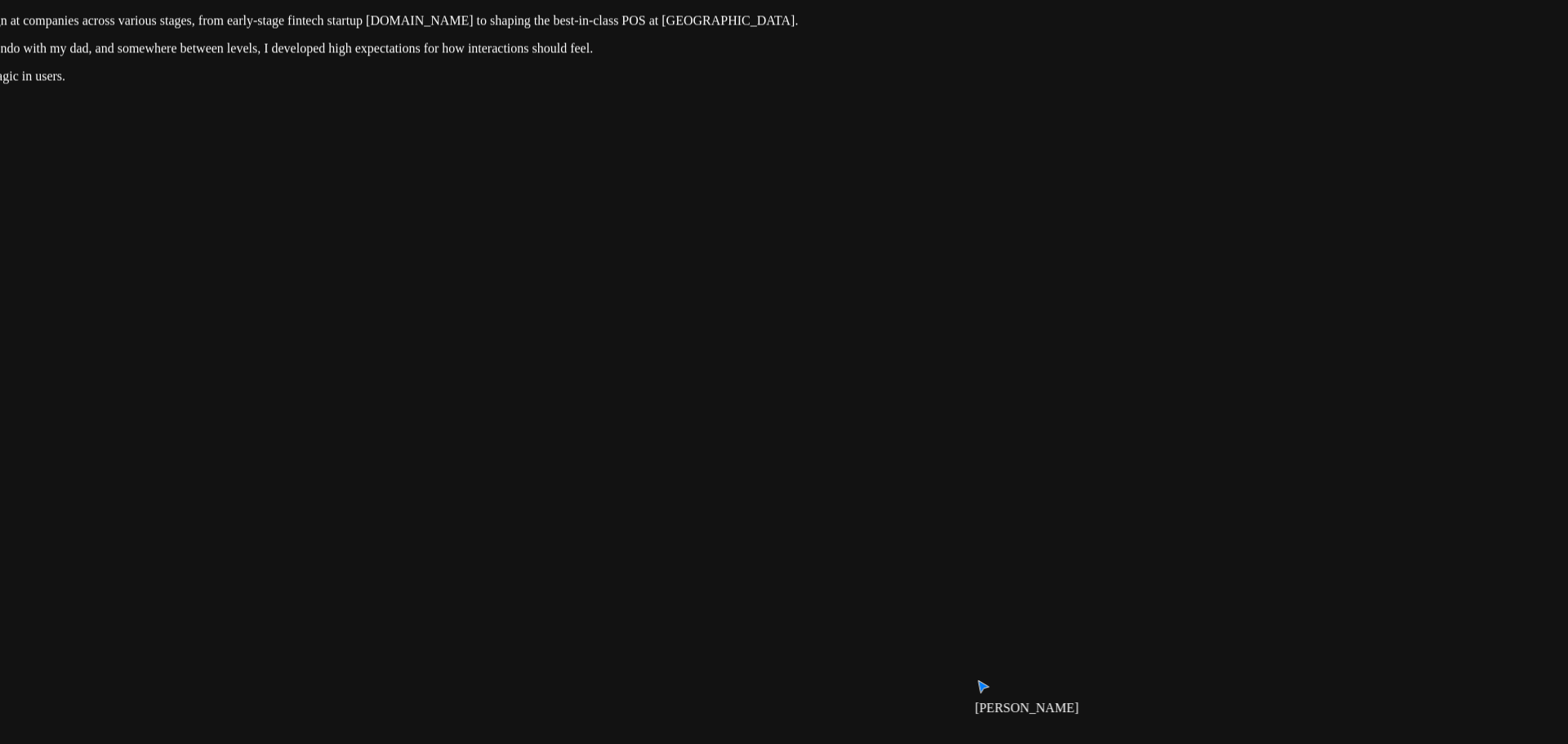
drag, startPoint x: 808, startPoint y: 258, endPoint x: 875, endPoint y: 325, distance: 94.8
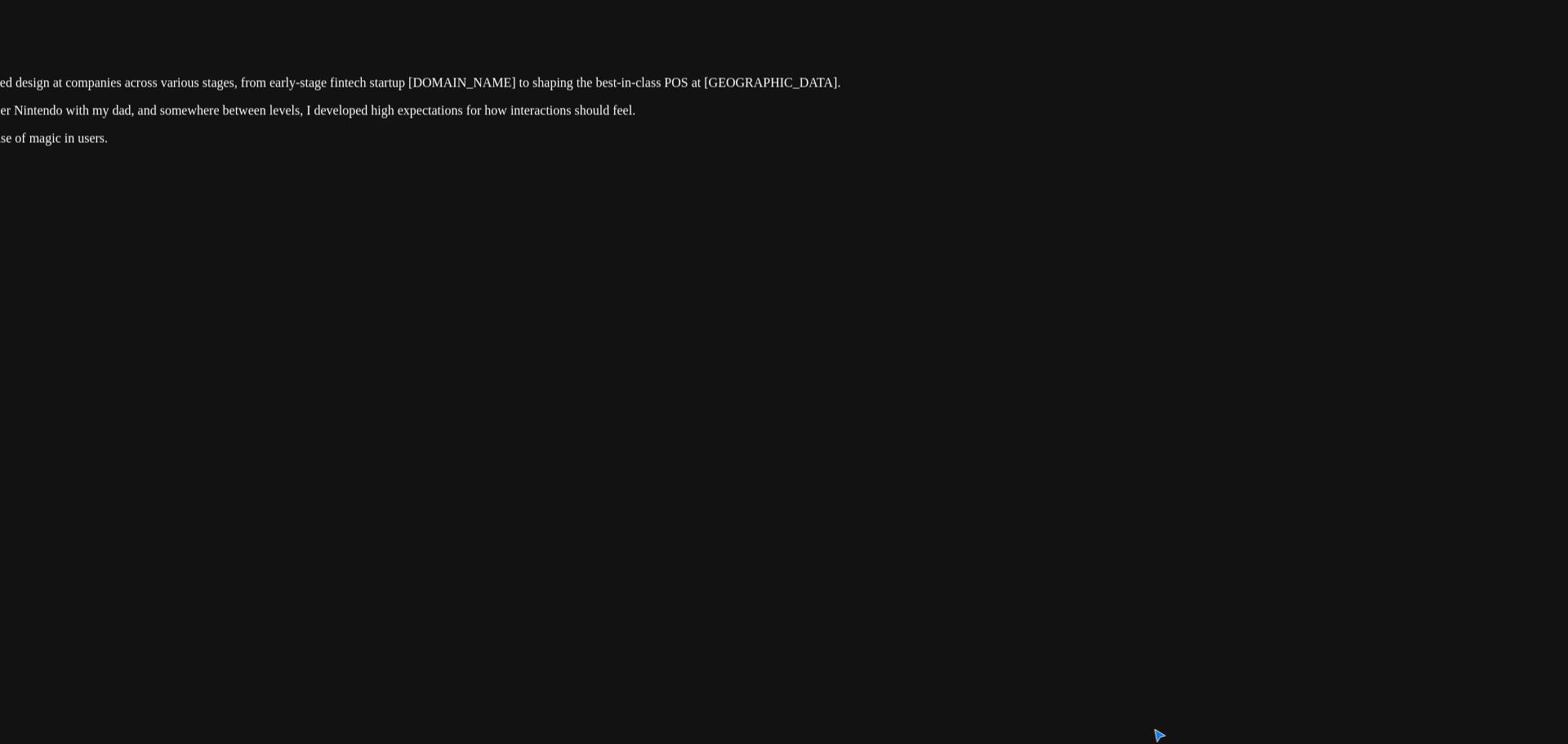
drag, startPoint x: 1321, startPoint y: 430, endPoint x: 1302, endPoint y: 427, distance: 19.2
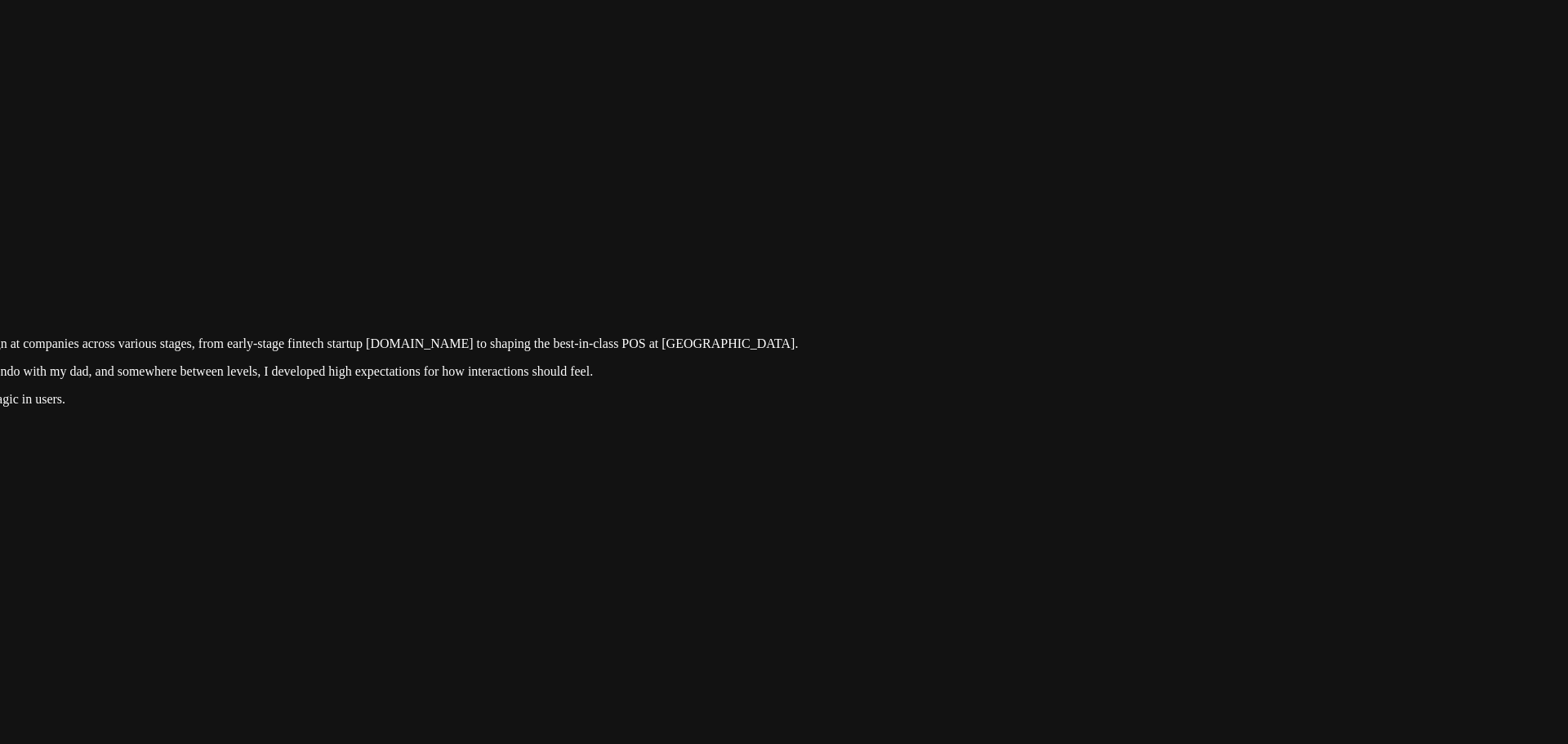
drag, startPoint x: 1273, startPoint y: 427, endPoint x: 962, endPoint y: 782, distance: 472.0
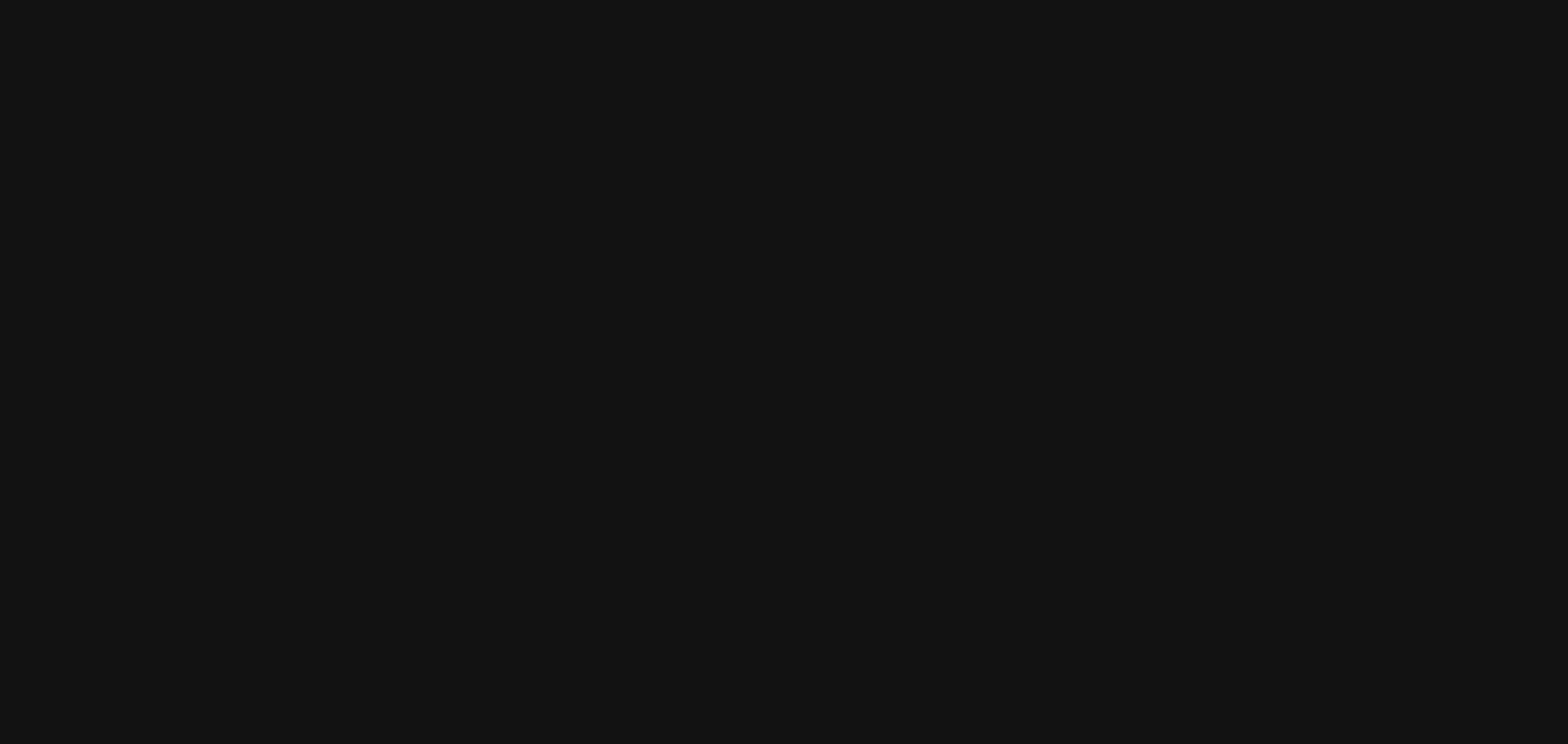
drag, startPoint x: 1039, startPoint y: 388, endPoint x: 1003, endPoint y: 679, distance: 293.2
drag, startPoint x: 1103, startPoint y: 264, endPoint x: 1101, endPoint y: 318, distance: 54.0
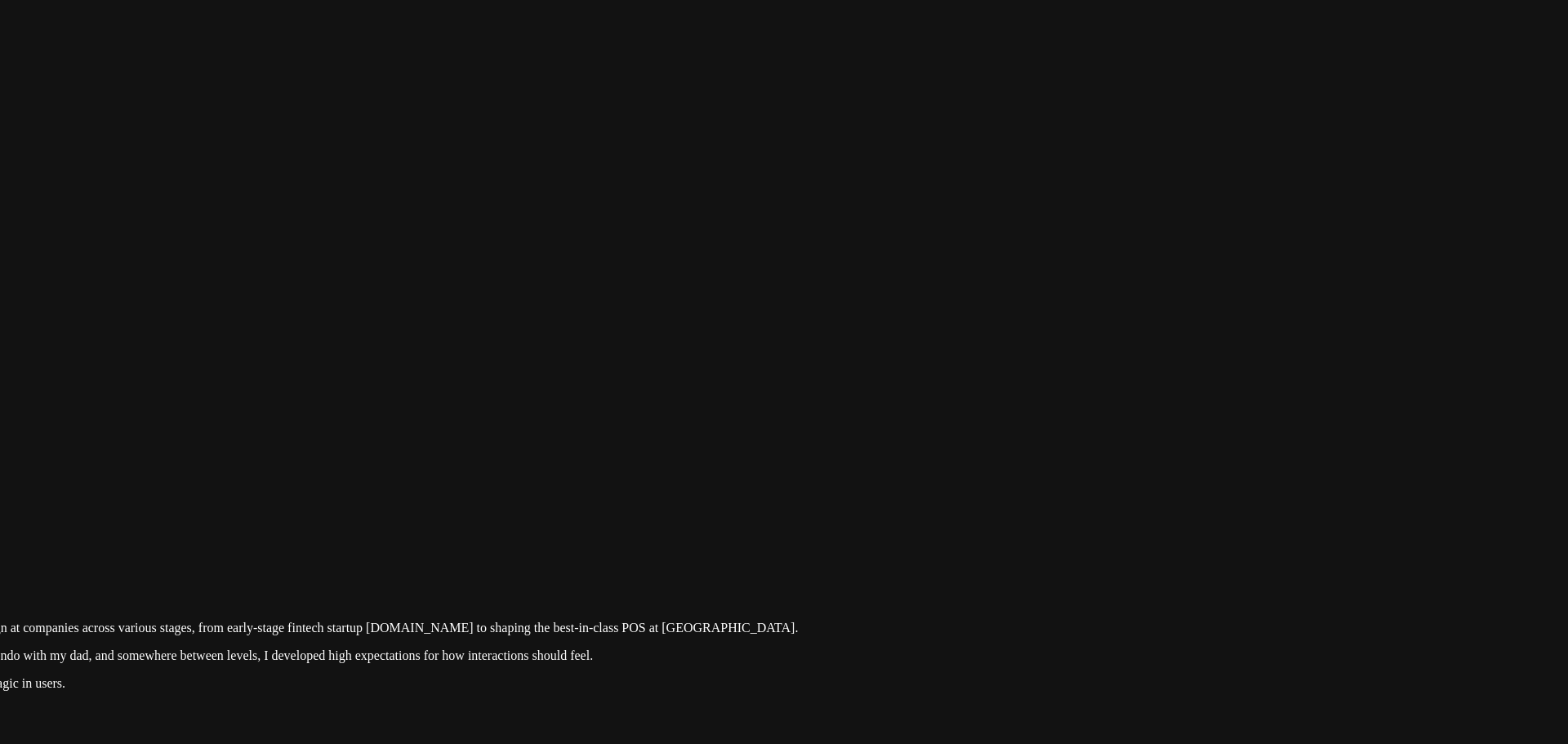
drag, startPoint x: 1089, startPoint y: 411, endPoint x: 1071, endPoint y: 53, distance: 358.5
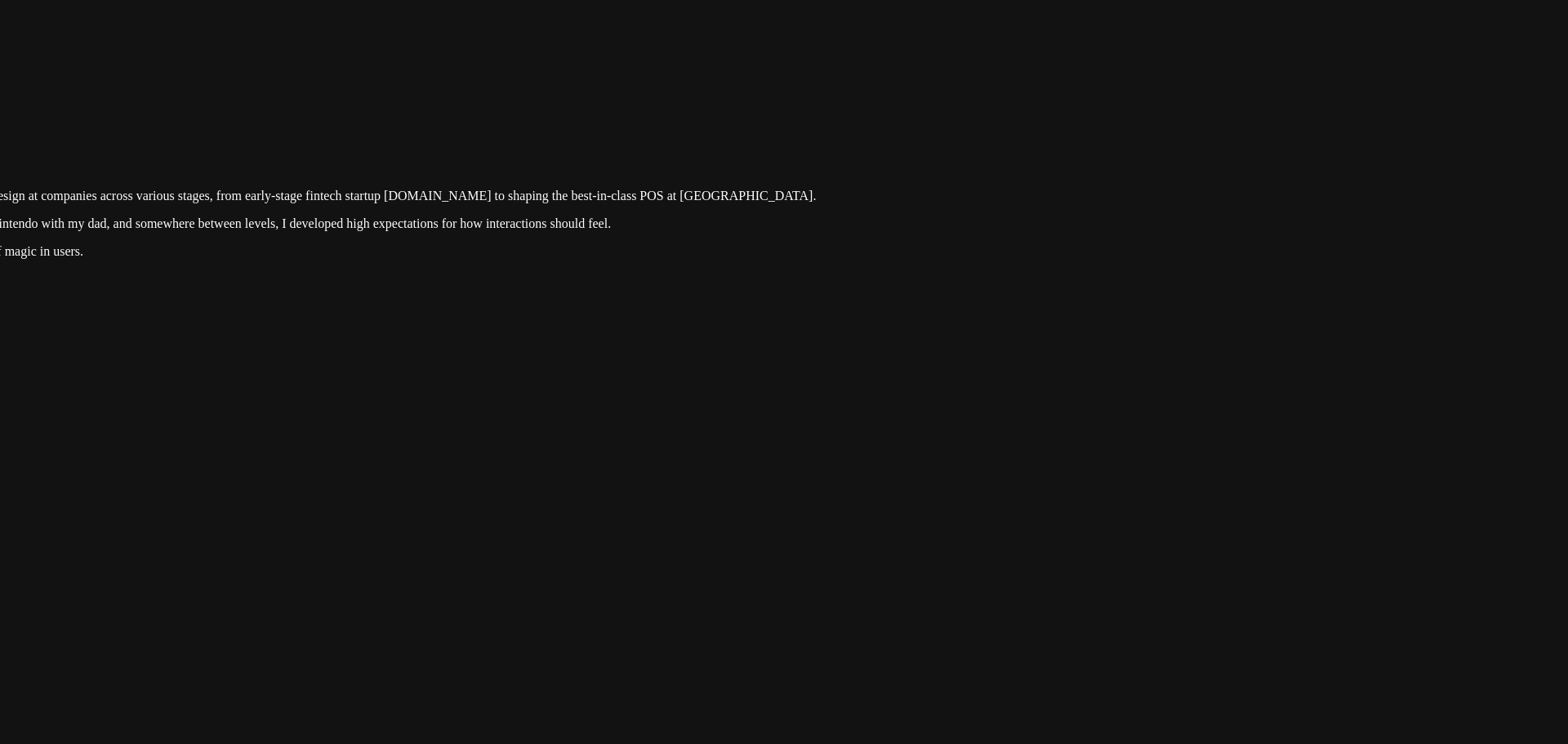
drag, startPoint x: 1090, startPoint y: 383, endPoint x: 1127, endPoint y: 33, distance: 352.0
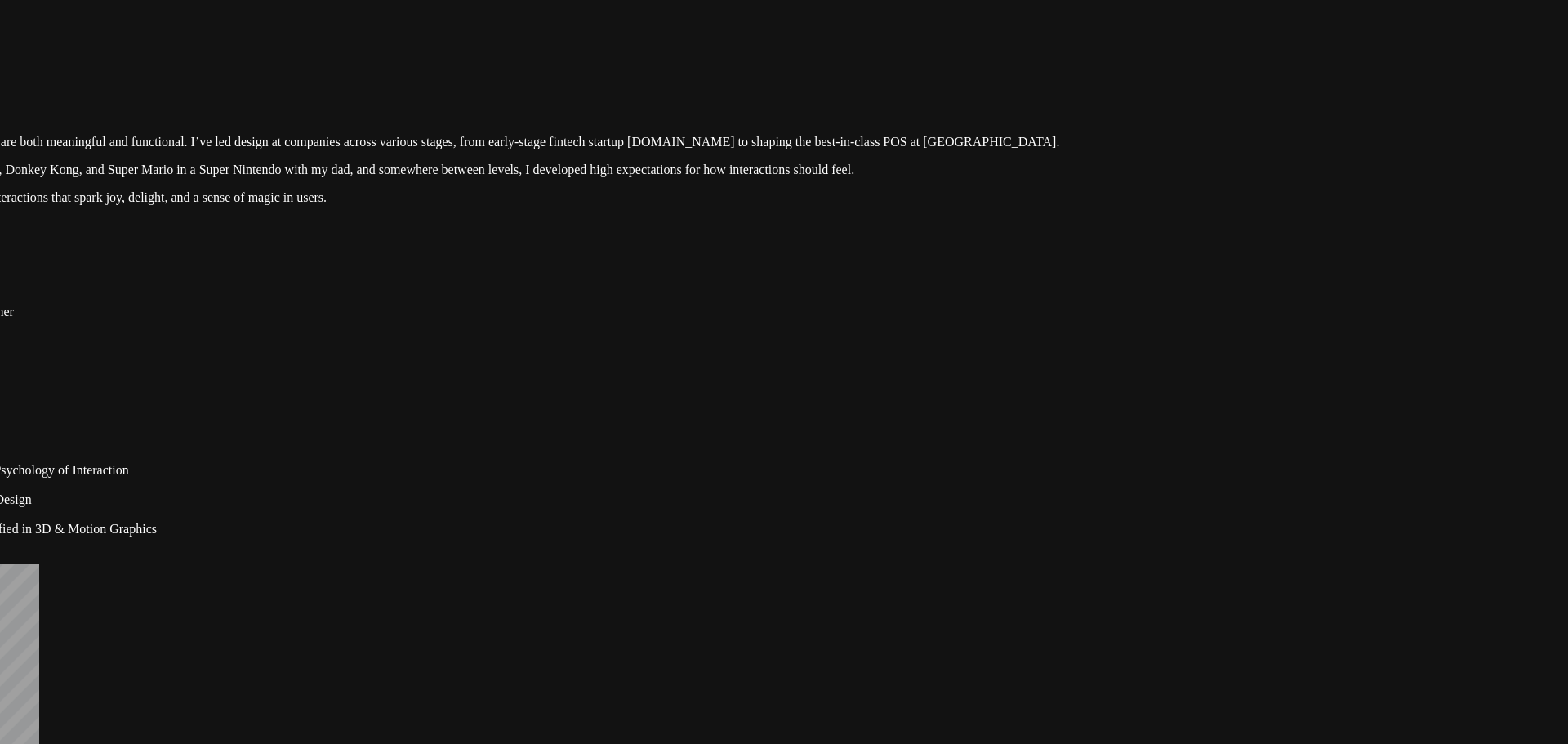
drag, startPoint x: 1158, startPoint y: 407, endPoint x: 1487, endPoint y: 531, distance: 351.6
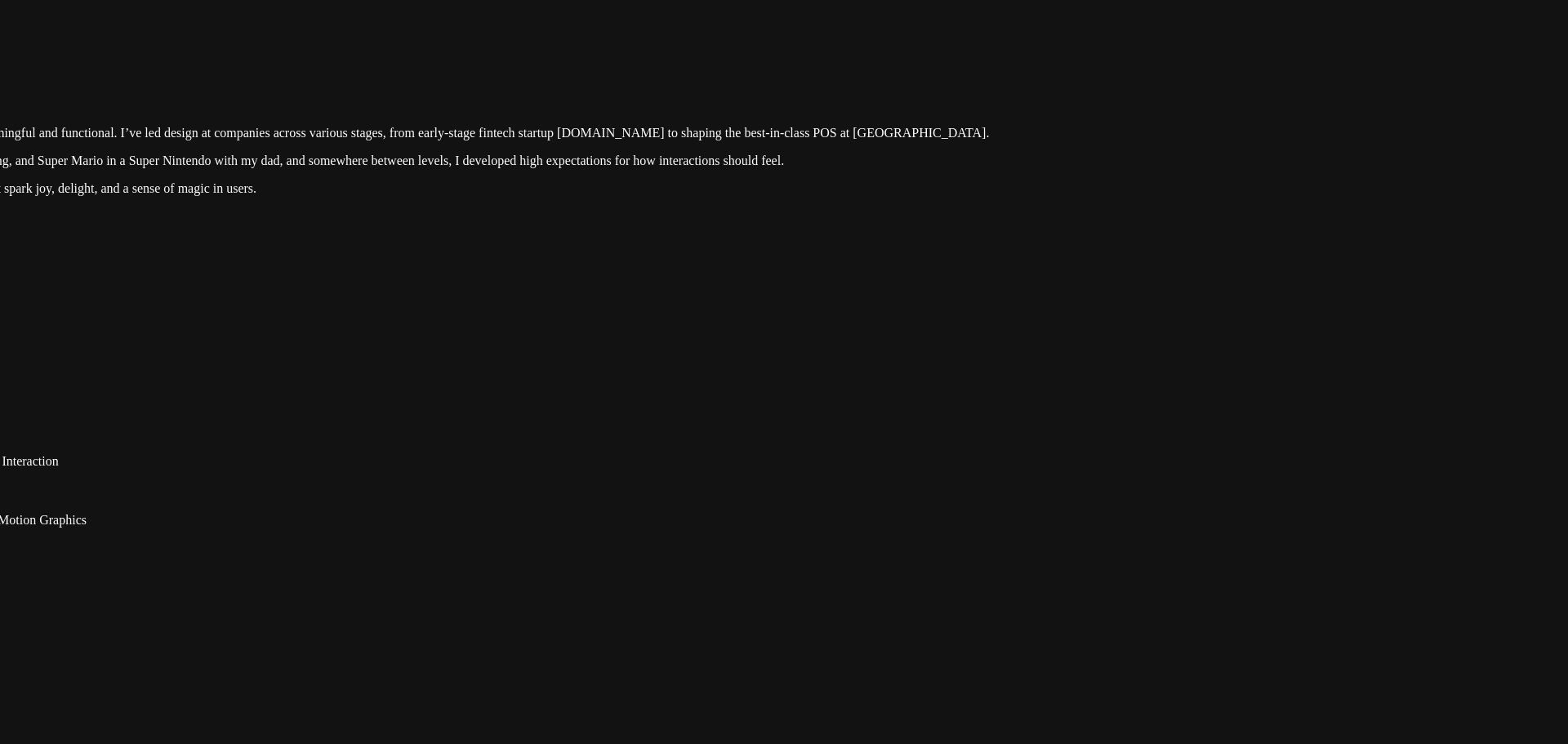
drag, startPoint x: 1364, startPoint y: 445, endPoint x: 991, endPoint y: 305, distance: 398.4
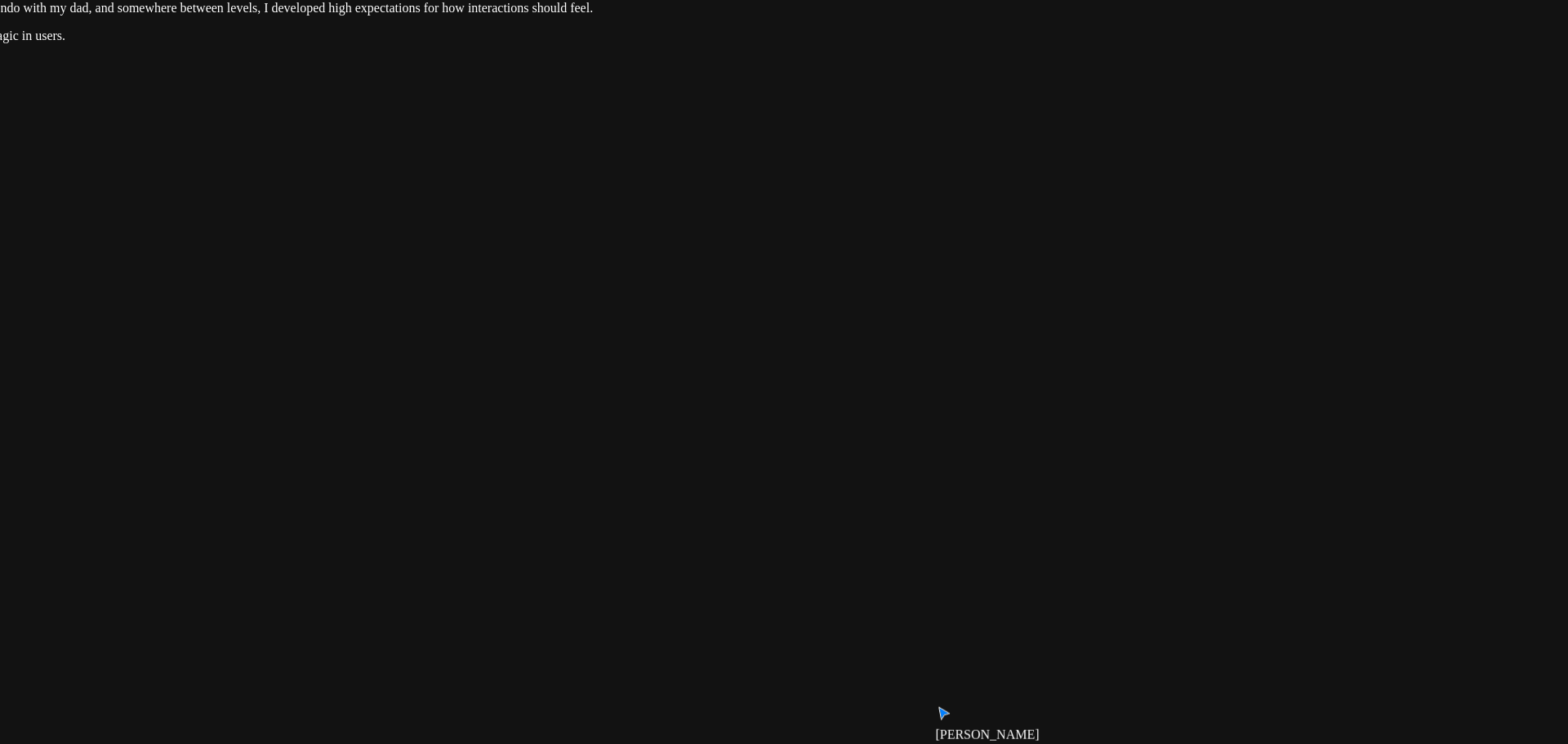
drag, startPoint x: 1316, startPoint y: 466, endPoint x: 767, endPoint y: 428, distance: 550.3
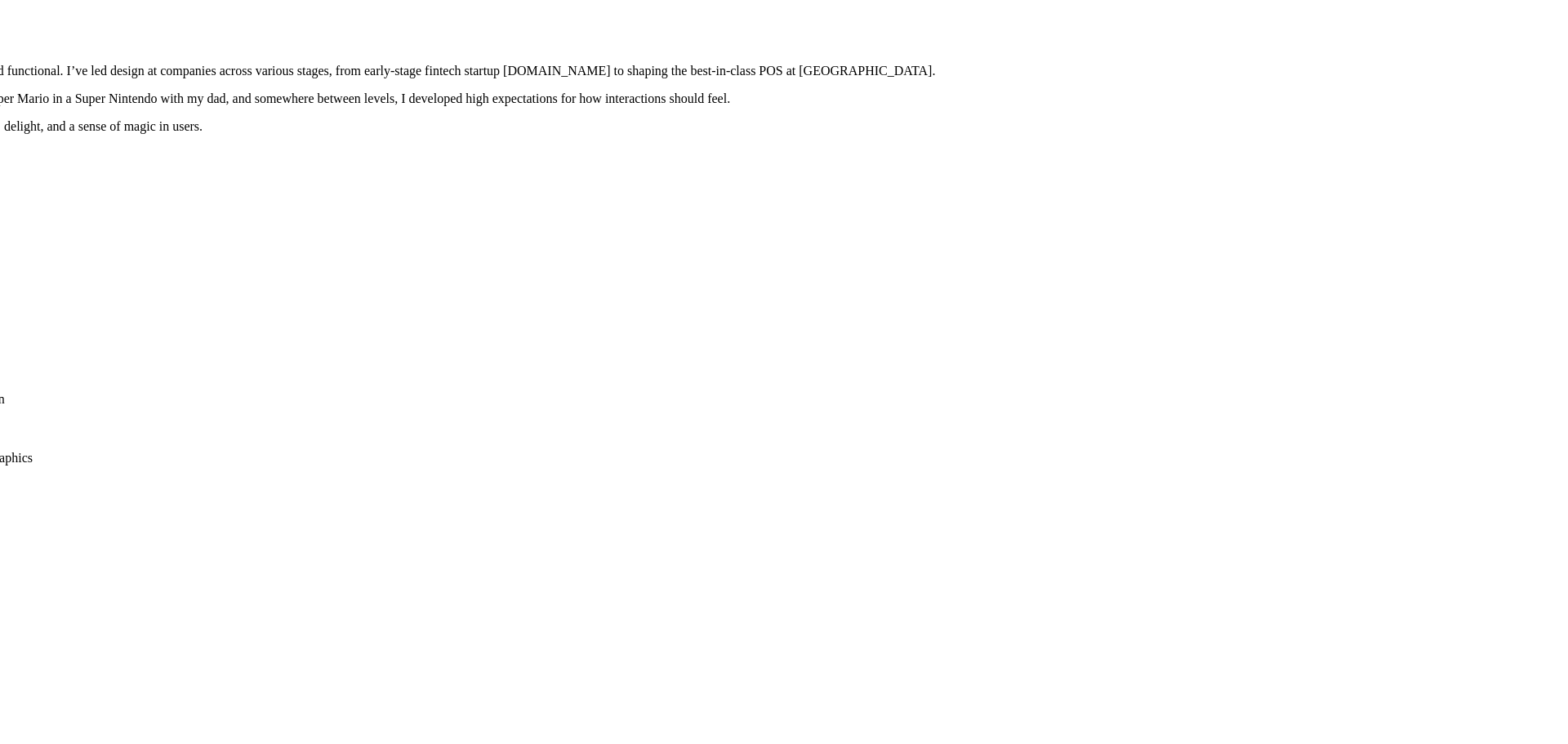
drag, startPoint x: 892, startPoint y: 342, endPoint x: 894, endPoint y: 573, distance: 231.0
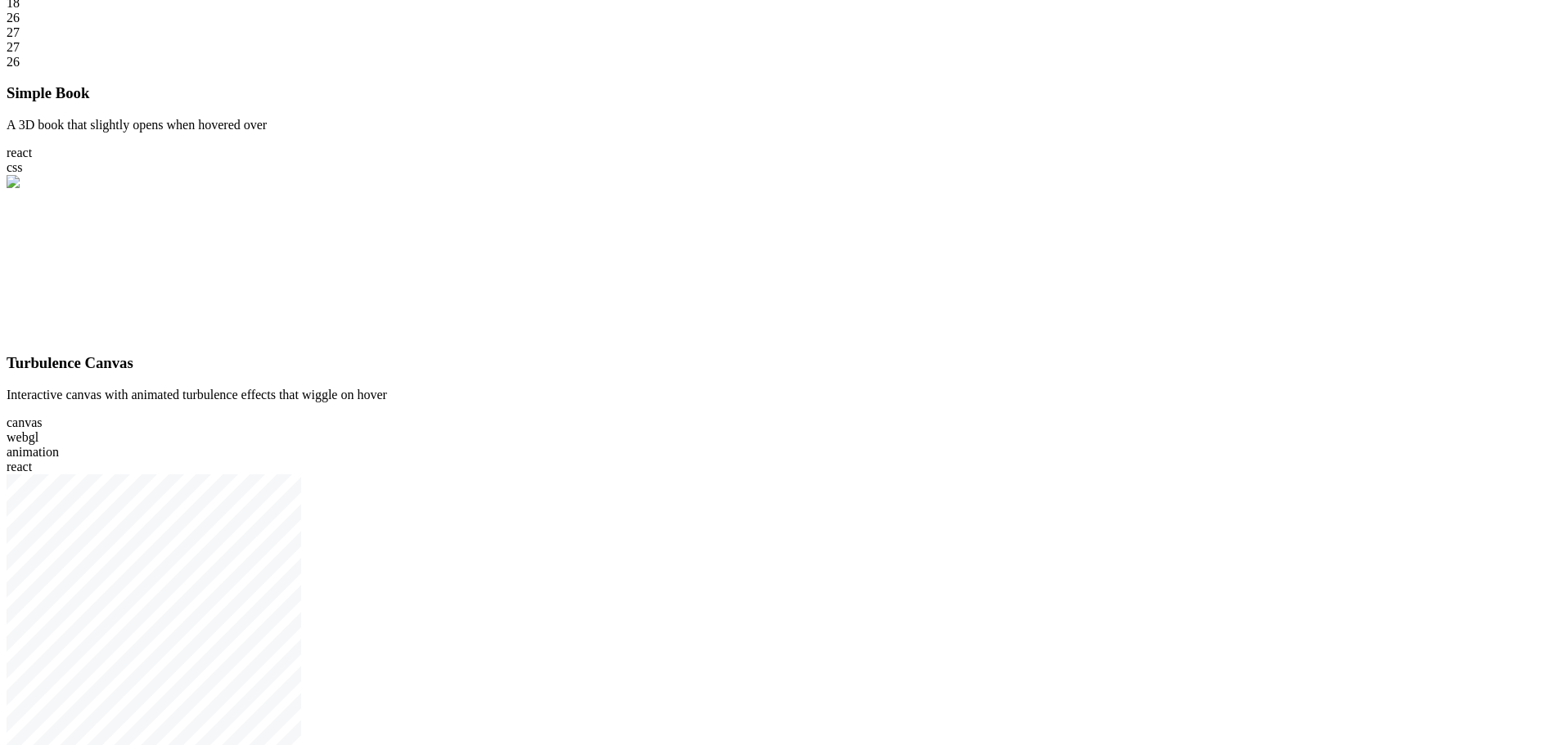
scroll to position [490, 0]
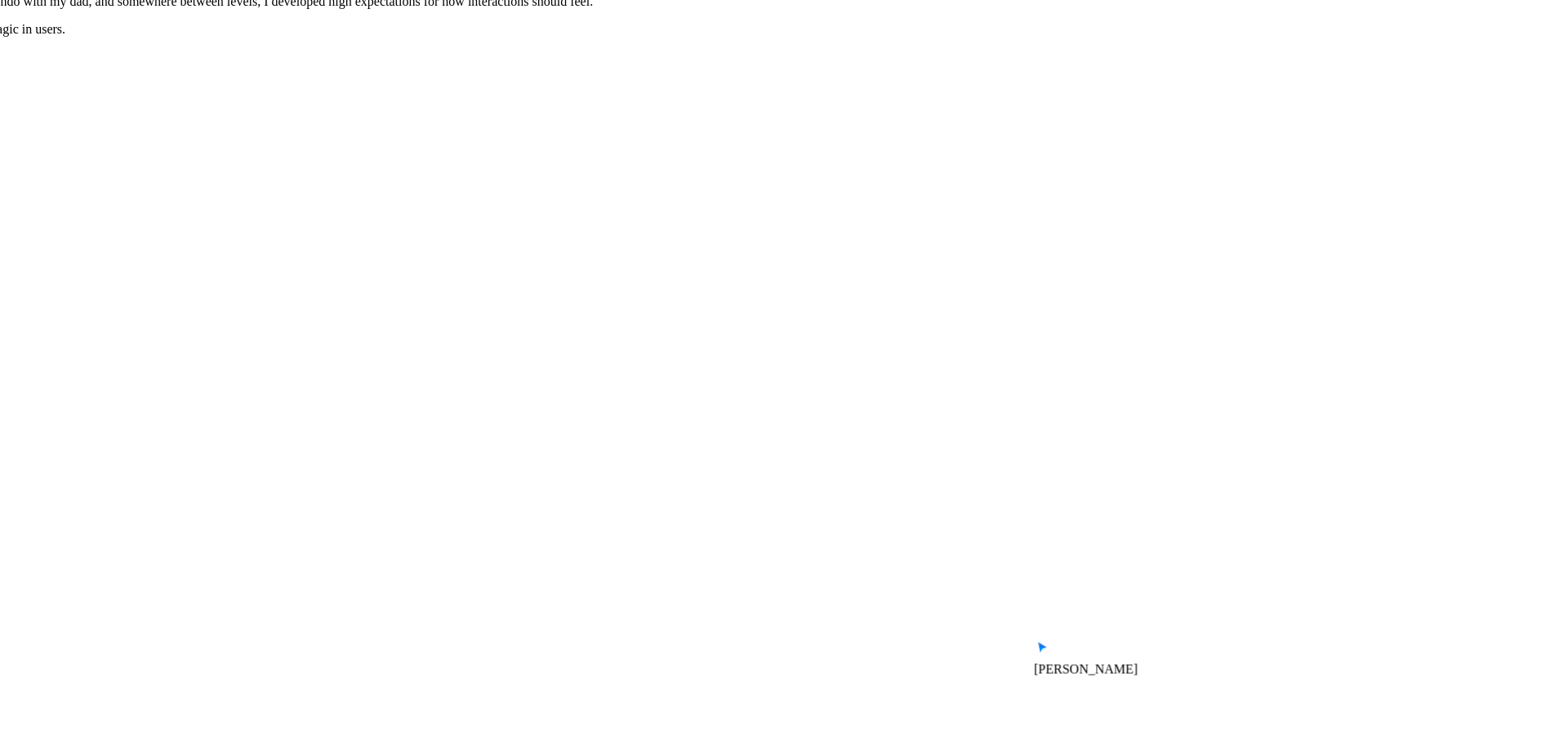
drag, startPoint x: 1303, startPoint y: 509, endPoint x: 771, endPoint y: 333, distance: 560.4
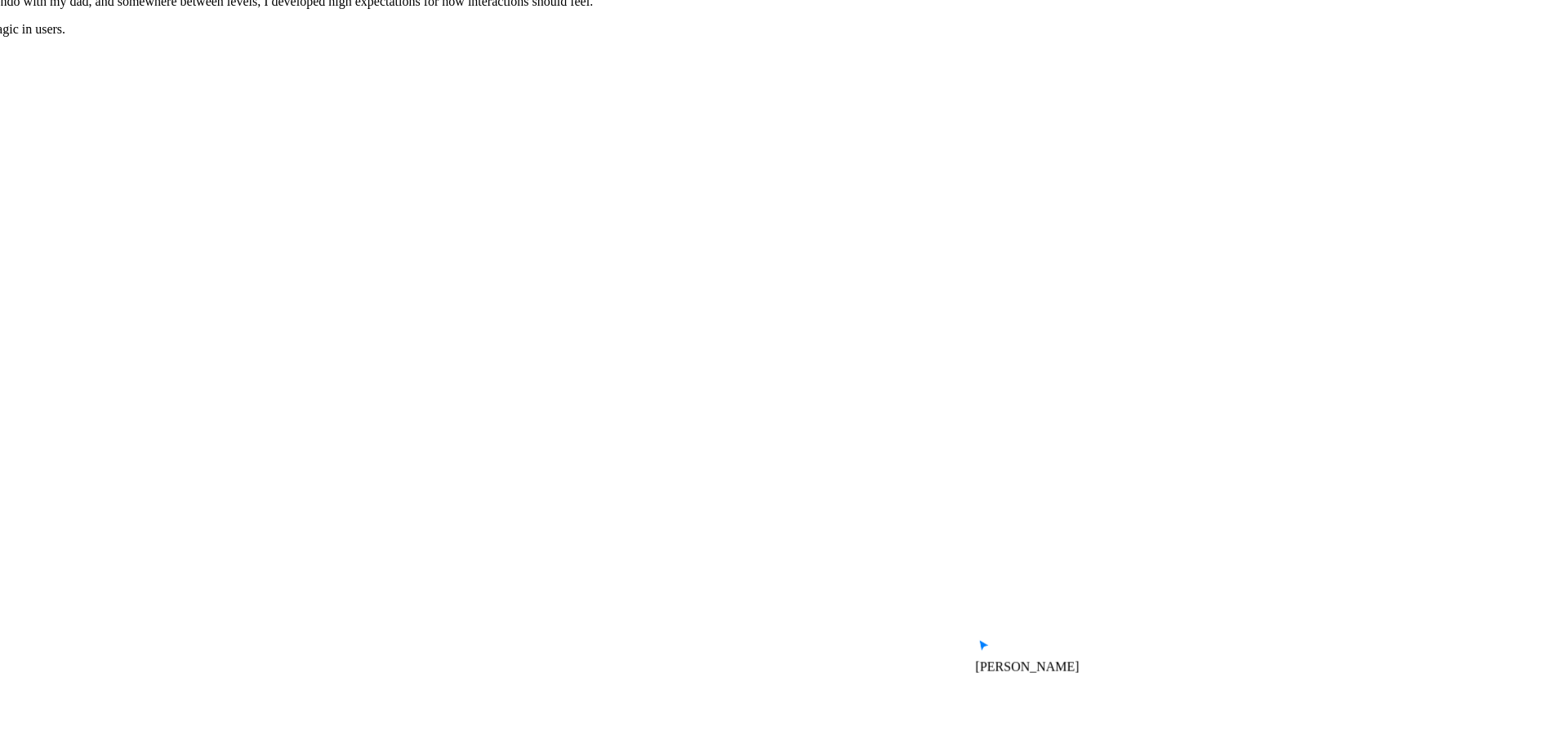
drag, startPoint x: 870, startPoint y: 465, endPoint x: 917, endPoint y: 472, distance: 47.5
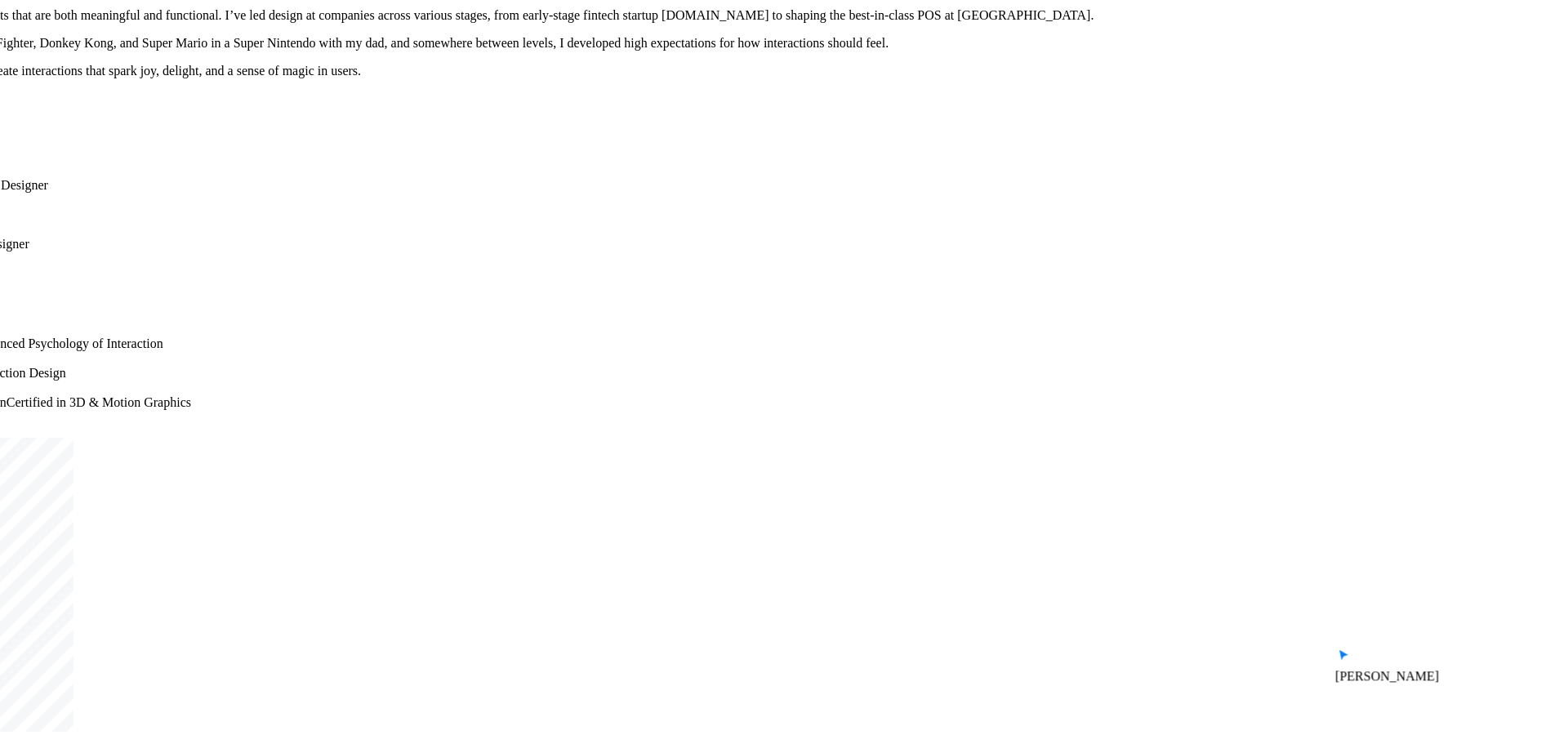
drag, startPoint x: 800, startPoint y: 454, endPoint x: 1095, endPoint y: 496, distance: 298.0
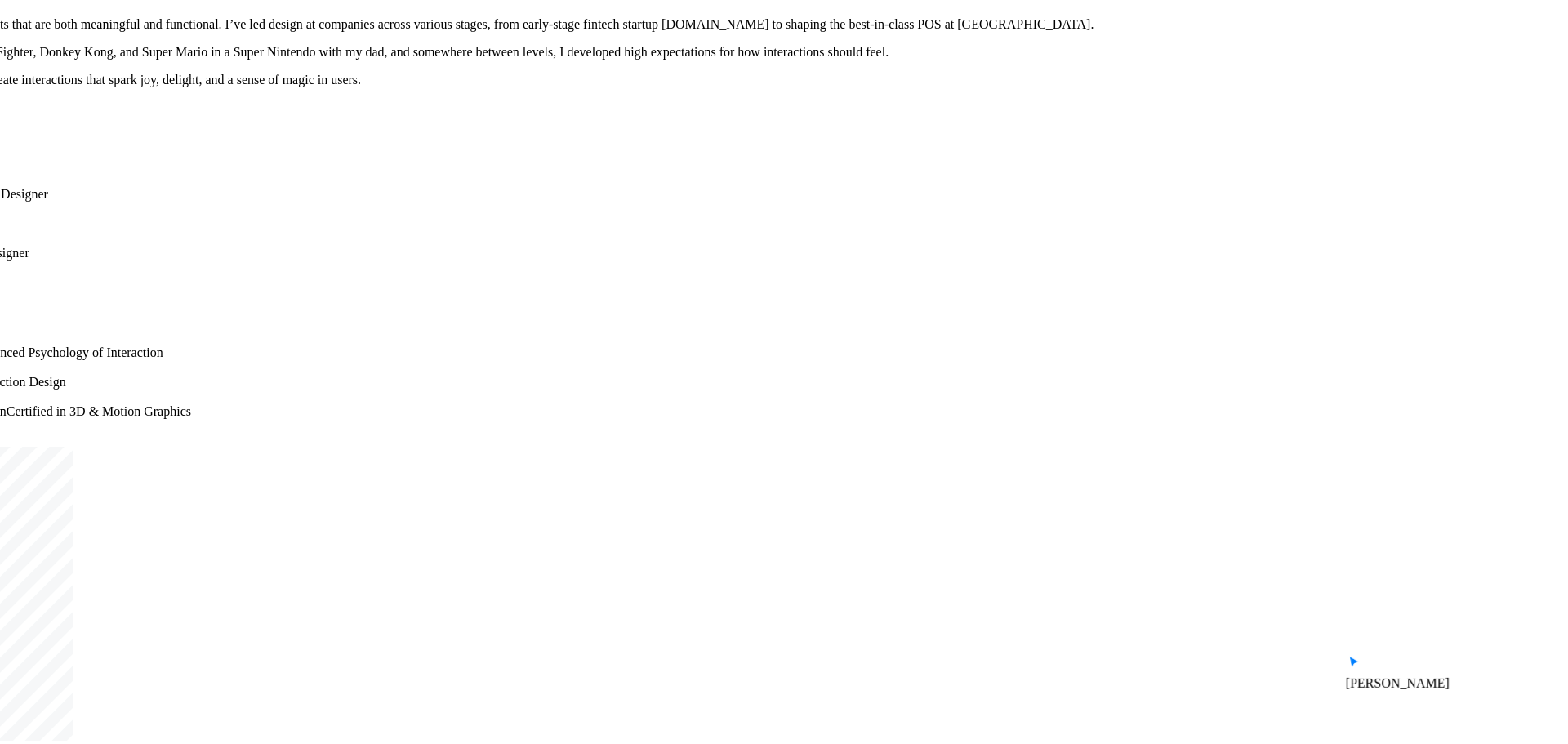
drag, startPoint x: 1125, startPoint y: 179, endPoint x: 956, endPoint y: 567, distance: 423.2
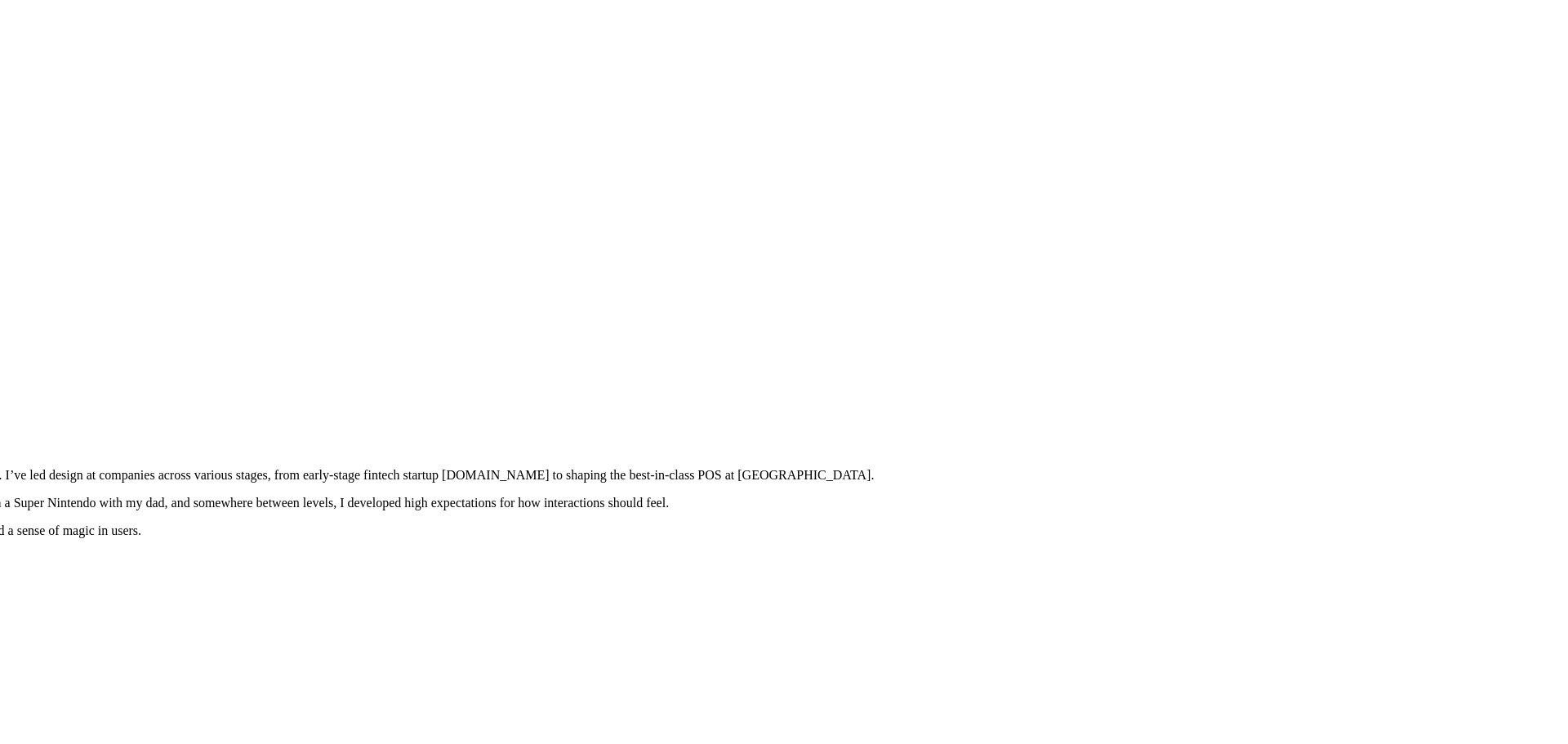
drag, startPoint x: 1148, startPoint y: 328, endPoint x: 1035, endPoint y: 477, distance: 187.0
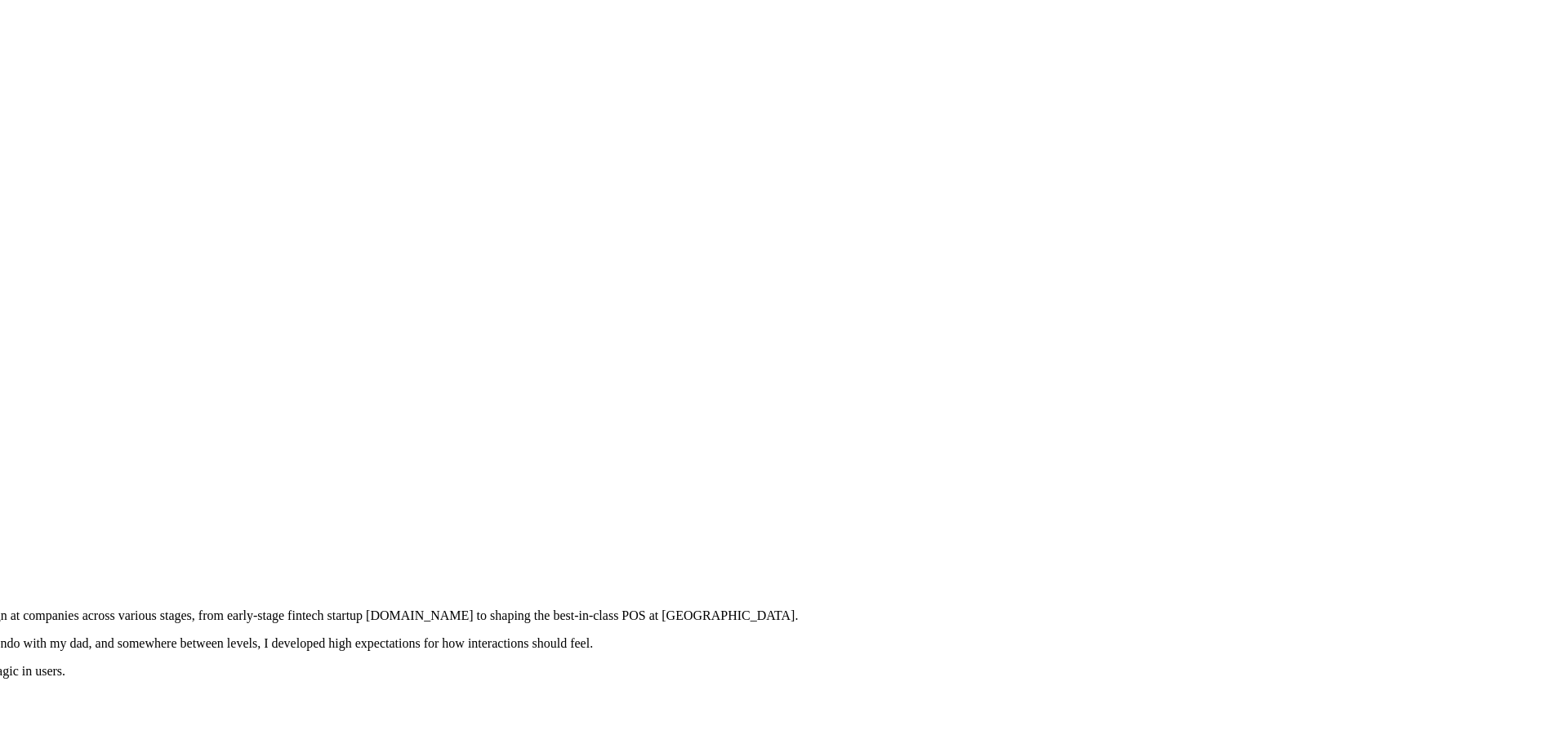
drag, startPoint x: 1117, startPoint y: 381, endPoint x: 1063, endPoint y: 423, distance: 68.4
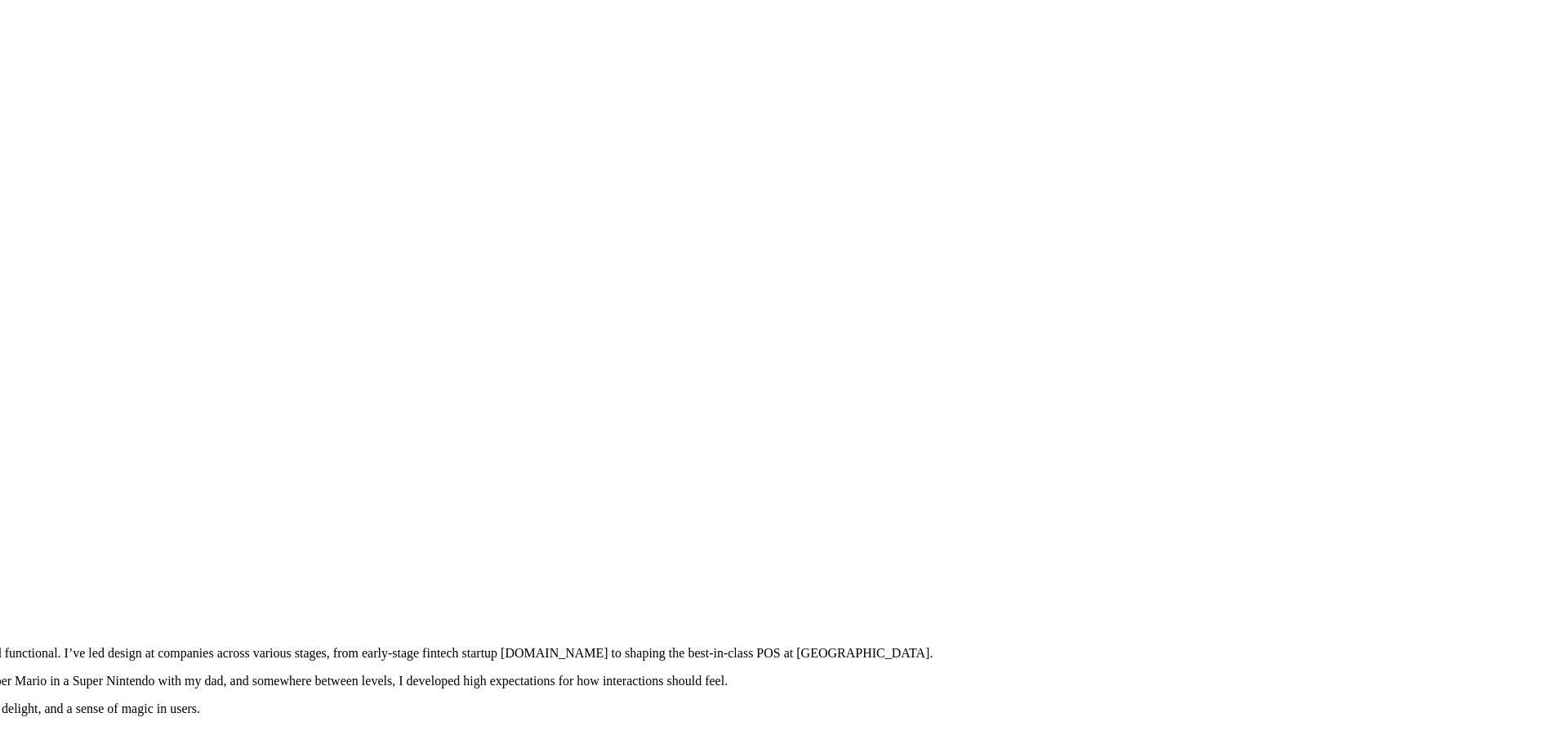
drag, startPoint x: 1209, startPoint y: 466, endPoint x: 1170, endPoint y: 474, distance: 39.8
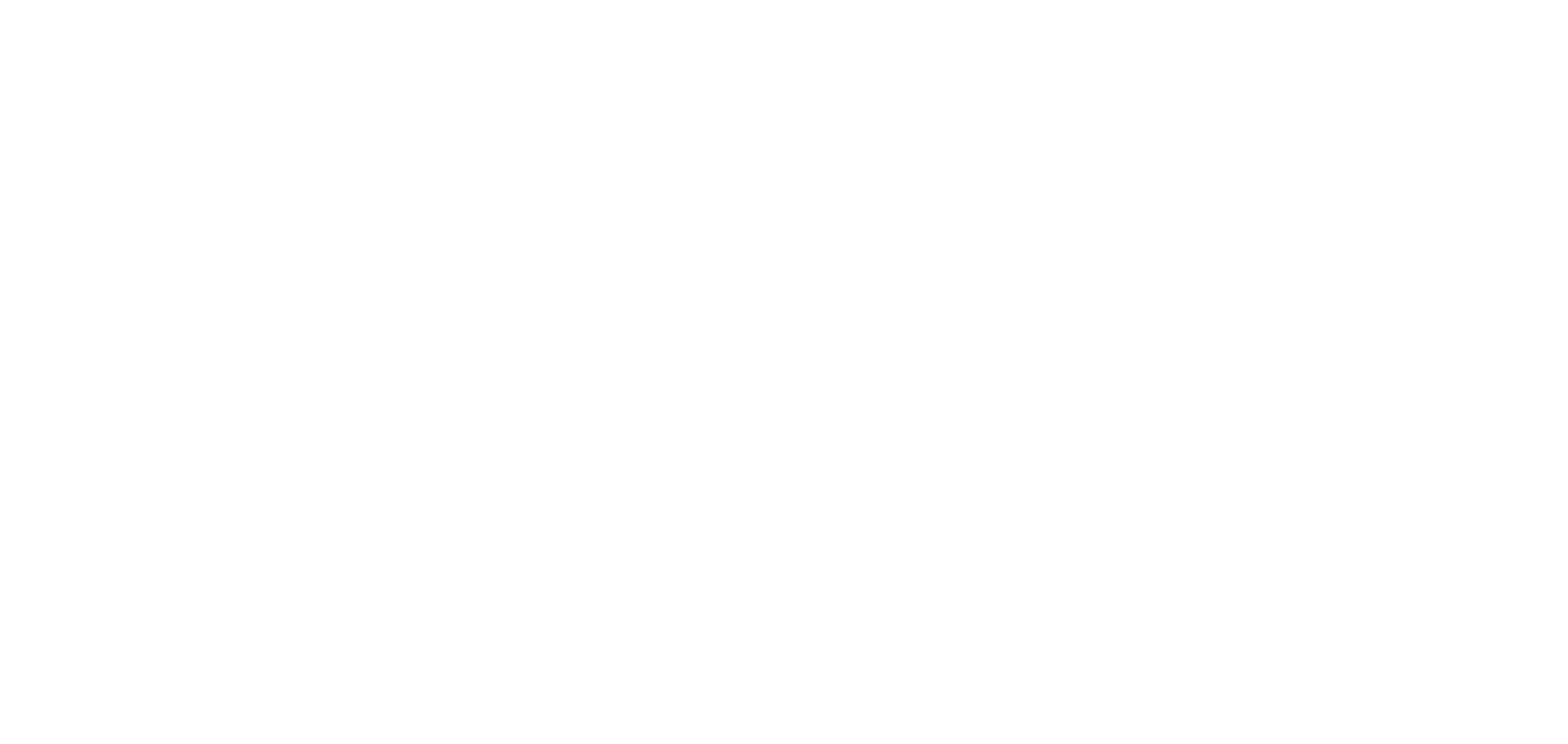
drag, startPoint x: 729, startPoint y: 112, endPoint x: 564, endPoint y: 480, distance: 403.3
drag, startPoint x: 861, startPoint y: 334, endPoint x: 1215, endPoint y: 293, distance: 356.4
drag, startPoint x: 570, startPoint y: 425, endPoint x: 794, endPoint y: 152, distance: 353.1
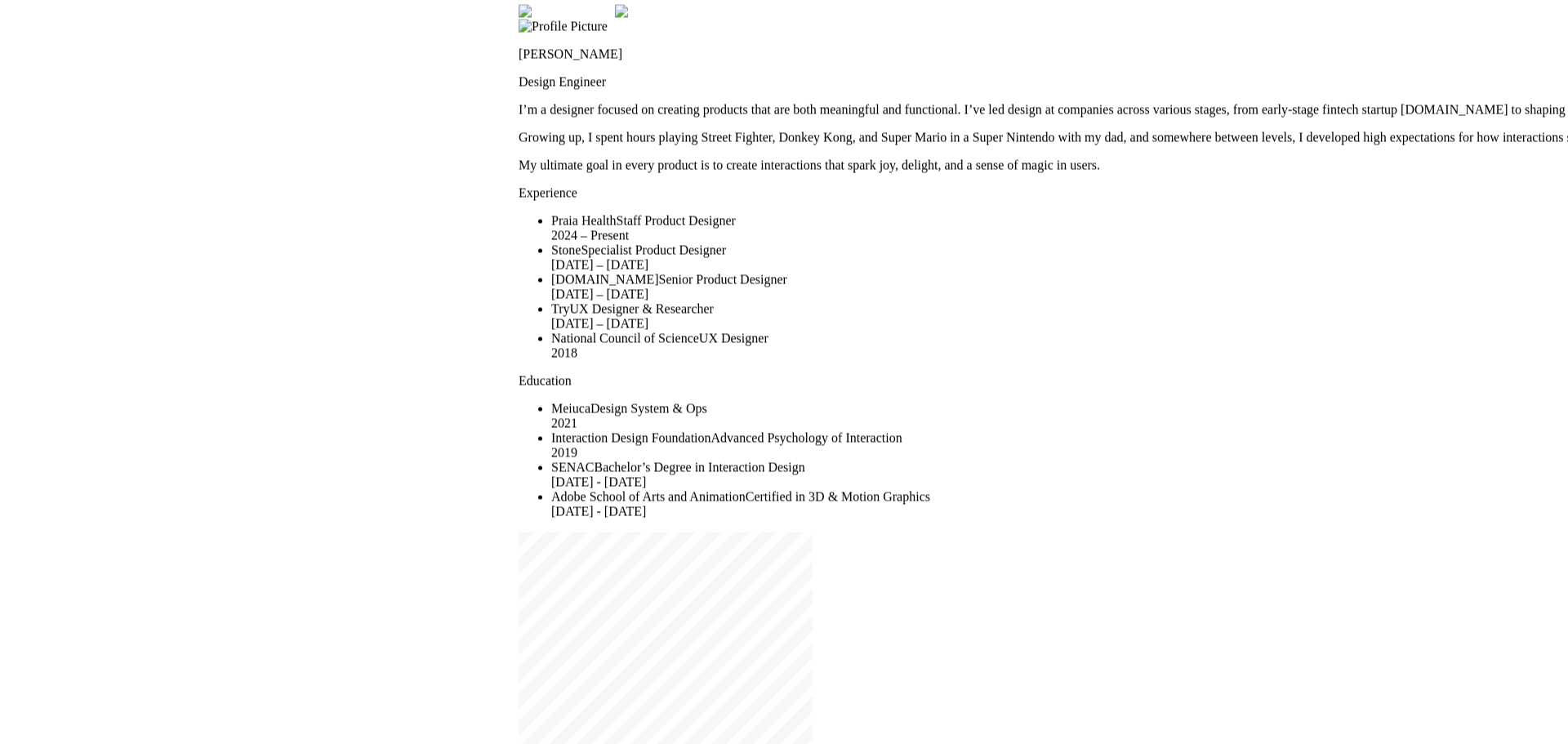
drag, startPoint x: 596, startPoint y: 160, endPoint x: 584, endPoint y: 160, distance: 12.0
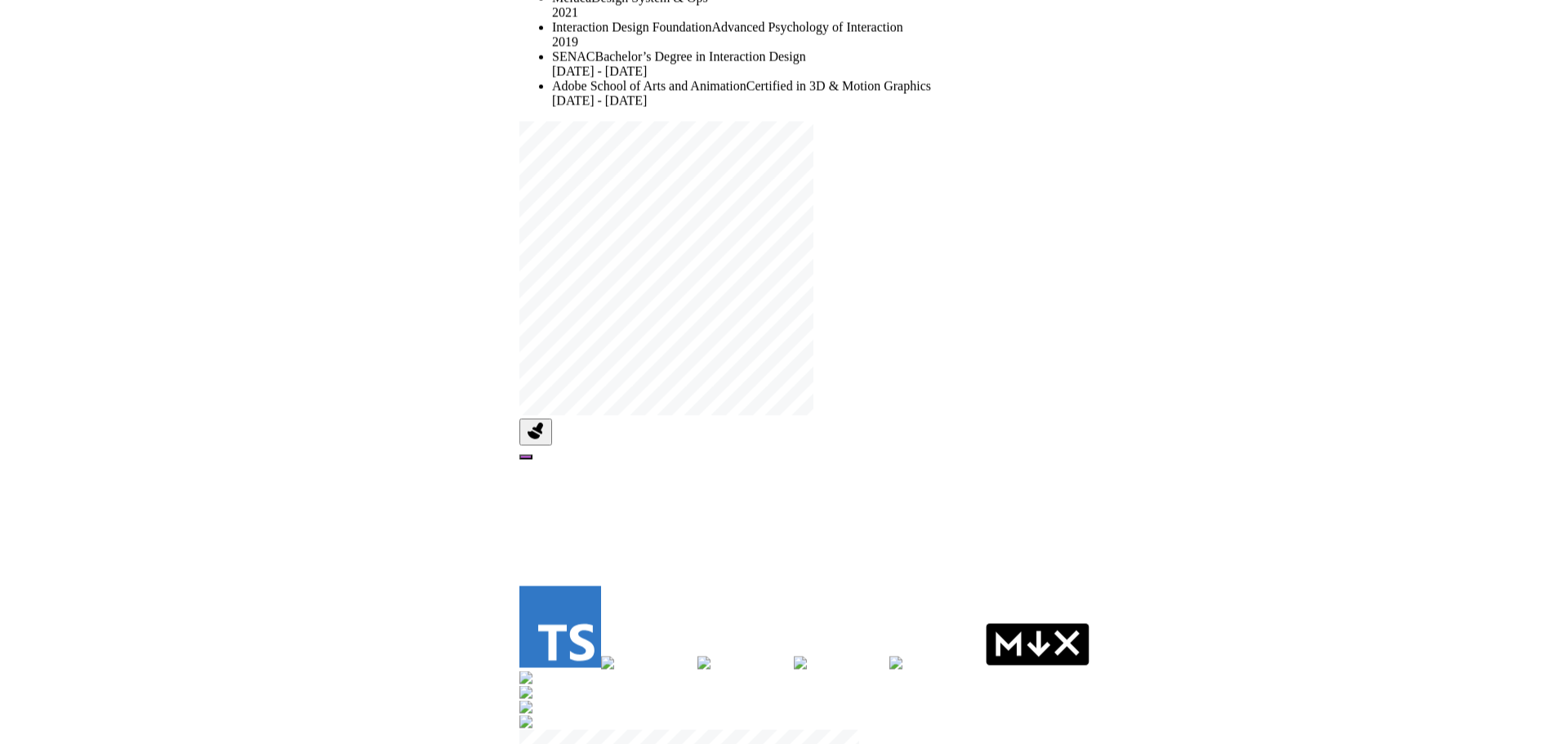
drag, startPoint x: 358, startPoint y: 572, endPoint x: 379, endPoint y: 248, distance: 324.7
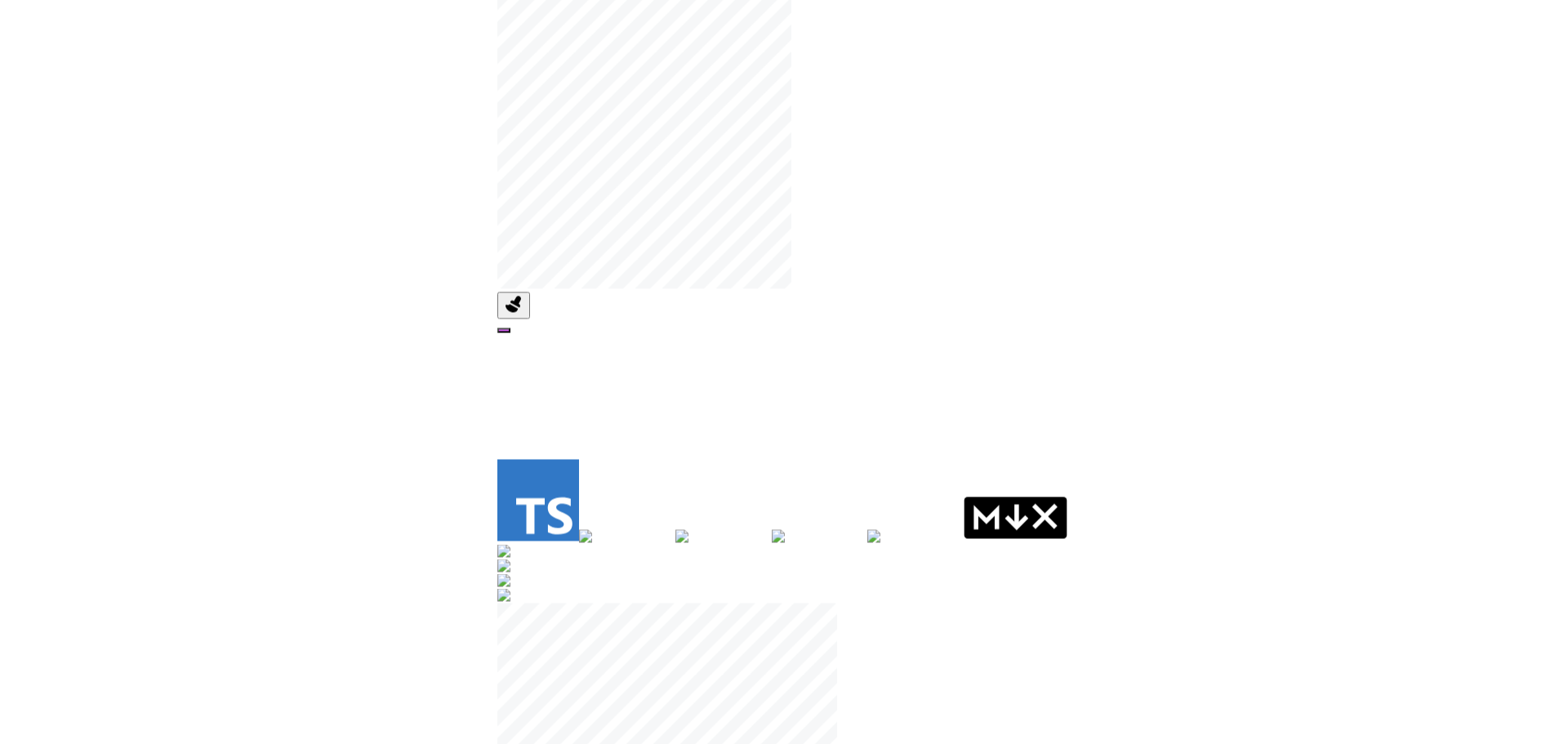
drag, startPoint x: 513, startPoint y: 415, endPoint x: 322, endPoint y: 63, distance: 400.5
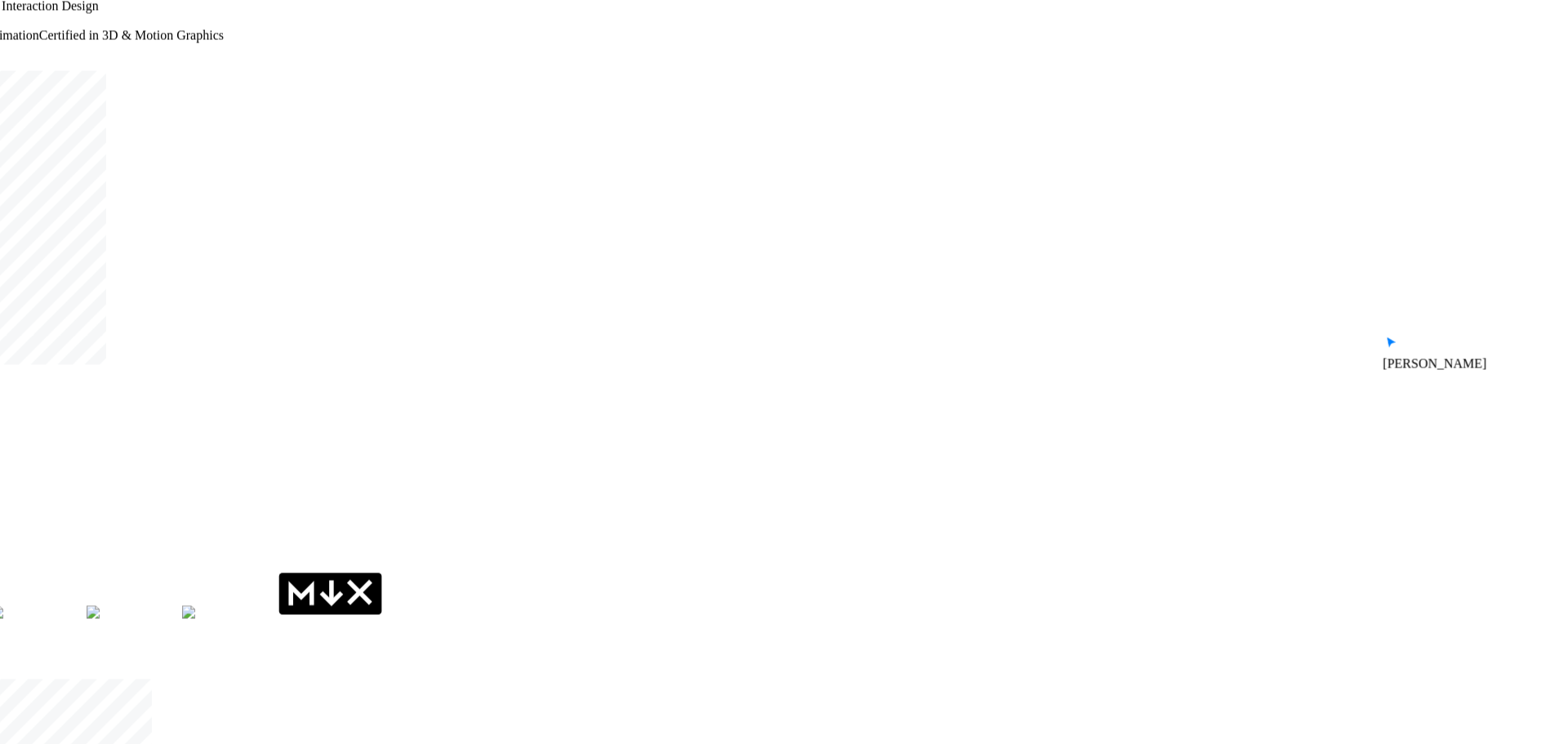
drag, startPoint x: 619, startPoint y: 310, endPoint x: 149, endPoint y: 555, distance: 530.0
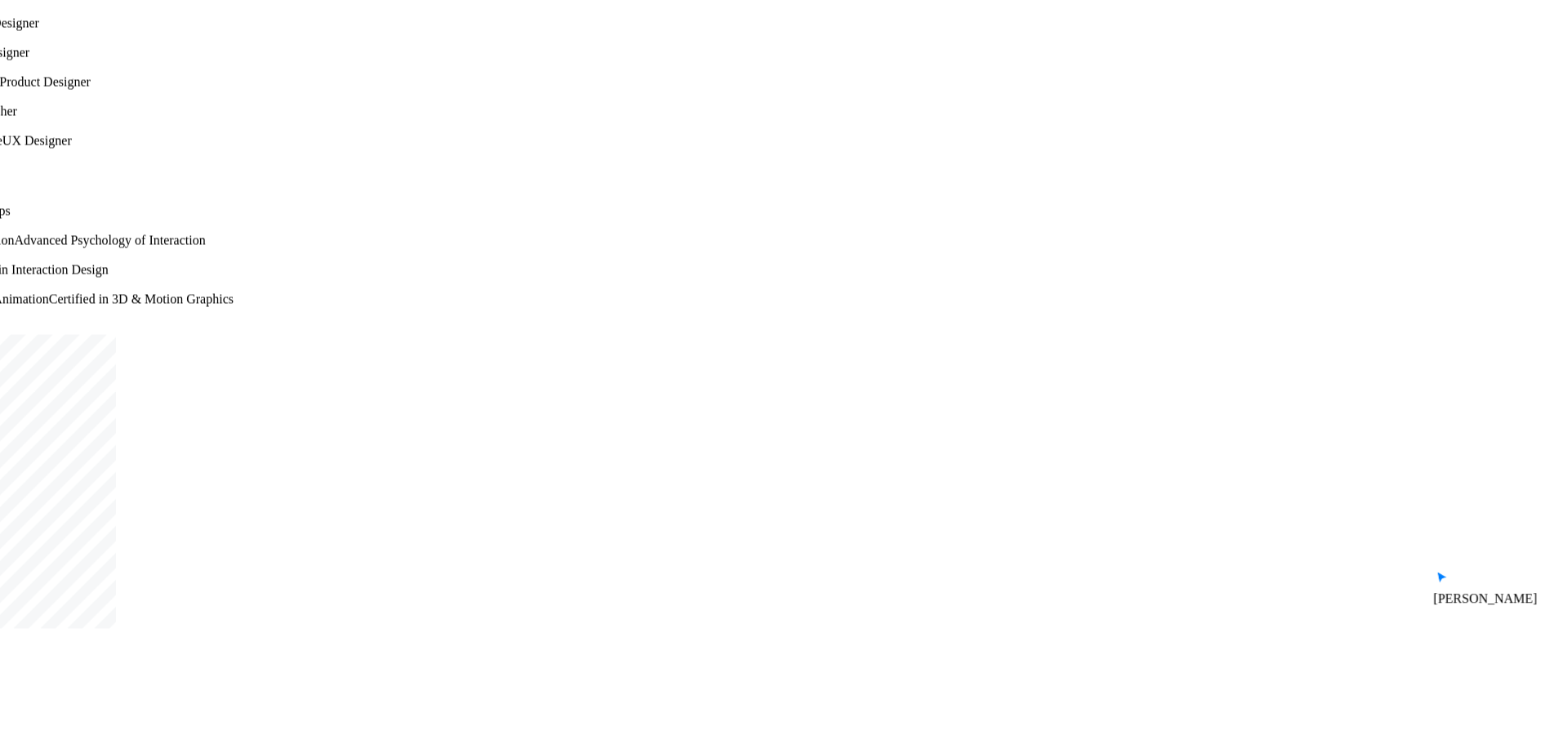
drag, startPoint x: 925, startPoint y: 375, endPoint x: 942, endPoint y: 518, distance: 144.0
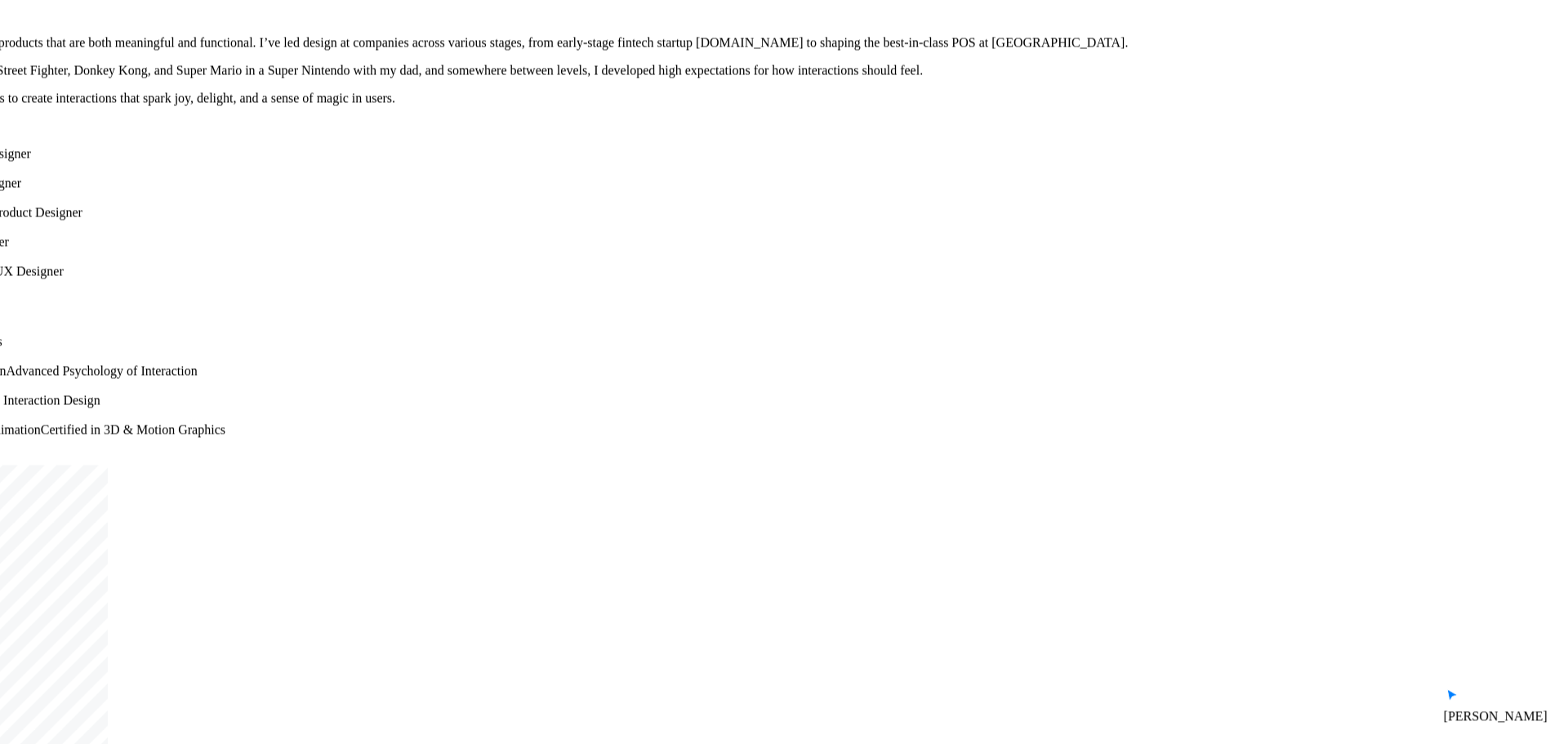
drag, startPoint x: 1214, startPoint y: 297, endPoint x: 1177, endPoint y: 538, distance: 243.8
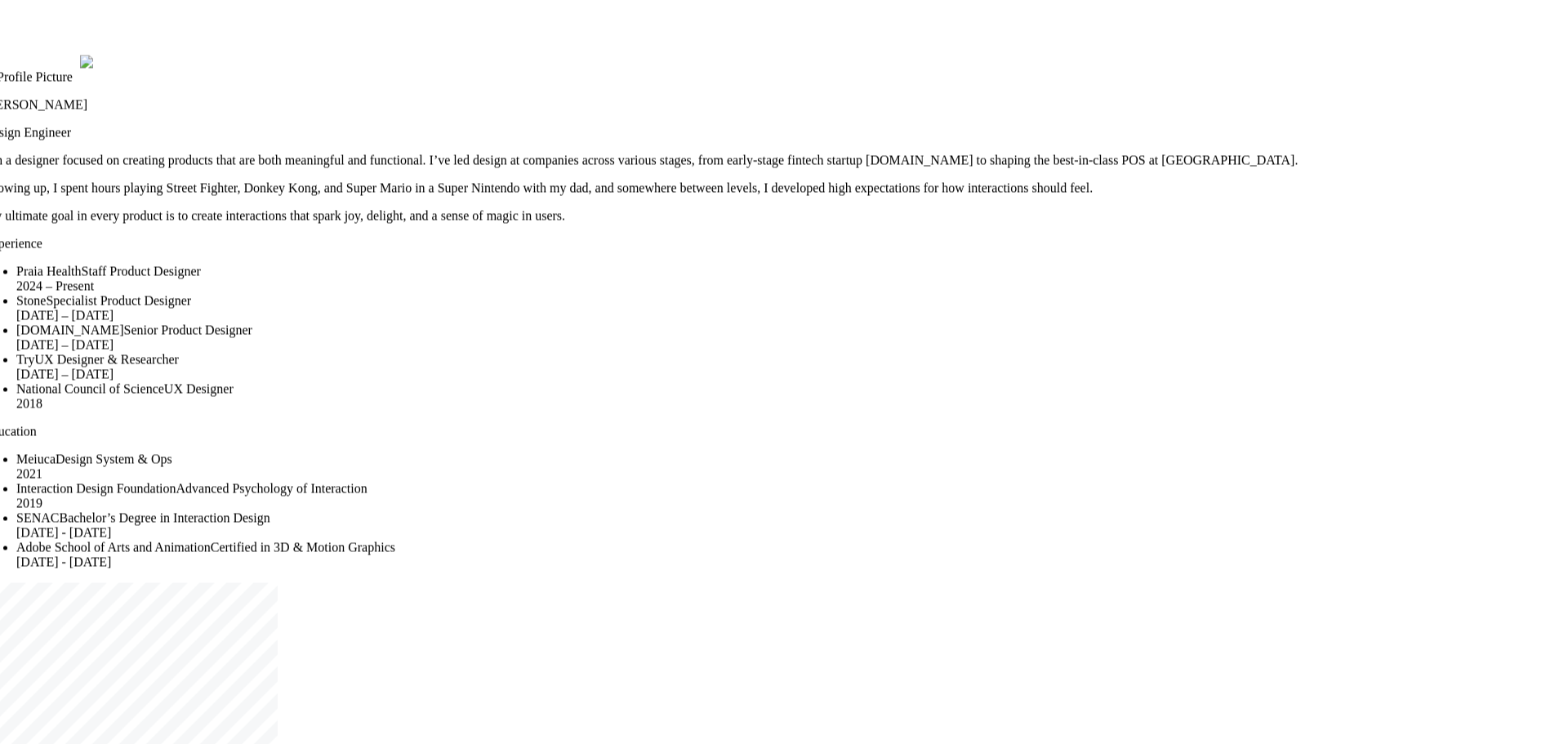
drag, startPoint x: 1235, startPoint y: 423, endPoint x: 1425, endPoint y: 366, distance: 198.4
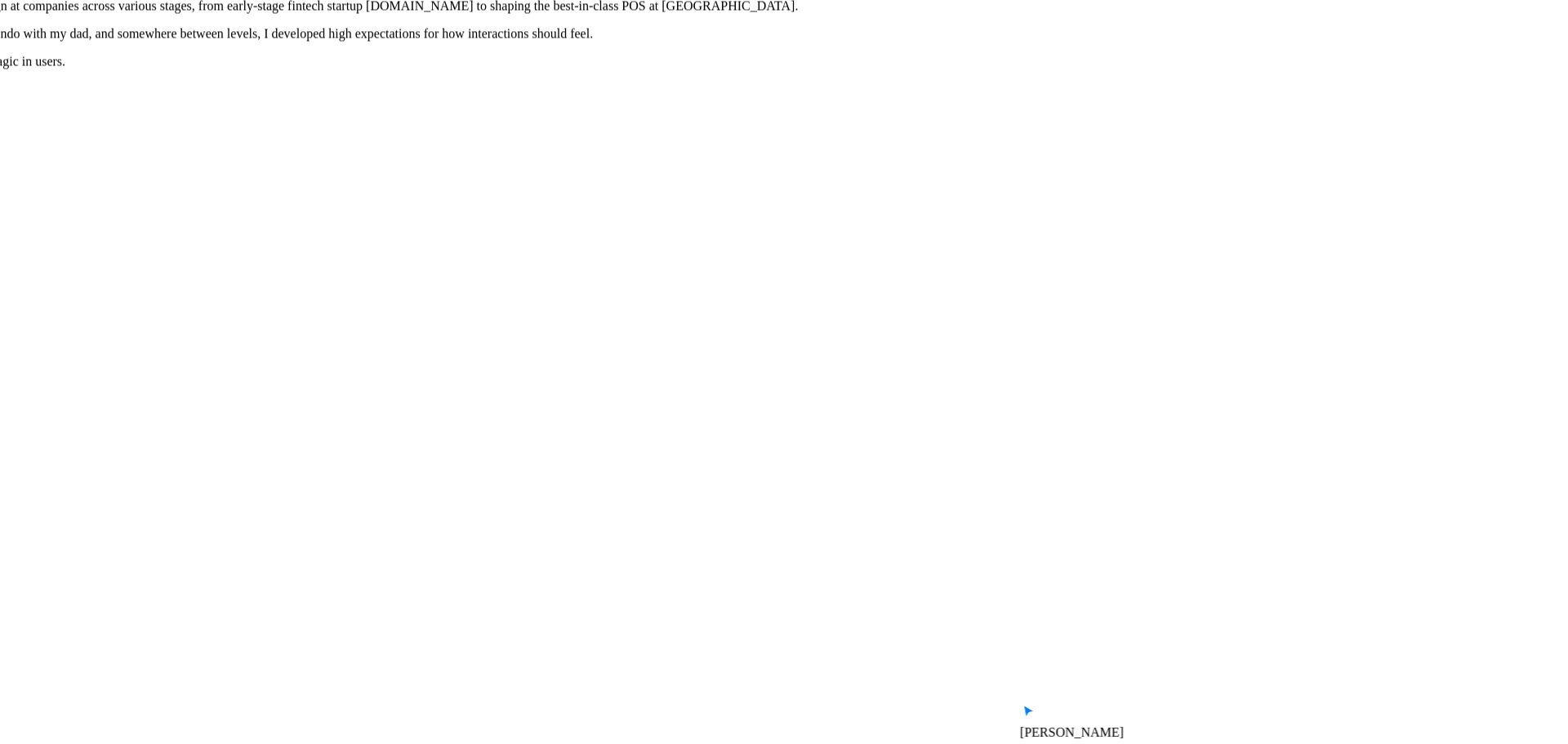
drag, startPoint x: 1404, startPoint y: 384, endPoint x: 686, endPoint y: 204, distance: 740.2
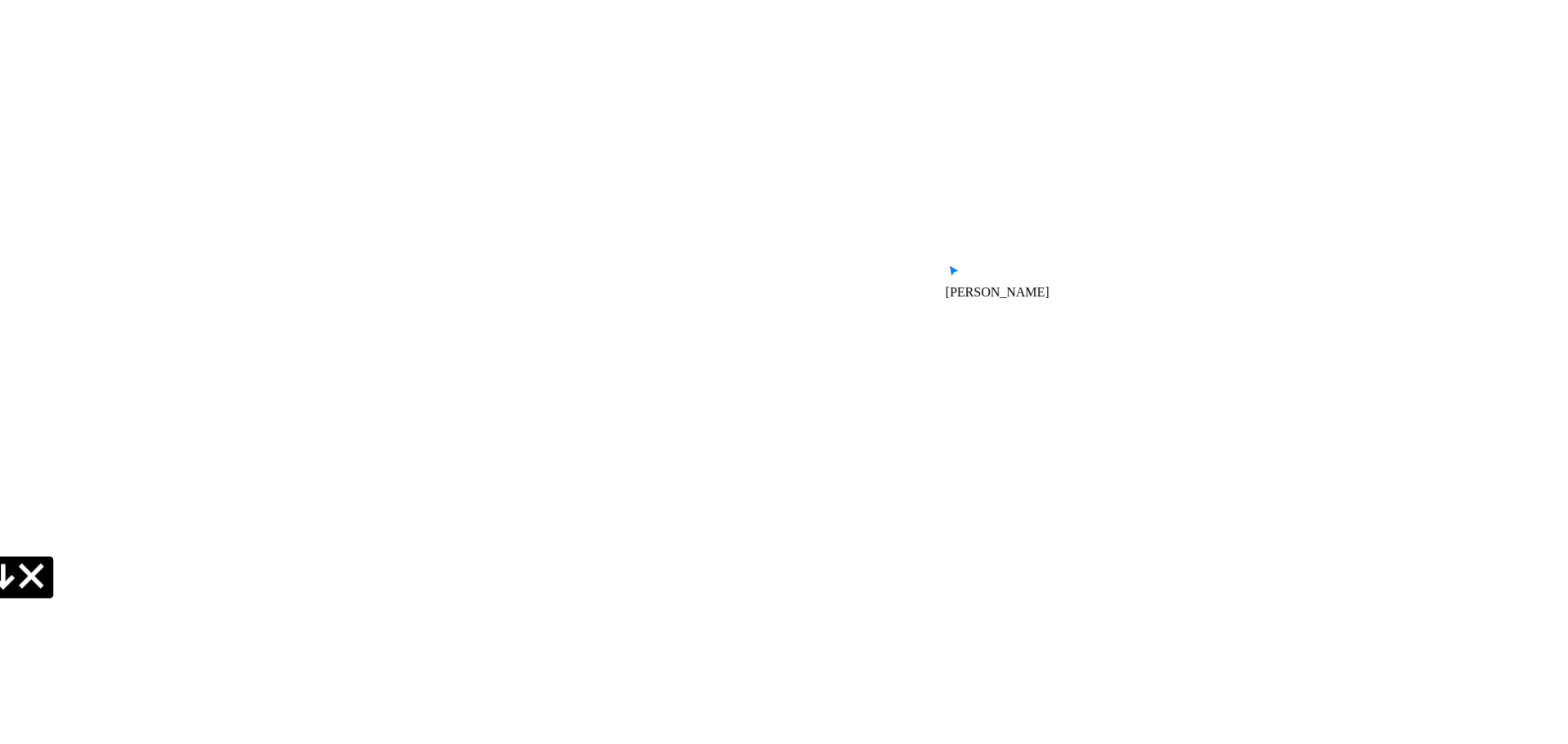
drag, startPoint x: 1432, startPoint y: 567, endPoint x: 1367, endPoint y: 218, distance: 355.0
drag, startPoint x: 1344, startPoint y: 357, endPoint x: 1358, endPoint y: 174, distance: 183.5
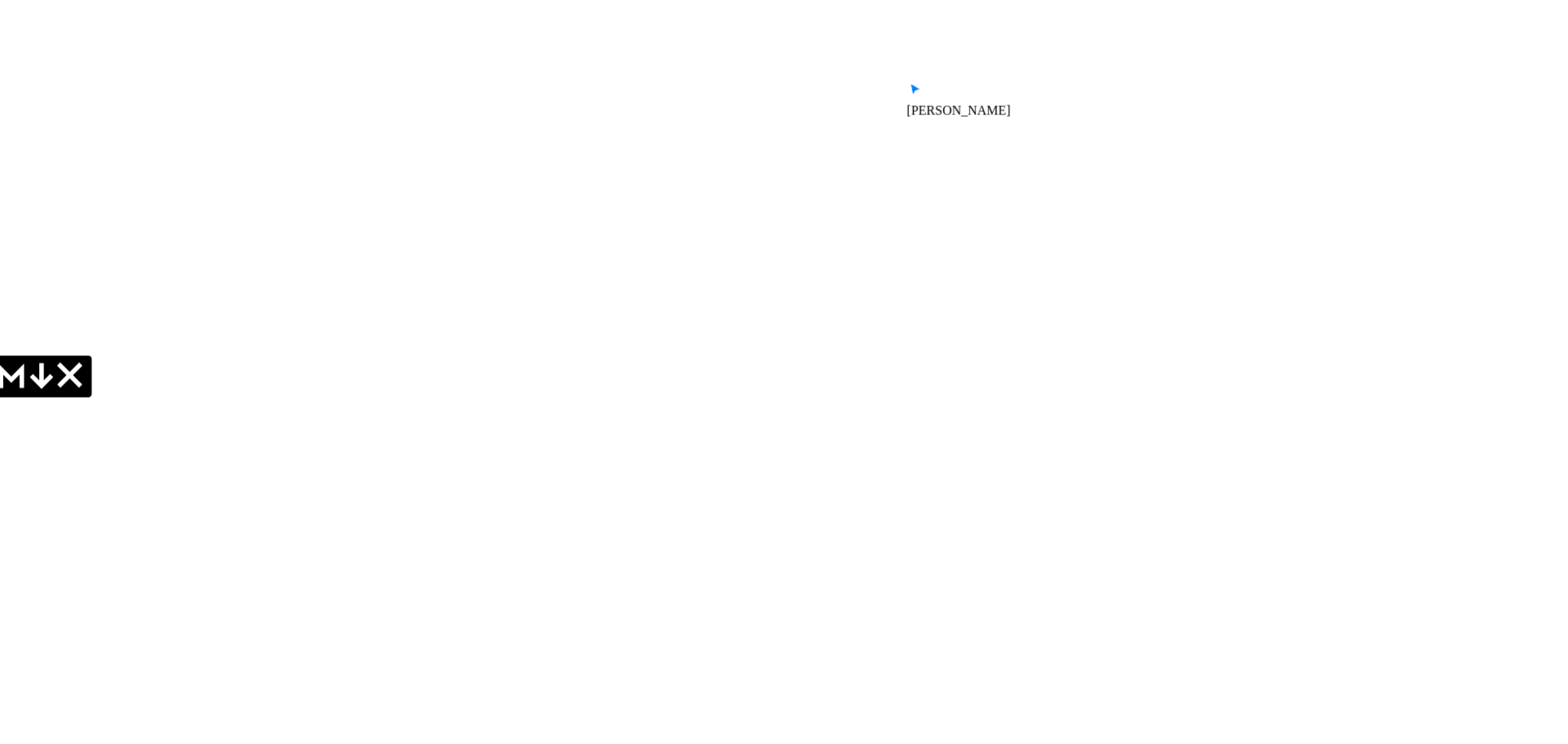
drag, startPoint x: 997, startPoint y: 275, endPoint x: 1108, endPoint y: 366, distance: 143.5
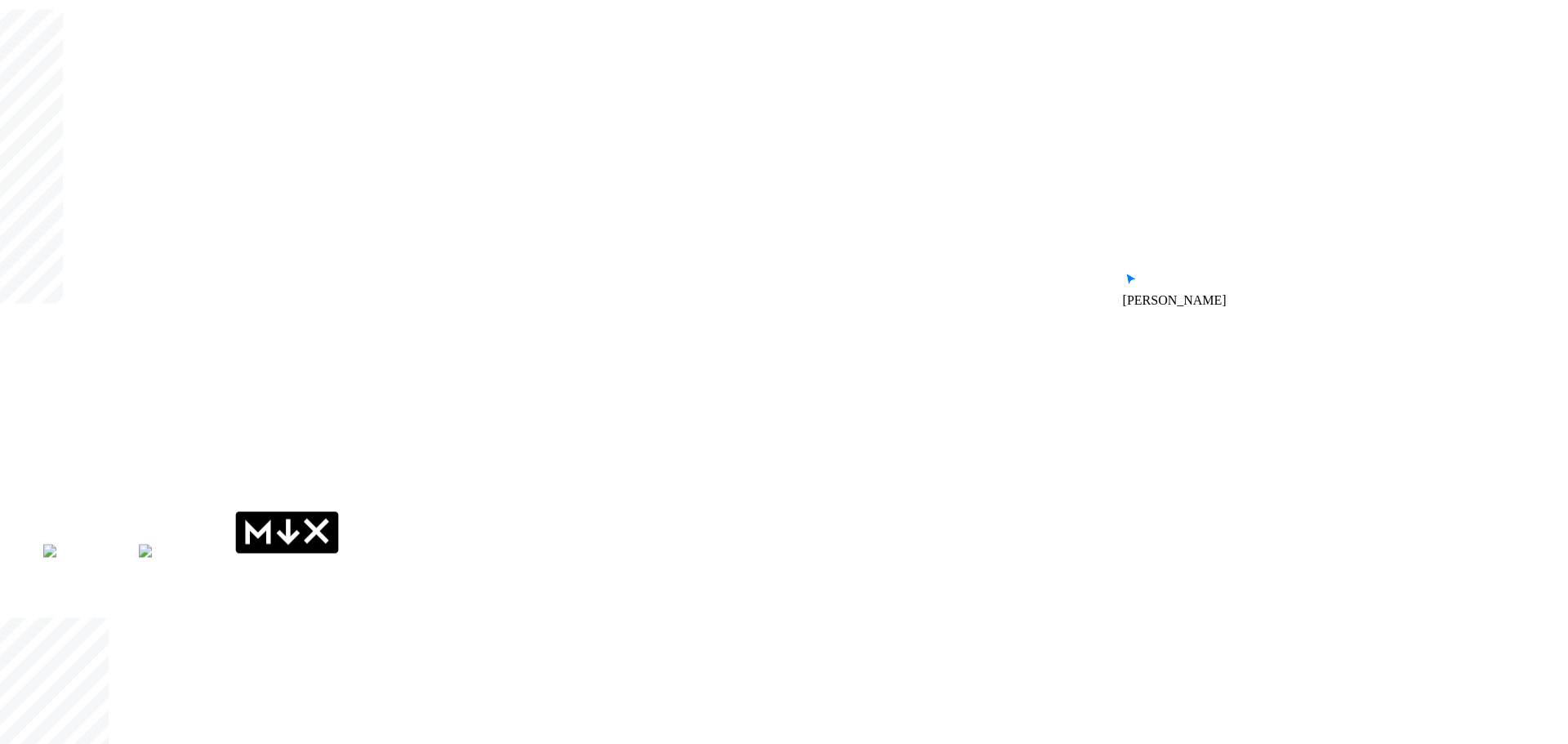
drag, startPoint x: 824, startPoint y: 399, endPoint x: 1279, endPoint y: 527, distance: 472.7
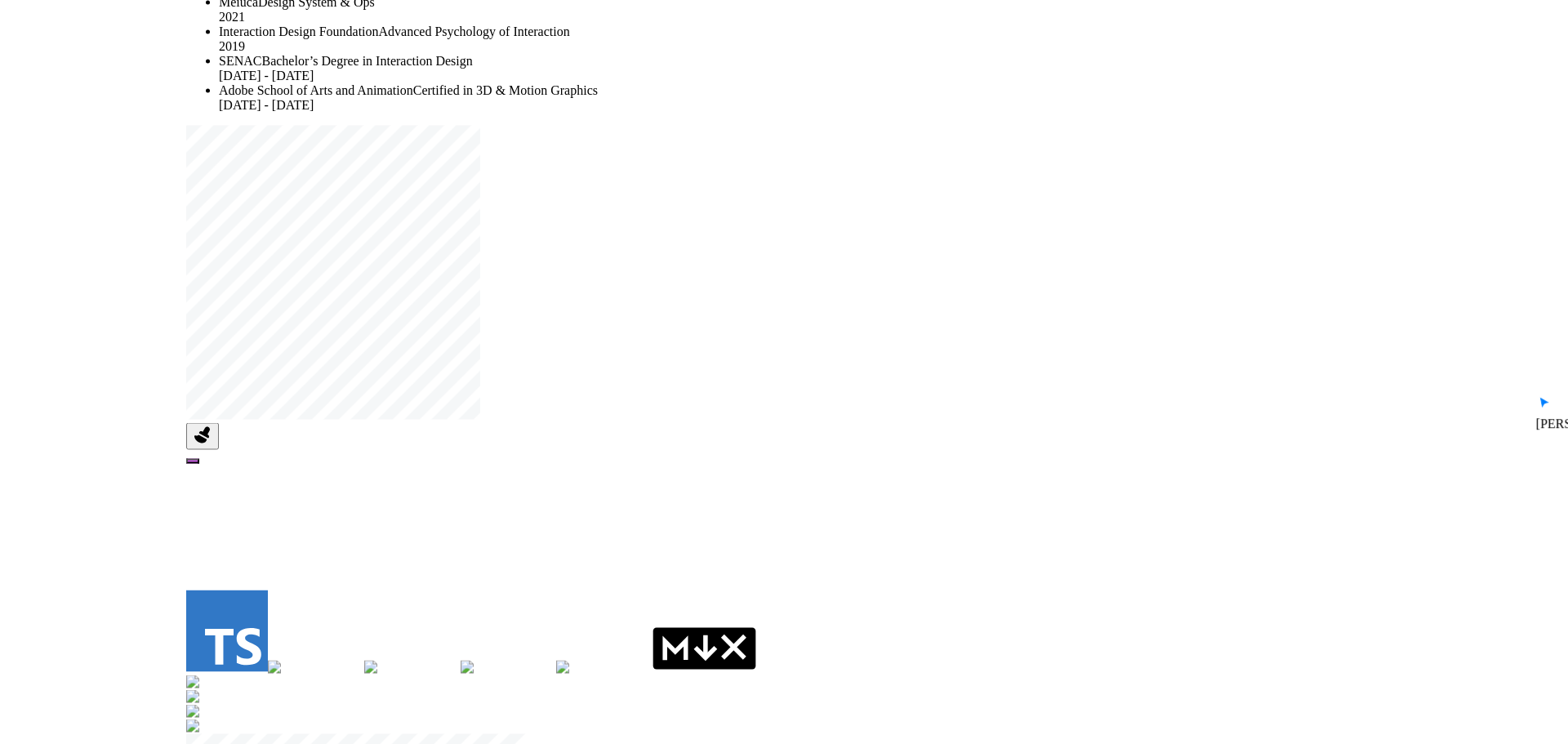
drag, startPoint x: 547, startPoint y: 417, endPoint x: 858, endPoint y: 628, distance: 375.8
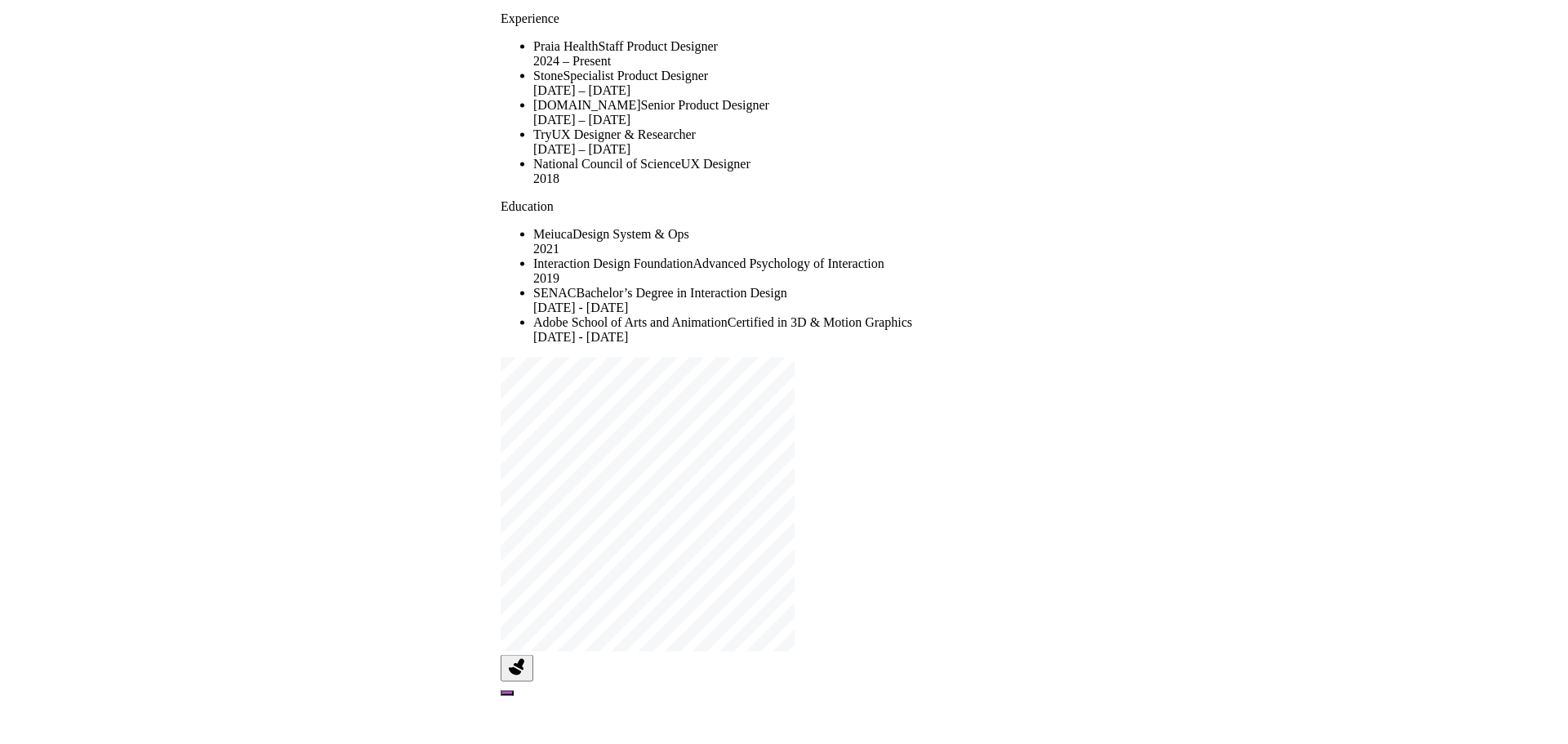
drag, startPoint x: 678, startPoint y: 407, endPoint x: 781, endPoint y: 592, distance: 211.7
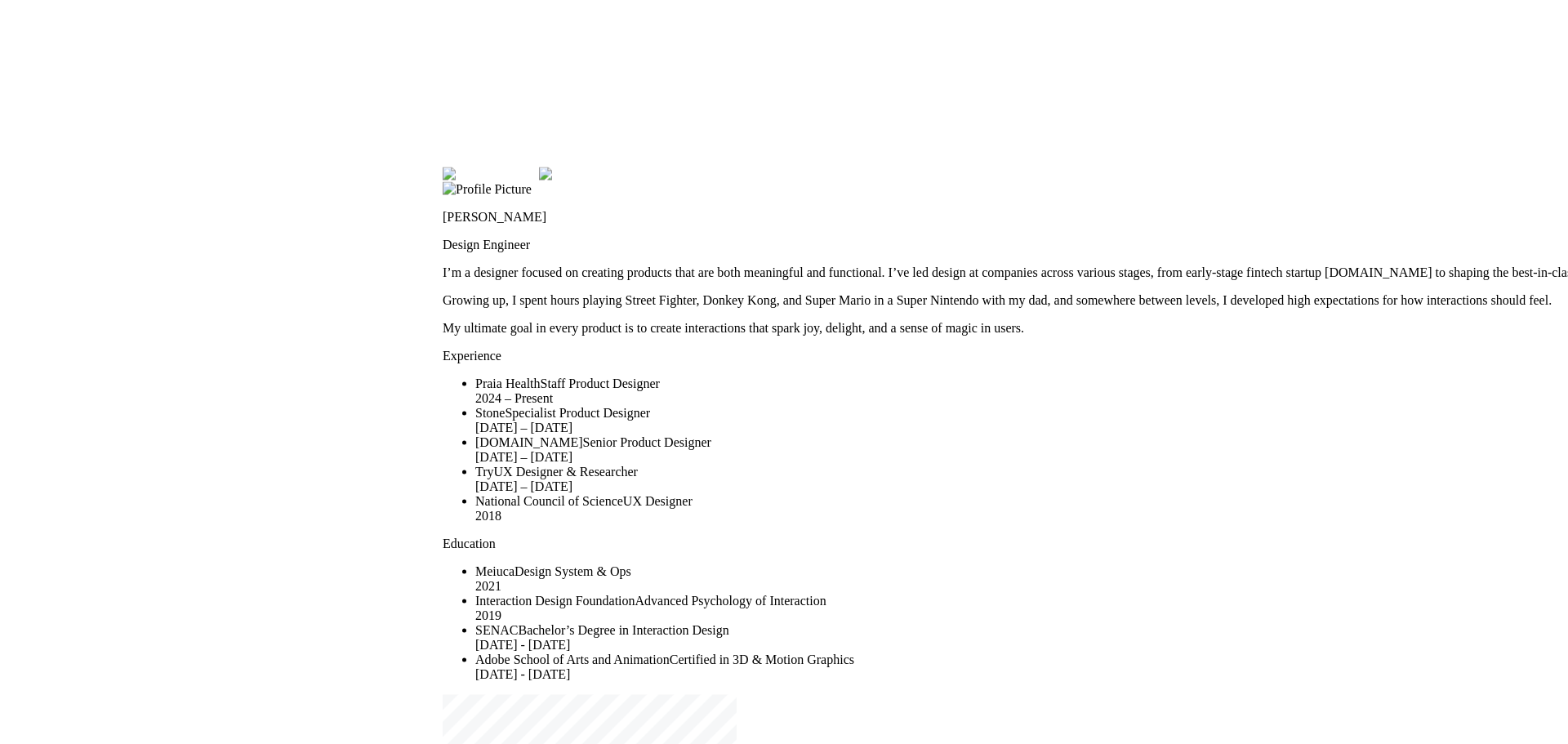
drag, startPoint x: 622, startPoint y: 266, endPoint x: 511, endPoint y: 479, distance: 240.2
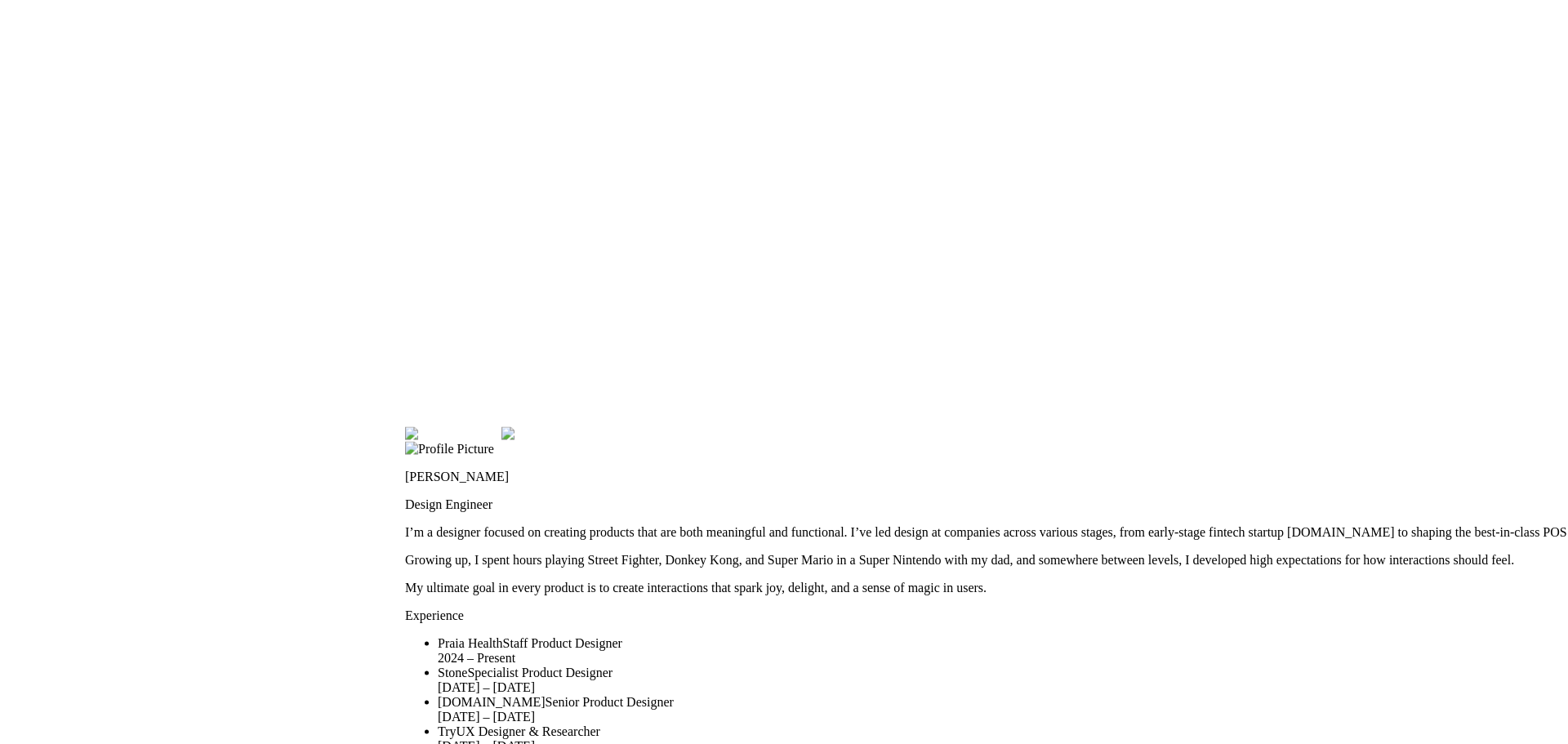
drag, startPoint x: 525, startPoint y: 430, endPoint x: 630, endPoint y: 409, distance: 107.1
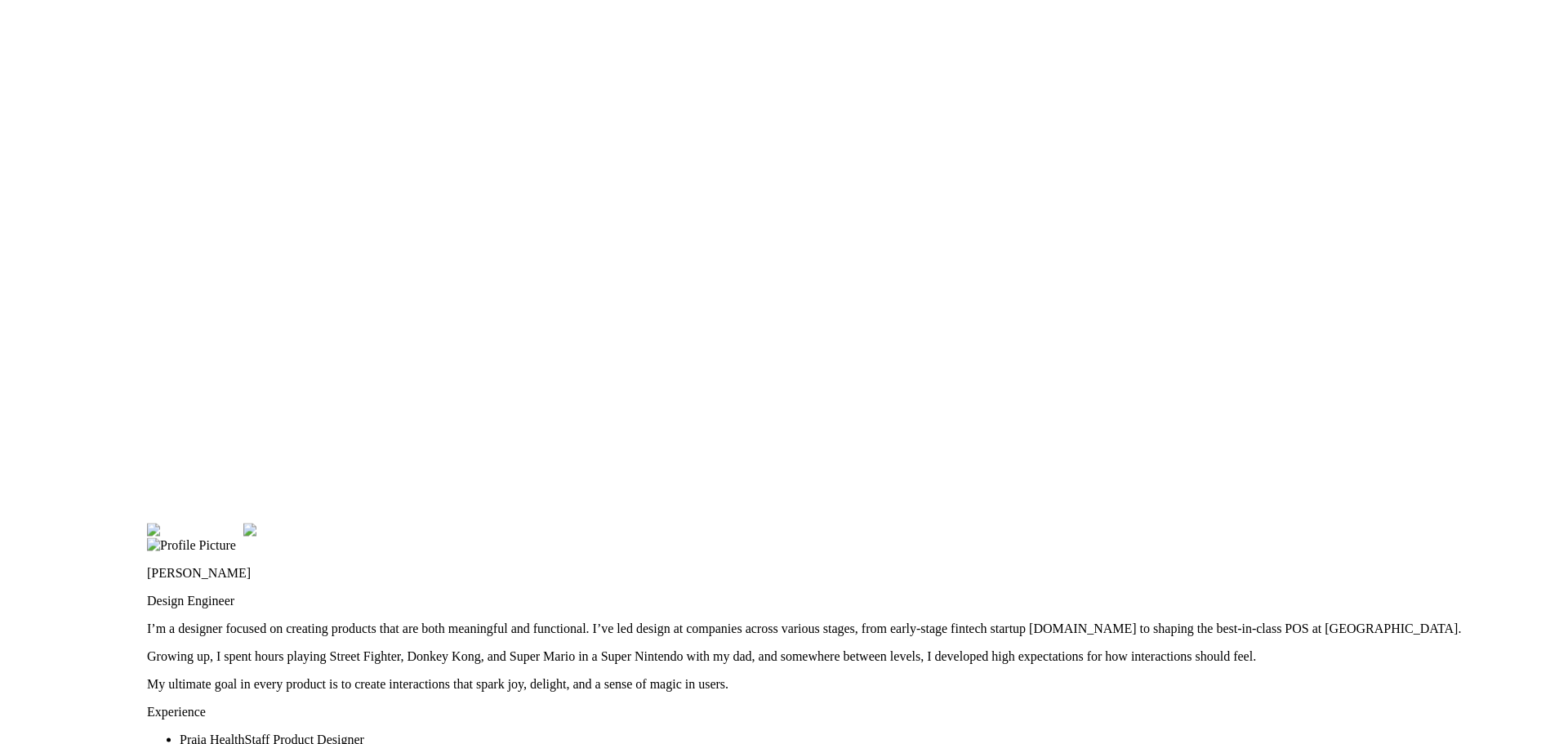
drag, startPoint x: 730, startPoint y: 356, endPoint x: 480, endPoint y: 439, distance: 263.4
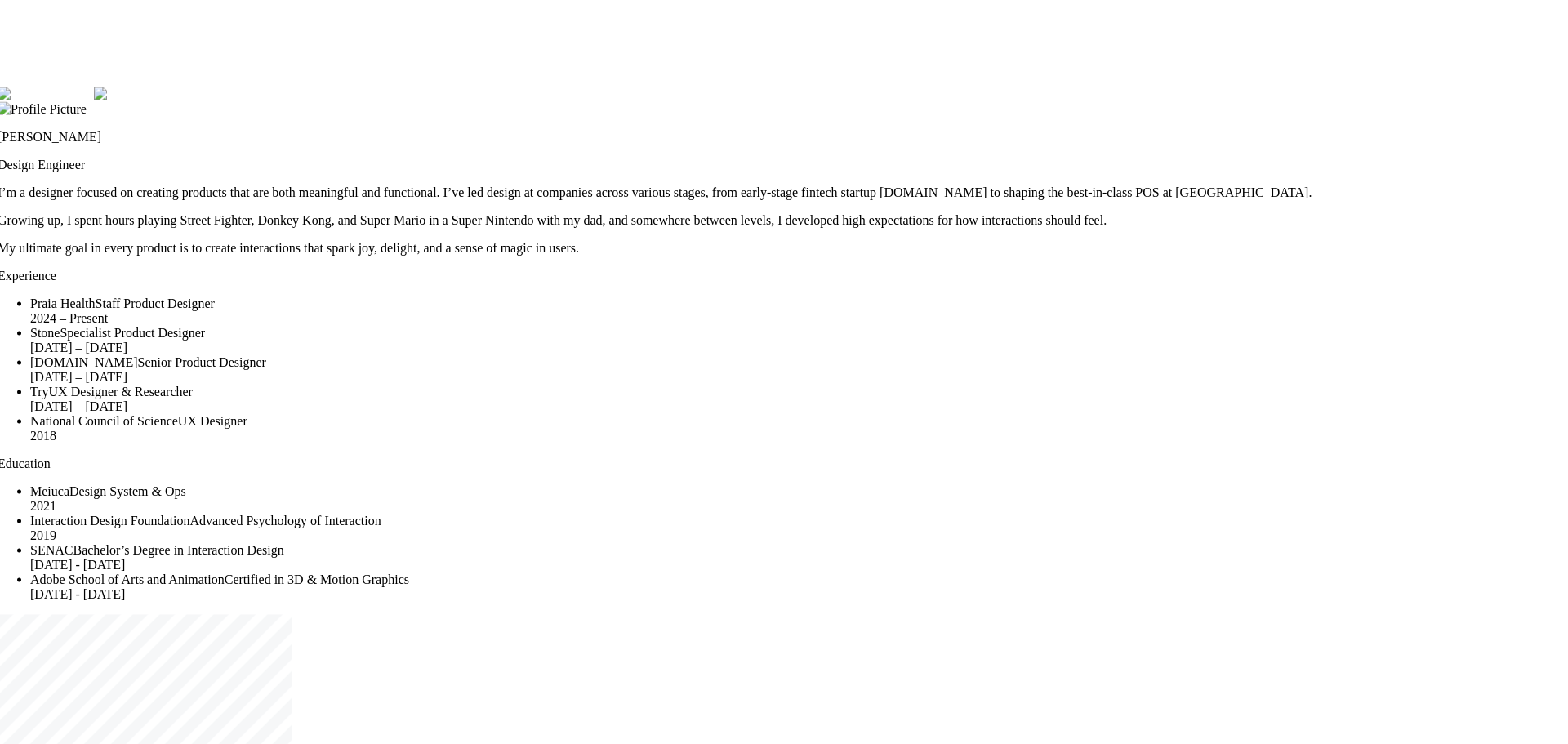
drag, startPoint x: 1030, startPoint y: 483, endPoint x: 872, endPoint y: 21, distance: 488.3
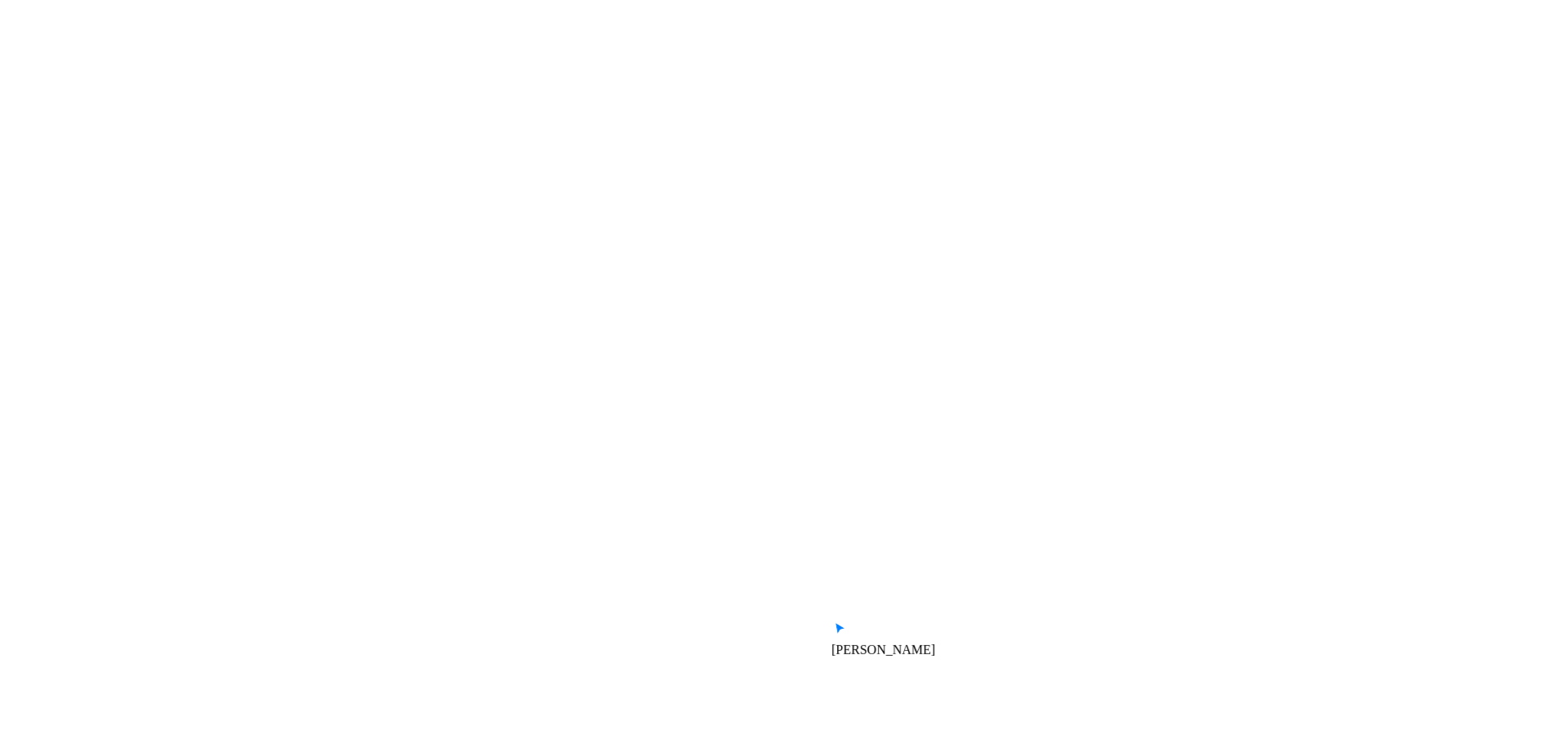
drag, startPoint x: 1338, startPoint y: 448, endPoint x: 833, endPoint y: 230, distance: 550.0
